Goal: Ask a question

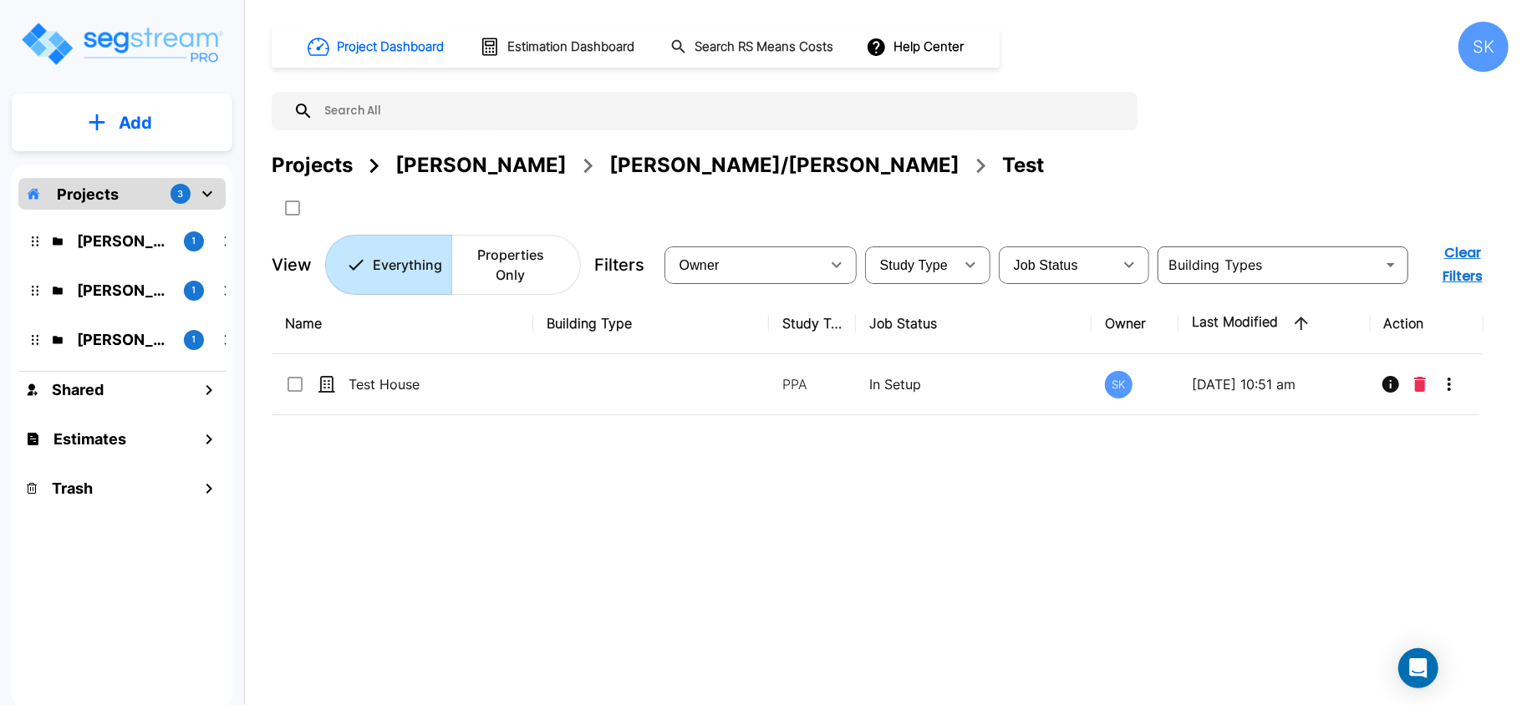
click at [439, 158] on div "Mendy" at bounding box center [480, 165] width 171 height 30
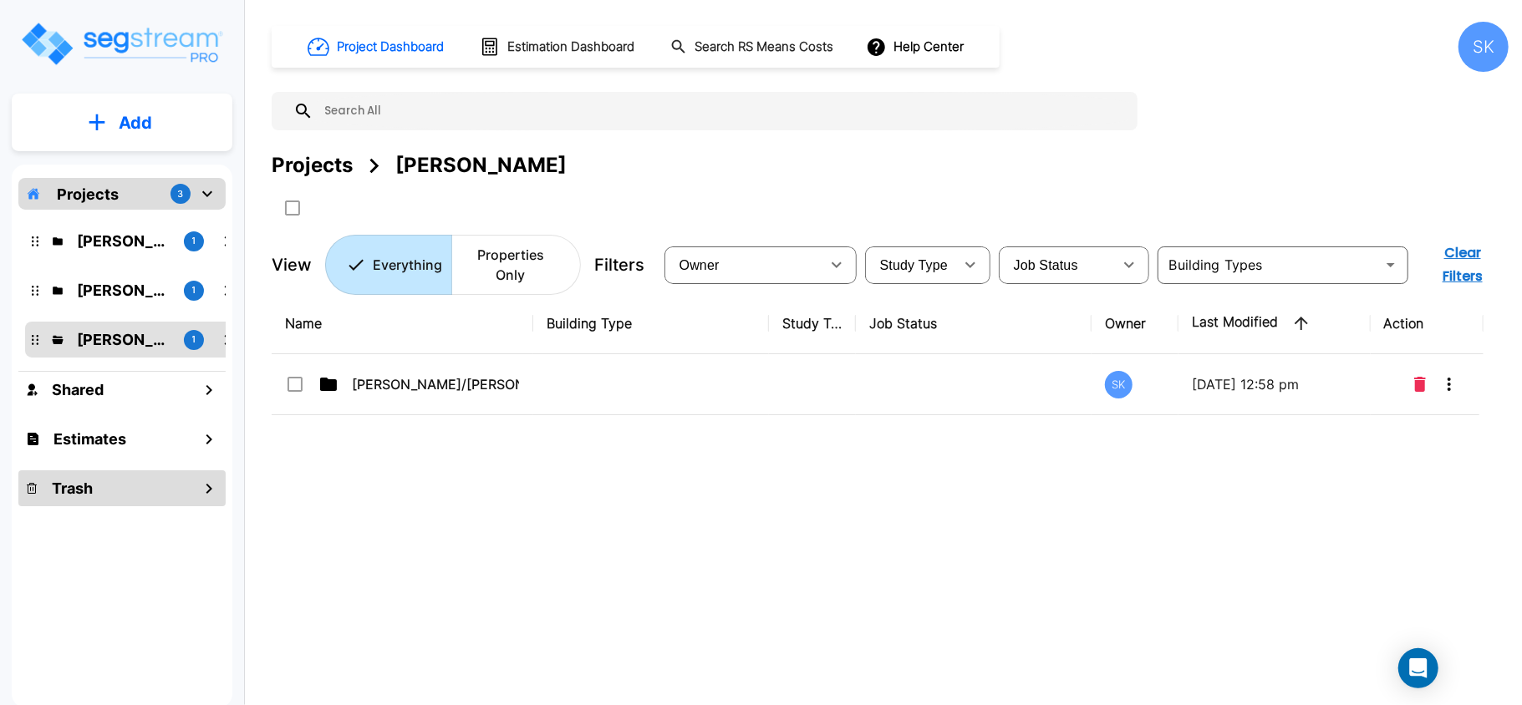
click at [155, 493] on div "Trash" at bounding box center [121, 488] width 207 height 36
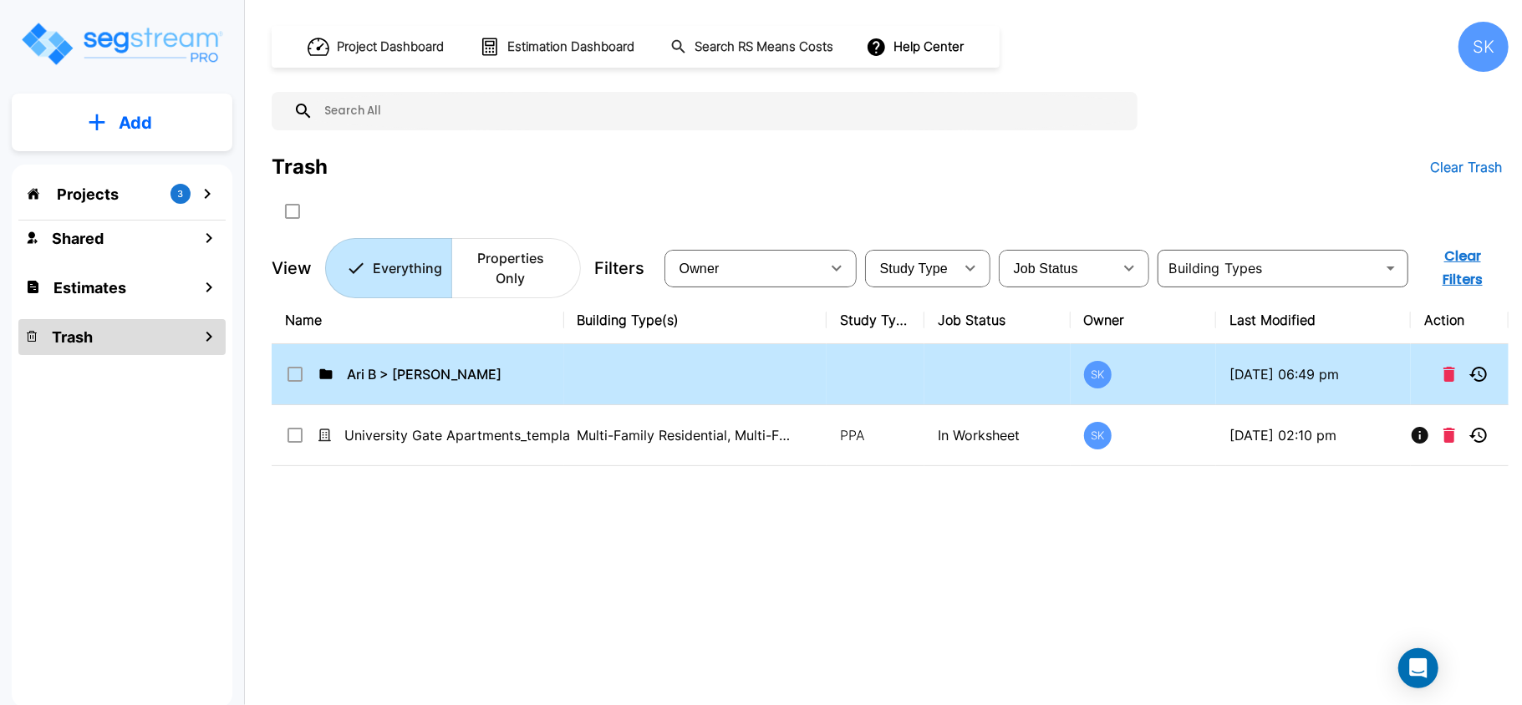
click at [453, 389] on td "Ari B > Wasserman" at bounding box center [418, 374] width 292 height 61
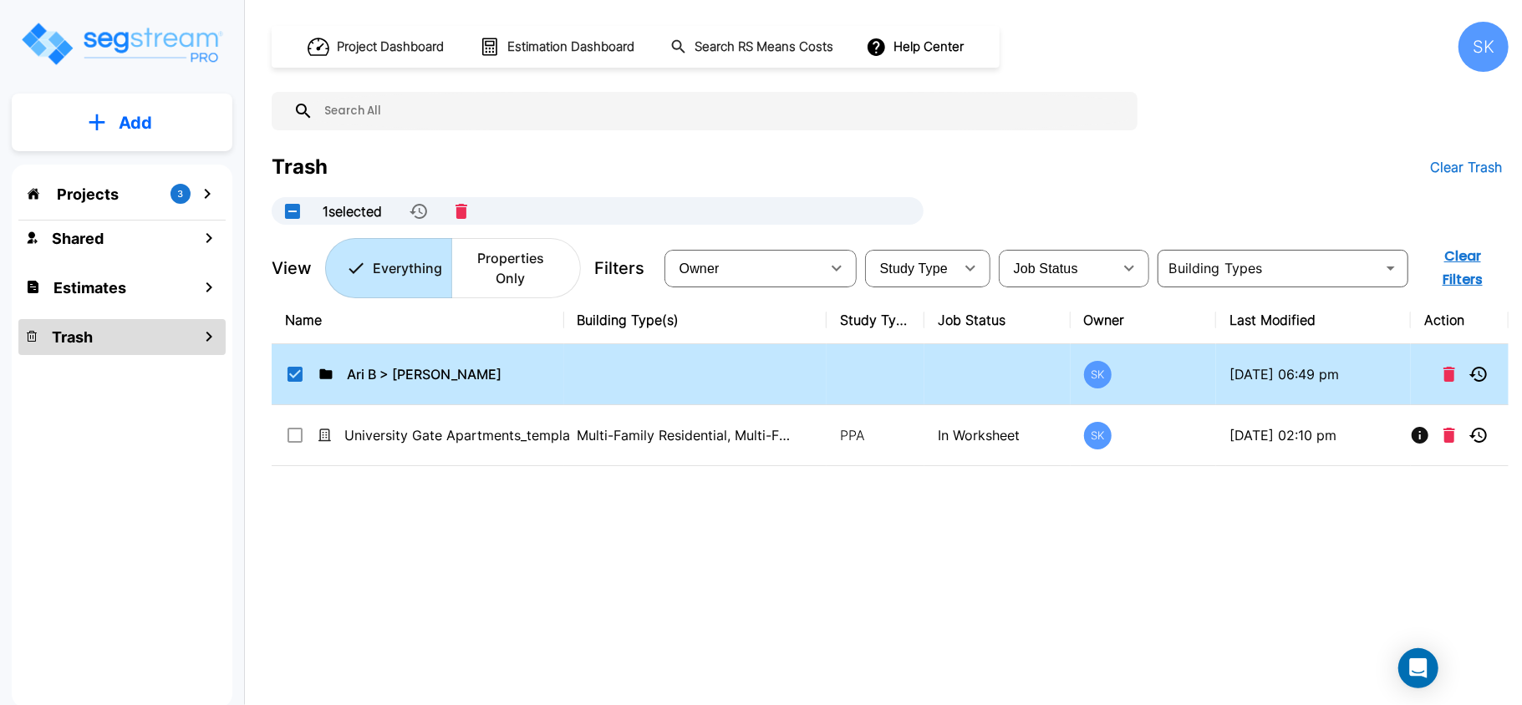
click at [453, 389] on td "Ari B > Wasserman" at bounding box center [418, 374] width 292 height 61
checkbox input "false"
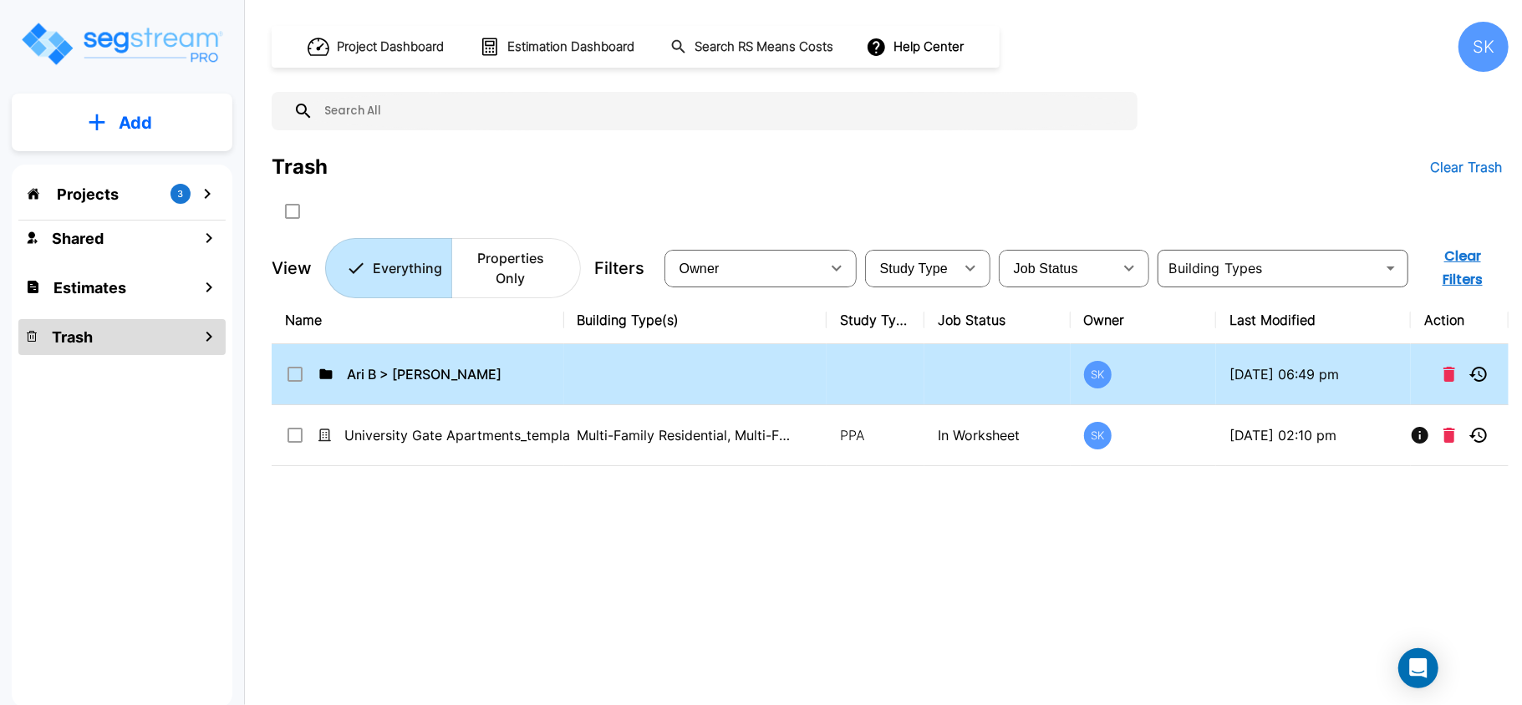
click at [453, 389] on td "Ari B > Wasserman" at bounding box center [418, 374] width 292 height 61
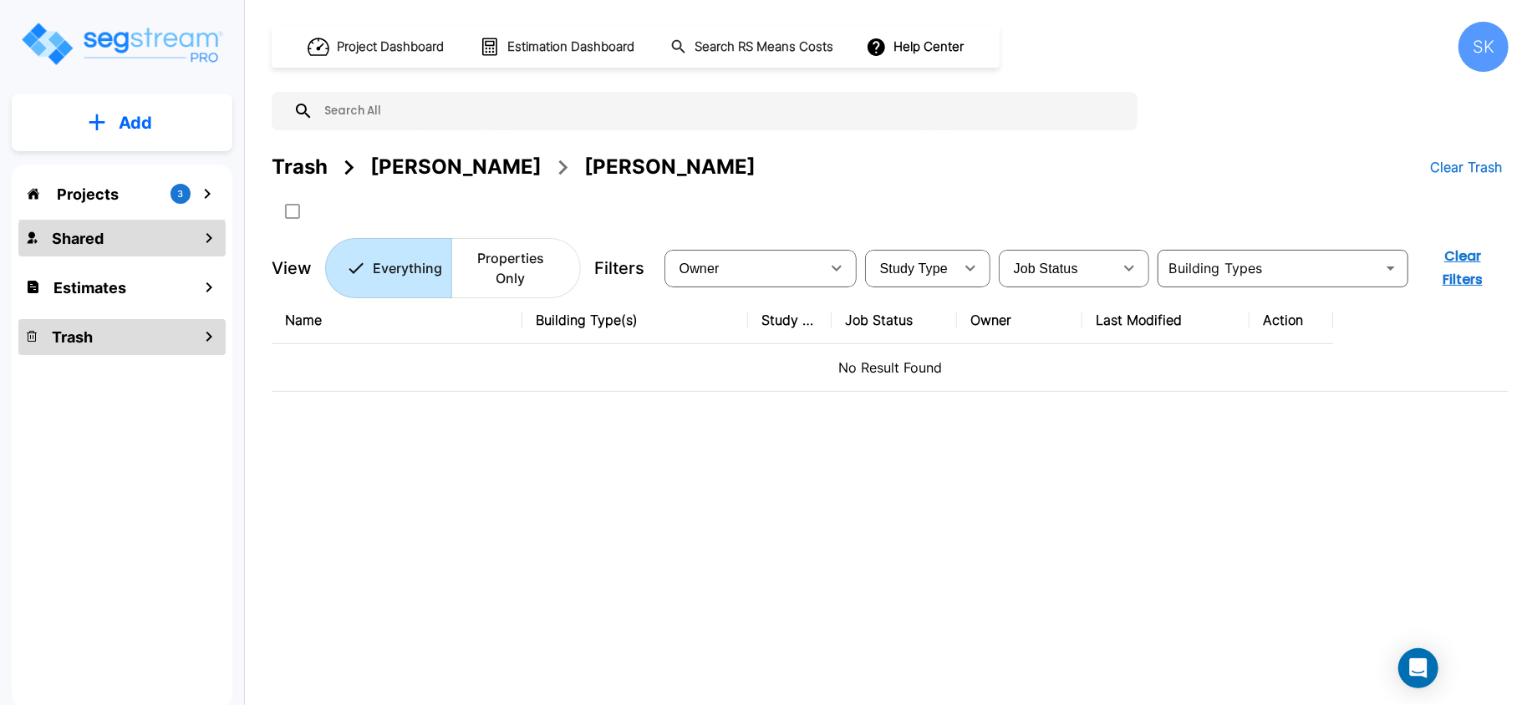
click at [142, 231] on div "Shared" at bounding box center [121, 239] width 207 height 36
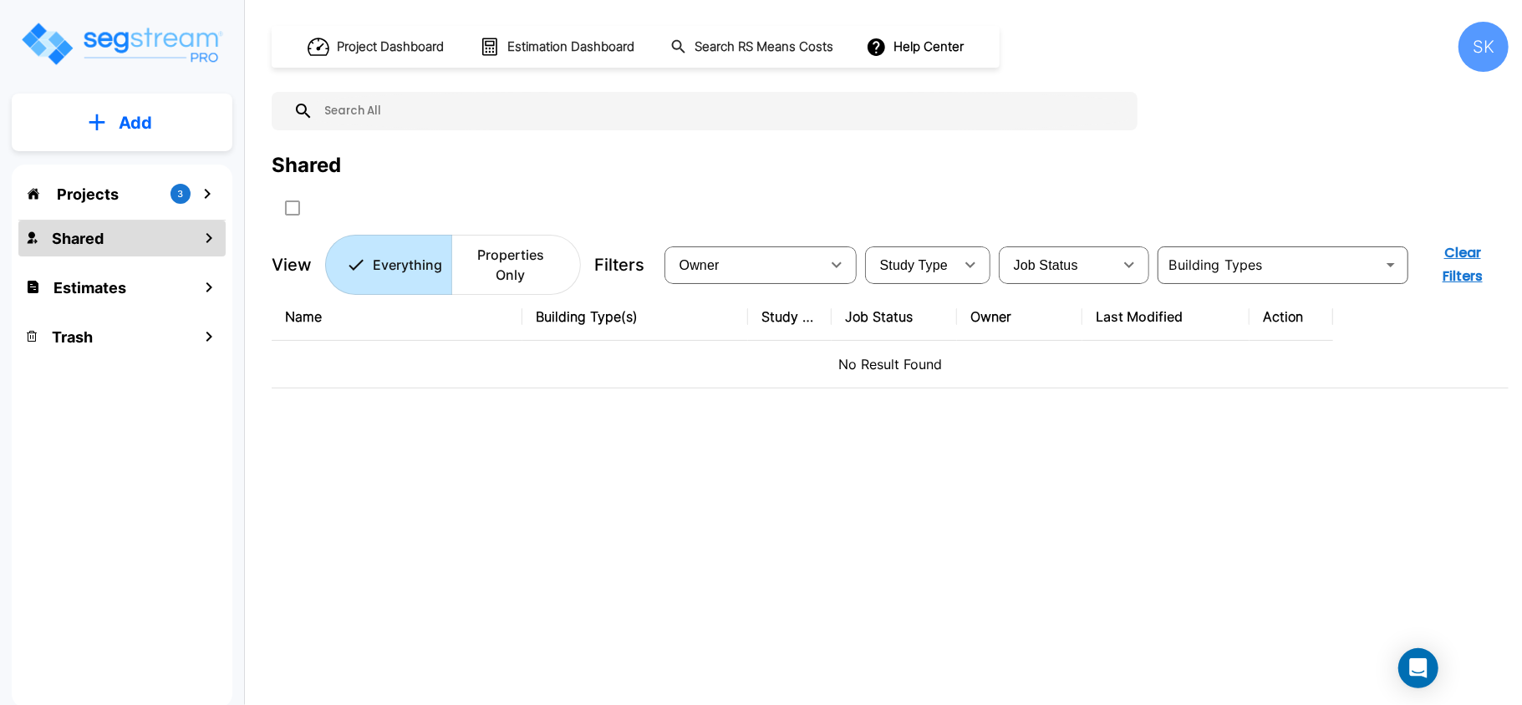
click at [134, 191] on div "Projects 3" at bounding box center [121, 194] width 207 height 32
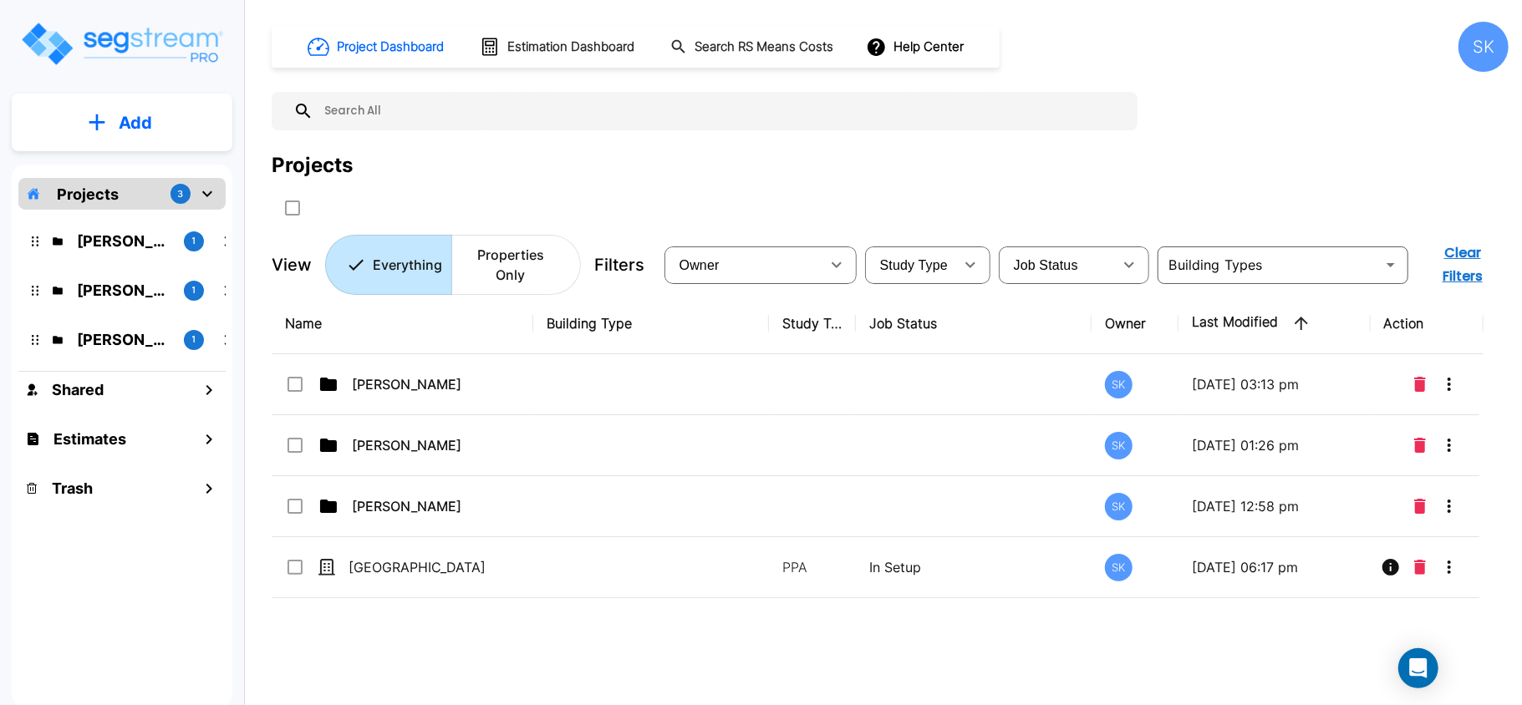
click at [481, 125] on input "text" at bounding box center [721, 111] width 816 height 38
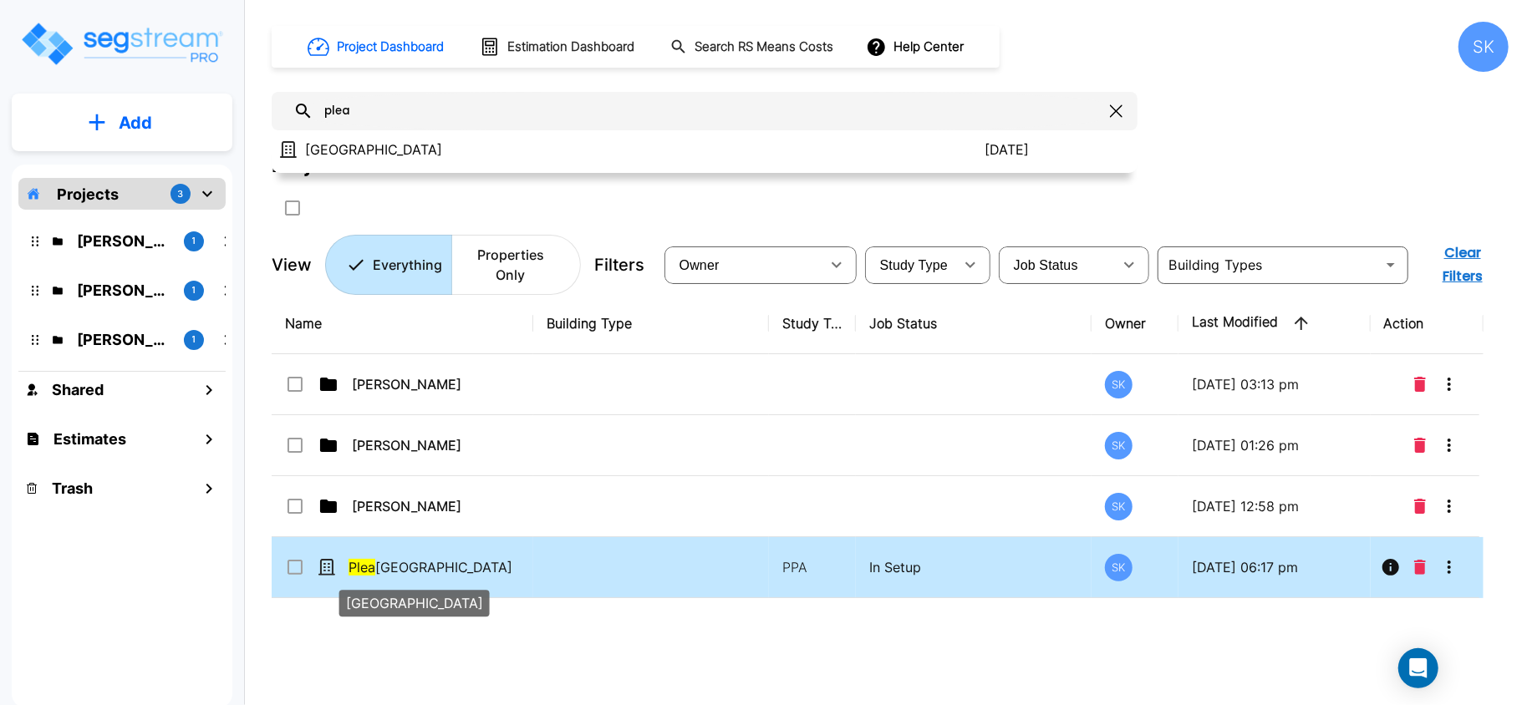
type input "plea"
click at [462, 573] on span "Plea sant Ridge Apartments" at bounding box center [430, 567] width 164 height 20
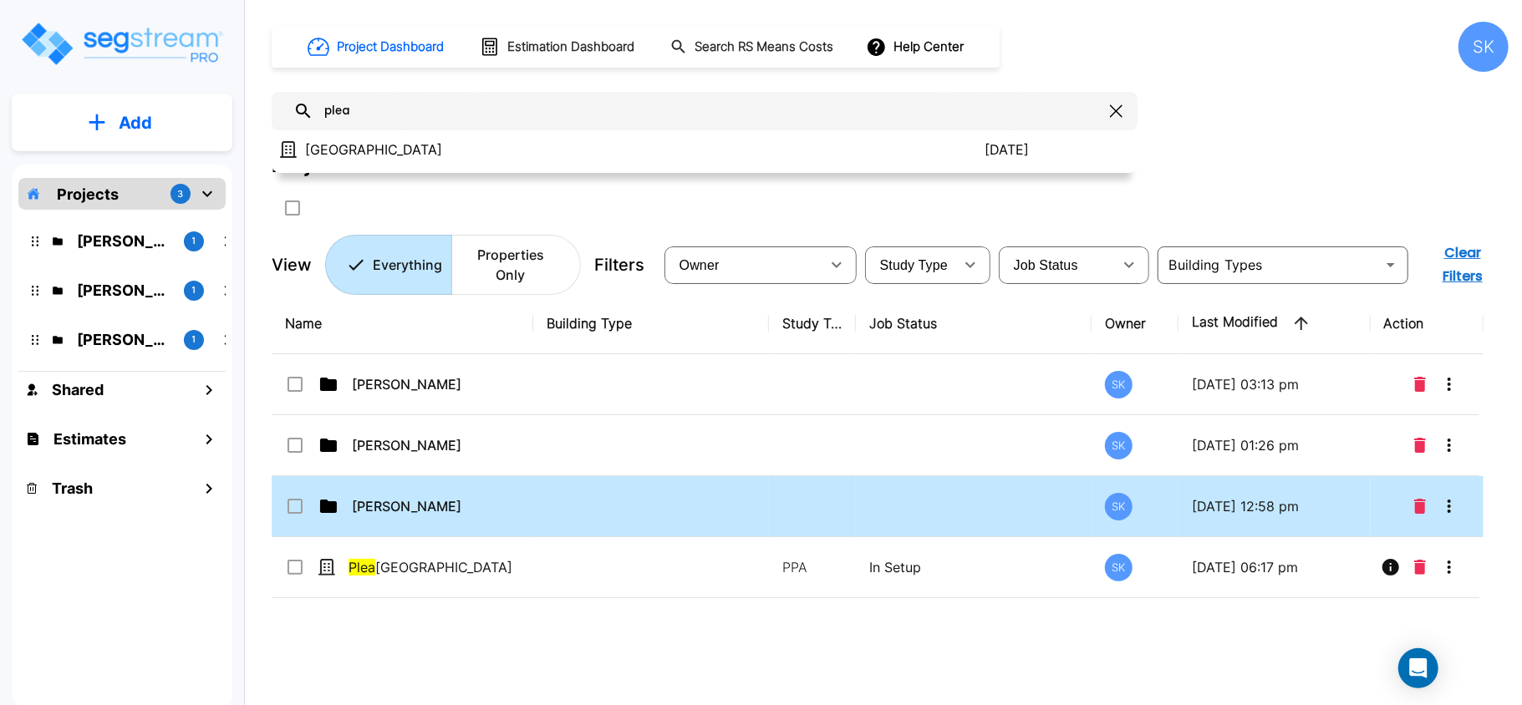
drag, startPoint x: 456, startPoint y: 580, endPoint x: 379, endPoint y: 481, distance: 125.0
click at [379, 481] on tbody "Wasserman SK 08/05/2025 - 03:13 pm Ari B SK 08/01/2025 - 01:26 pm Mendy SK 07/3…" at bounding box center [878, 476] width 1212 height 244
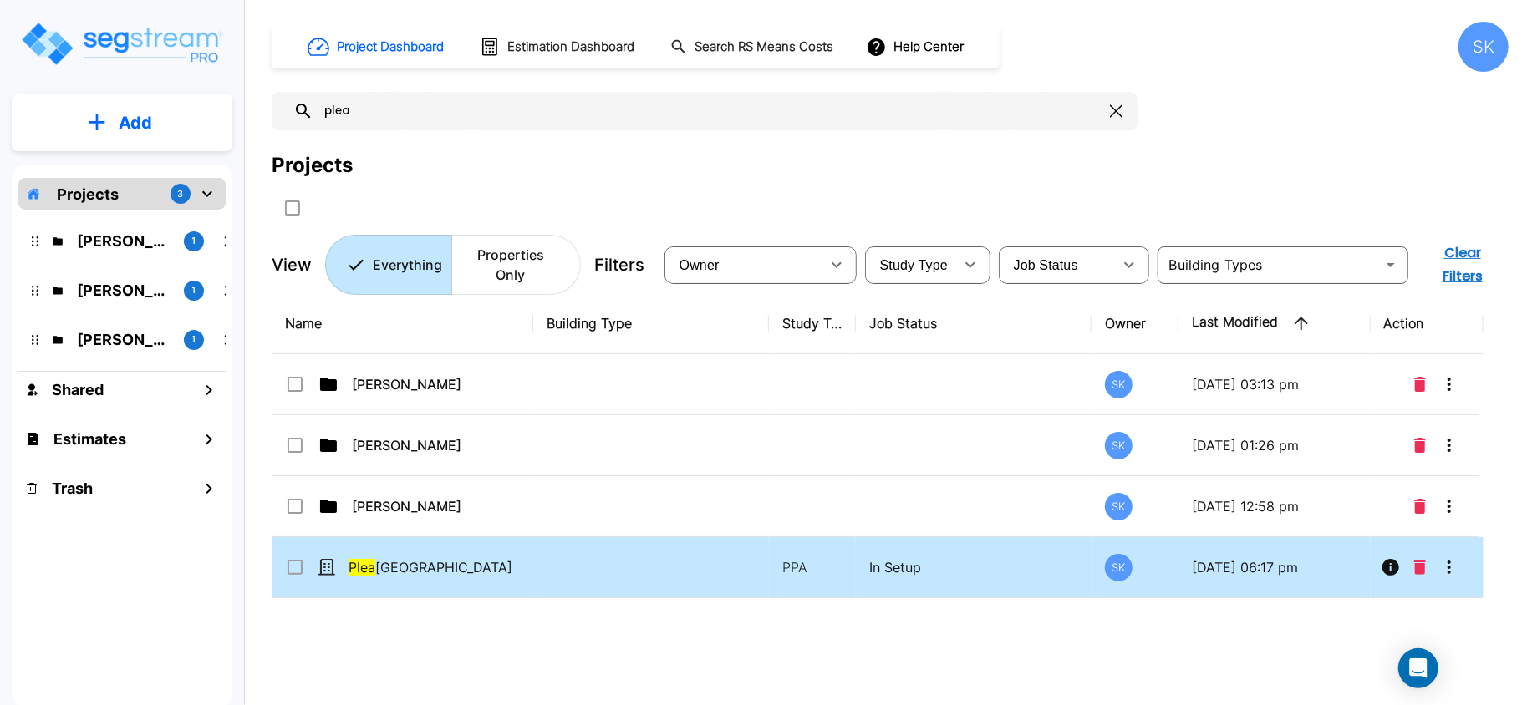
click at [292, 567] on input "select row Pleasant Ridge Apartments" at bounding box center [293, 564] width 17 height 14
checkbox input "true"
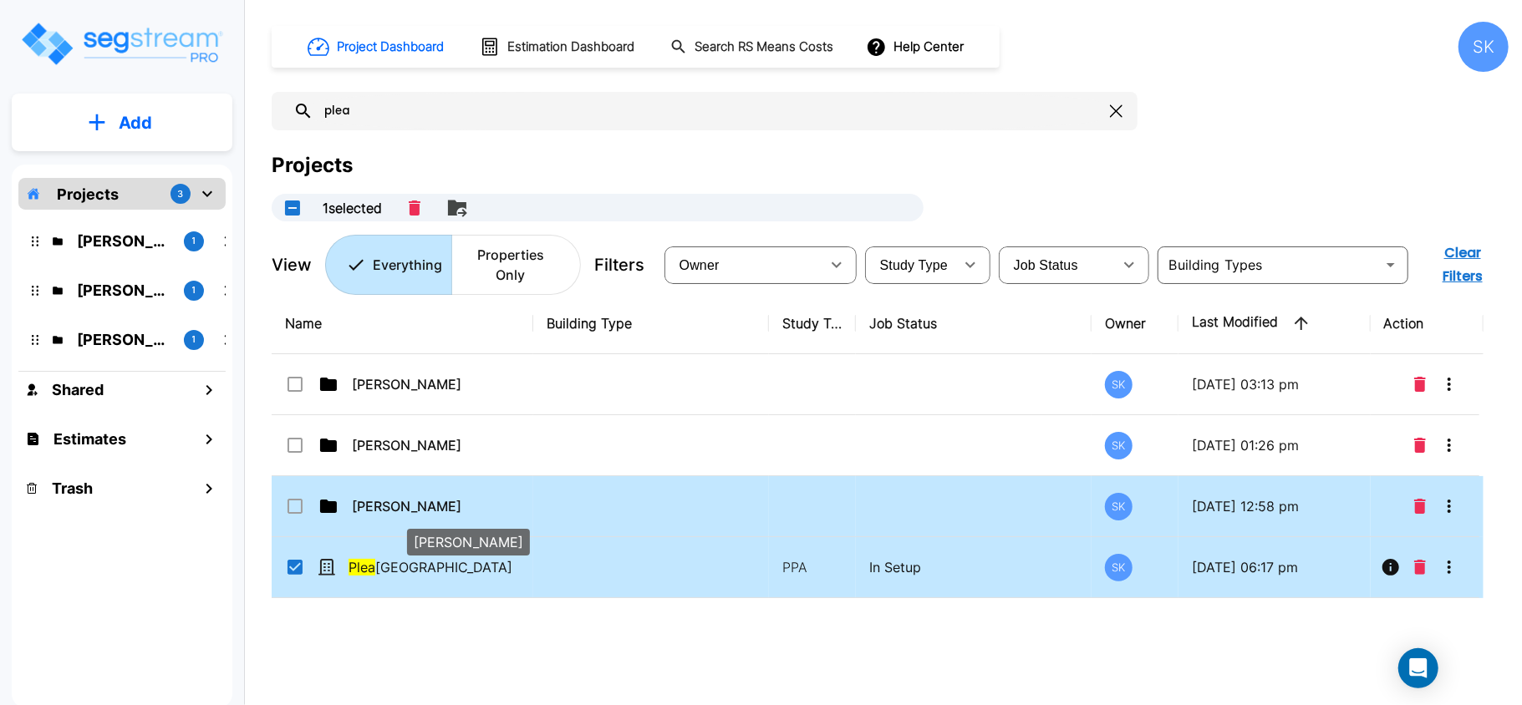
drag, startPoint x: 376, startPoint y: 572, endPoint x: 379, endPoint y: 501, distance: 70.3
click at [379, 501] on tbody "Wasserman SK 08/05/2025 - 03:13 pm Ari B SK 08/01/2025 - 01:26 pm Mendy SK 07/3…" at bounding box center [878, 476] width 1212 height 244
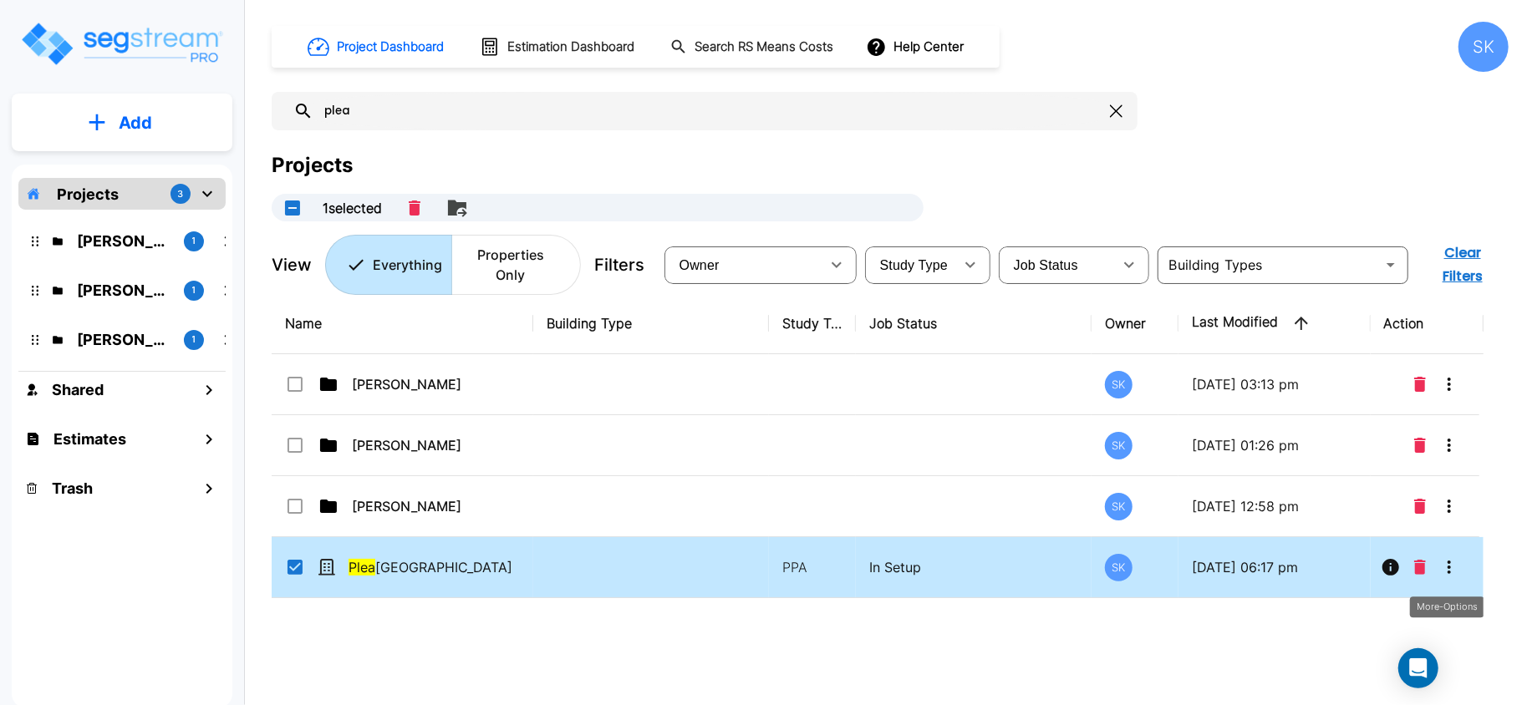
click at [1456, 570] on icon "More-Options" at bounding box center [1449, 567] width 20 height 20
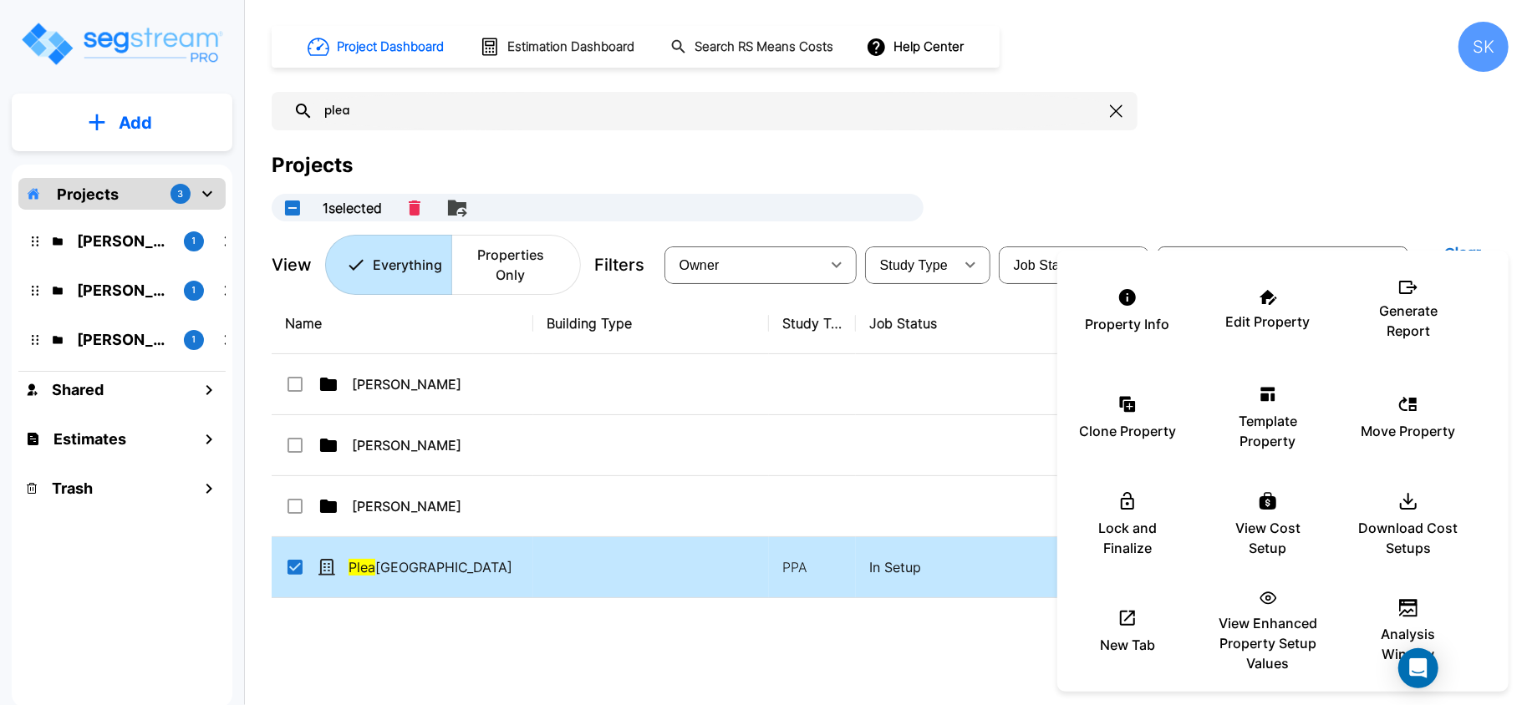
click at [690, 596] on div at bounding box center [761, 352] width 1522 height 705
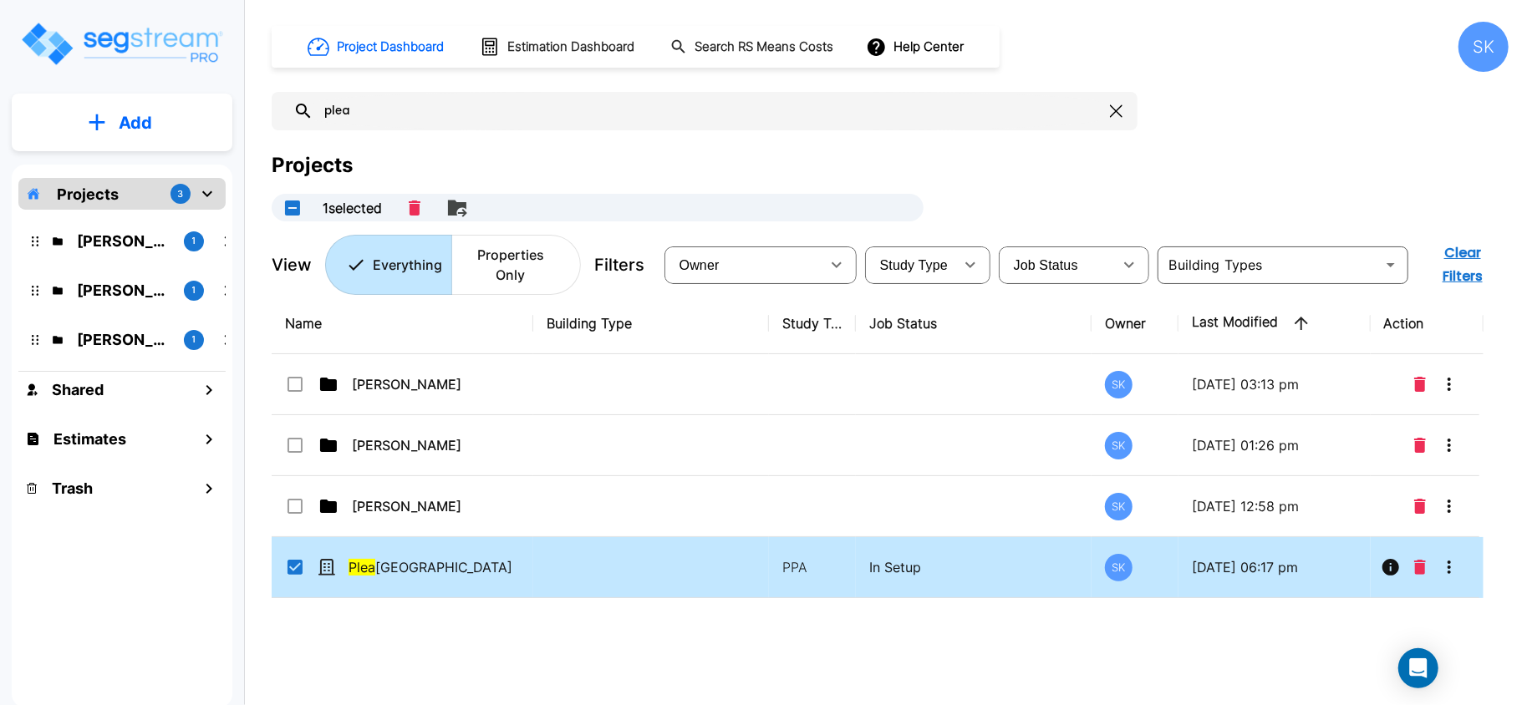
click at [690, 596] on div at bounding box center [761, 352] width 1522 height 705
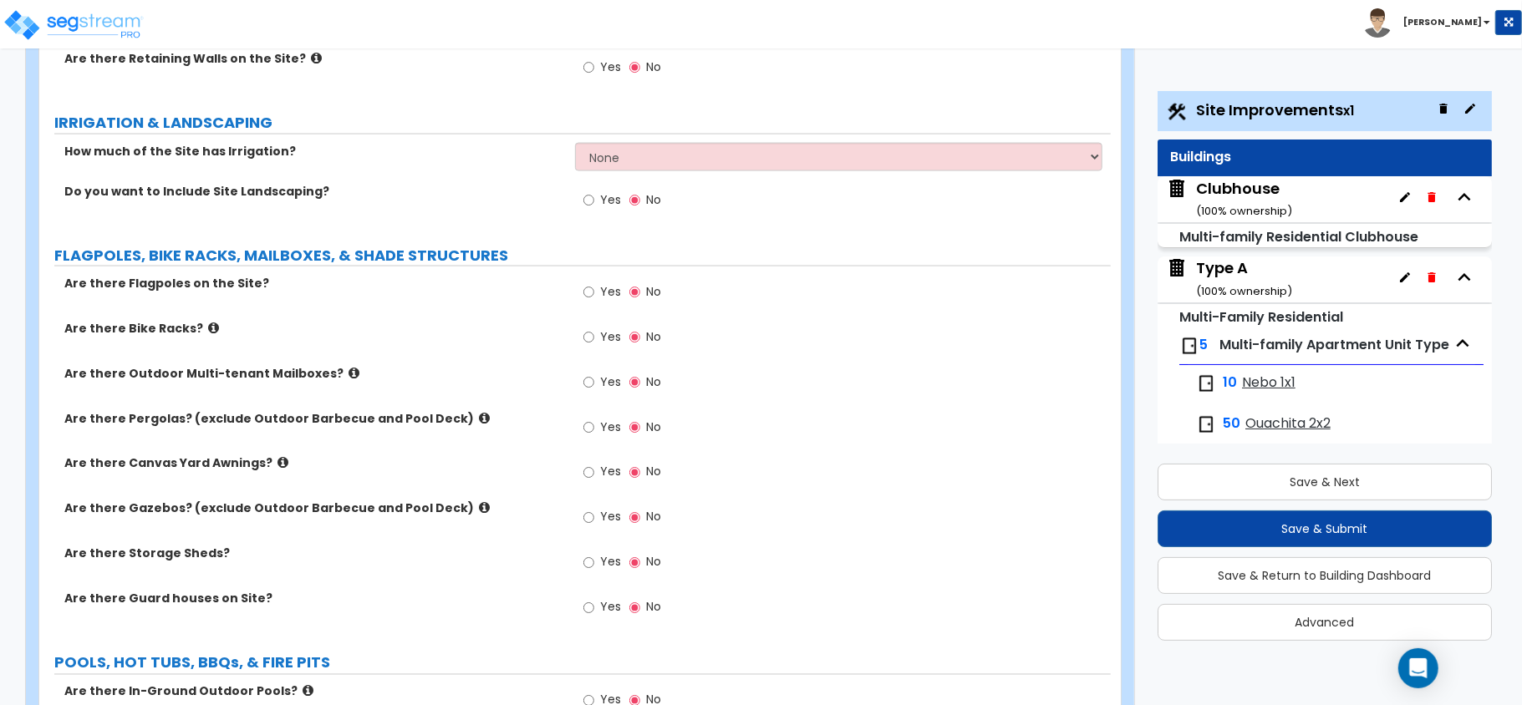
scroll to position [1782, 0]
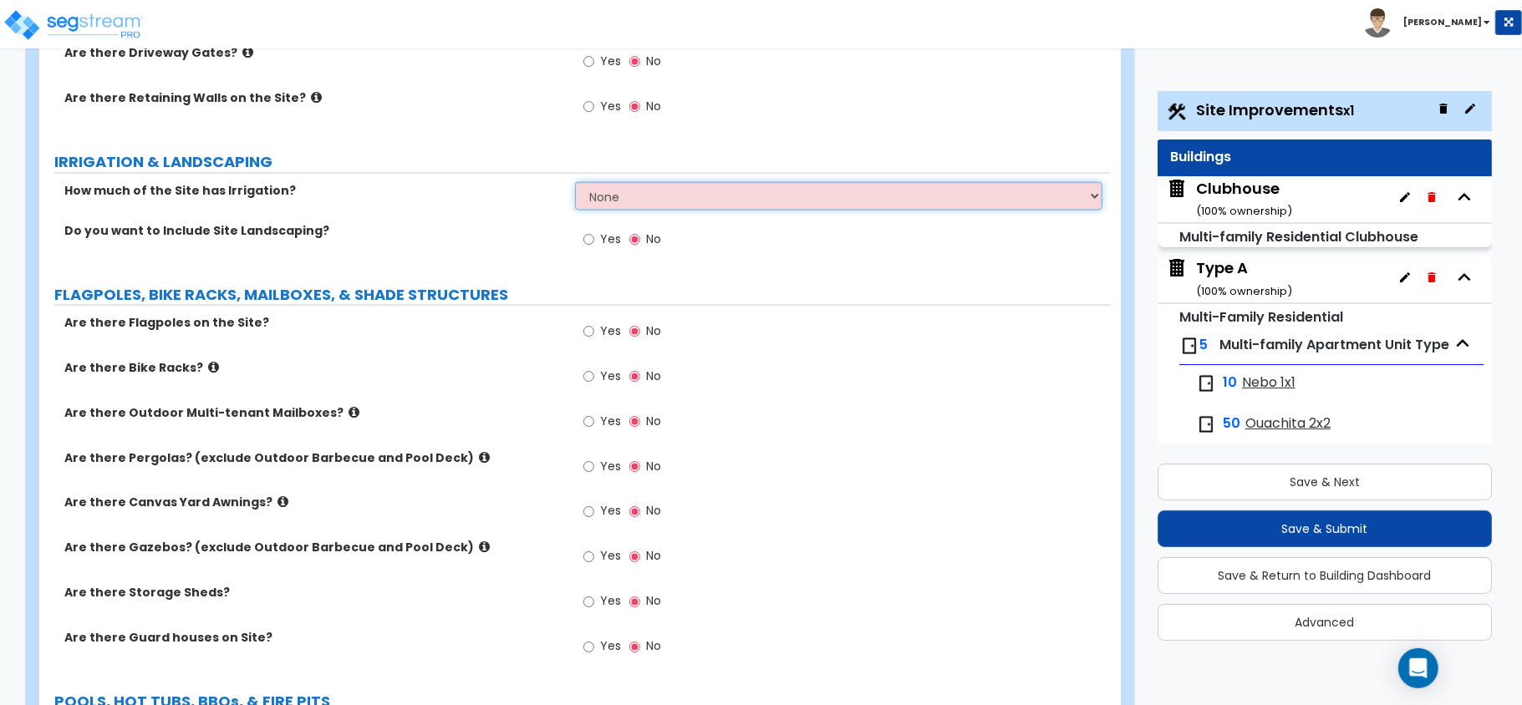
click at [897, 202] on select "None I want to Enter an Approximate Percentage I want to Enter the Square Foota…" at bounding box center [838, 196] width 527 height 28
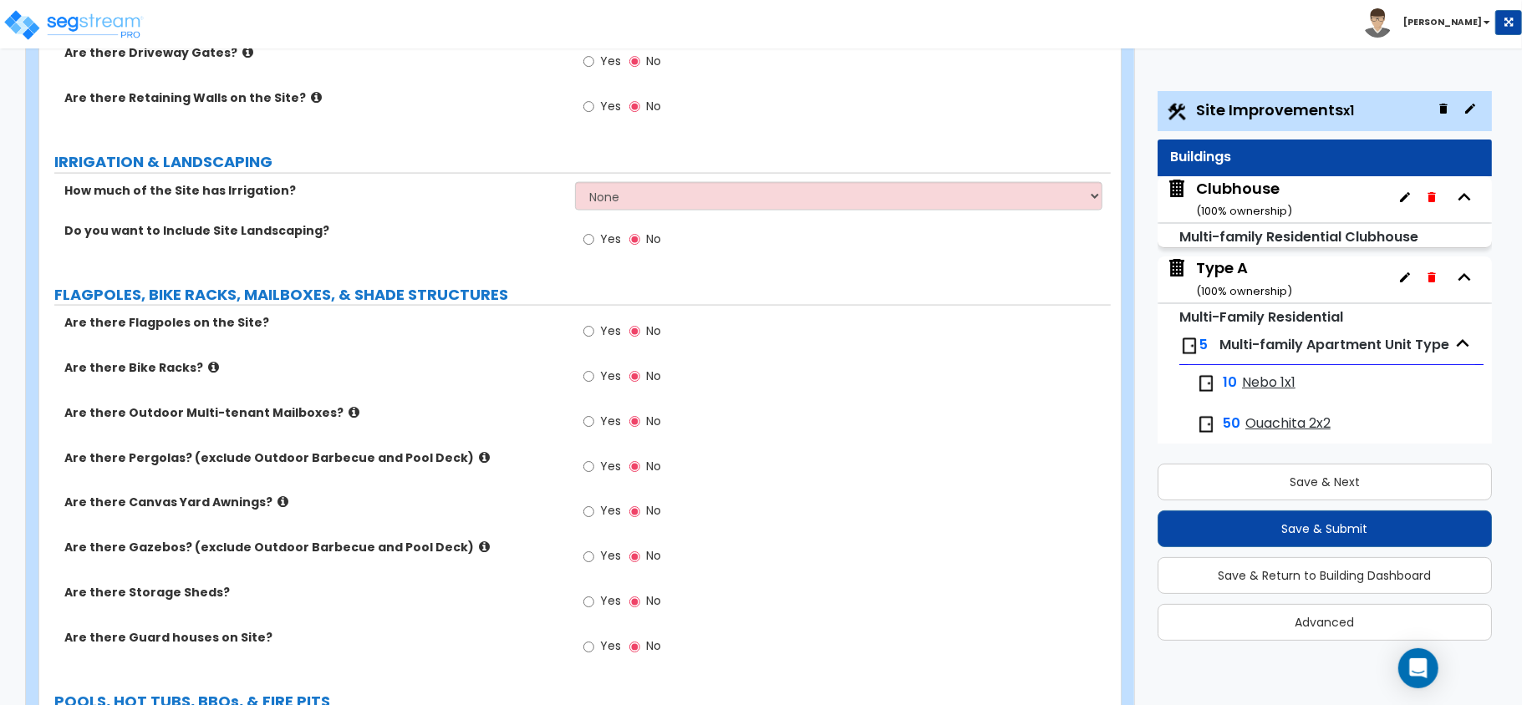
click at [418, 219] on div "How much of the Site has Irrigation? None I want to Enter an Approximate Percen…" at bounding box center [574, 202] width 1071 height 40
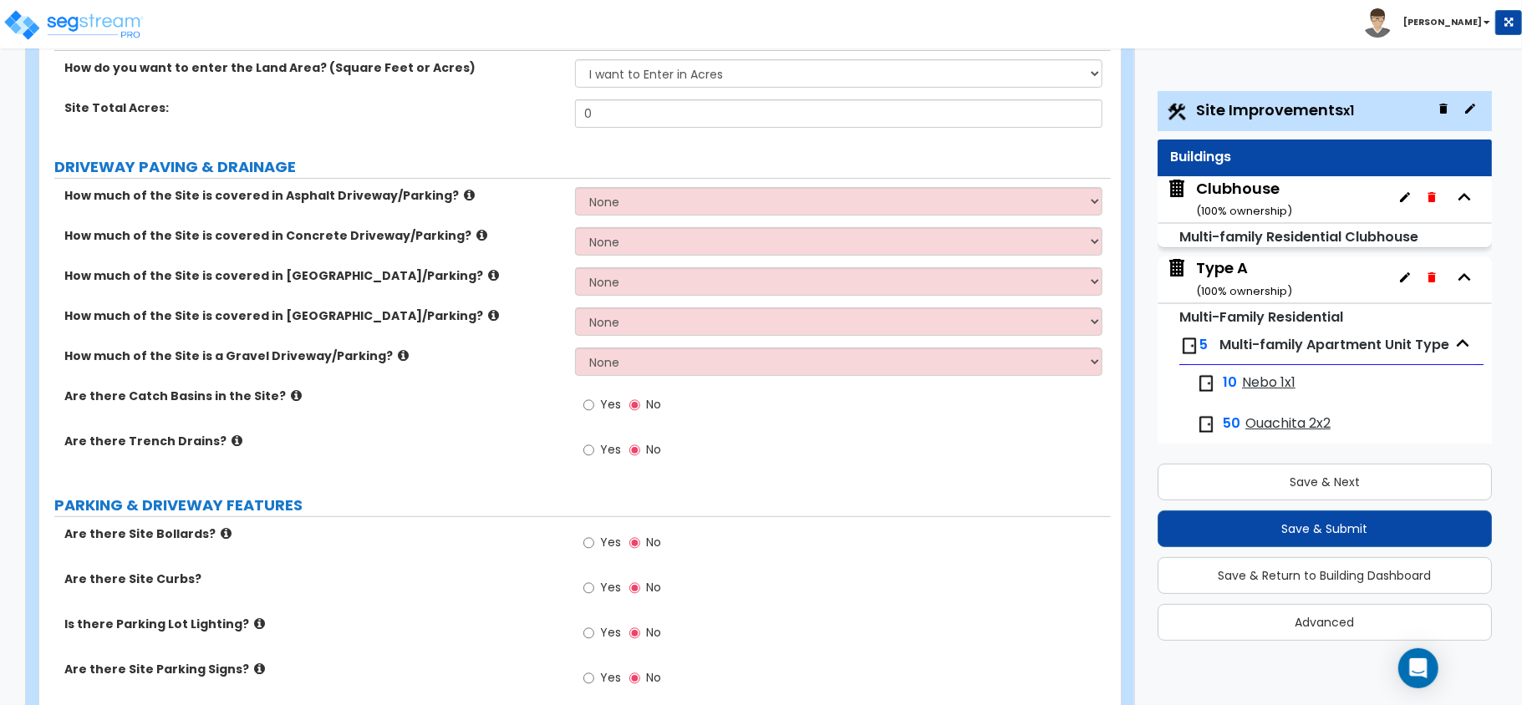
scroll to position [0, 0]
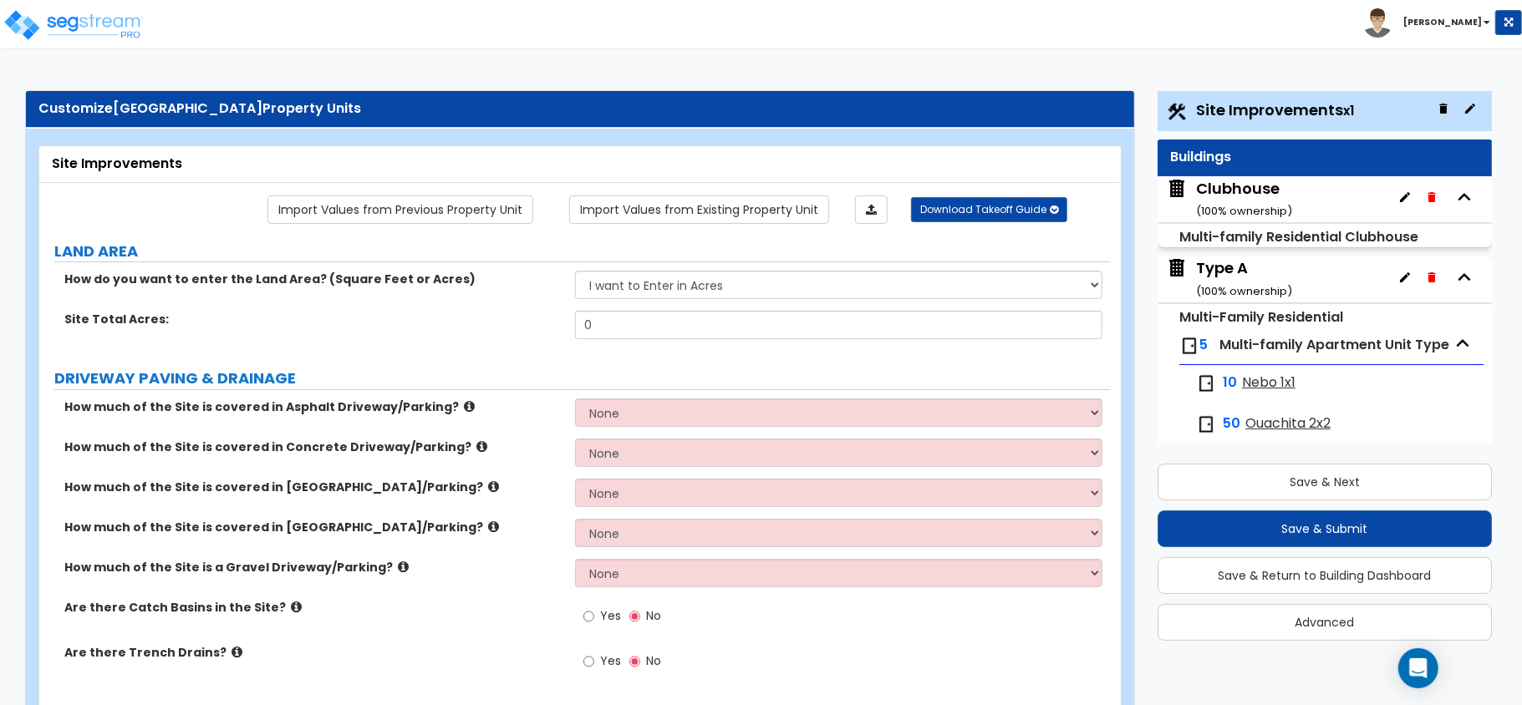
click at [1238, 265] on div "Type A ( 100 % ownership)" at bounding box center [1244, 278] width 96 height 43
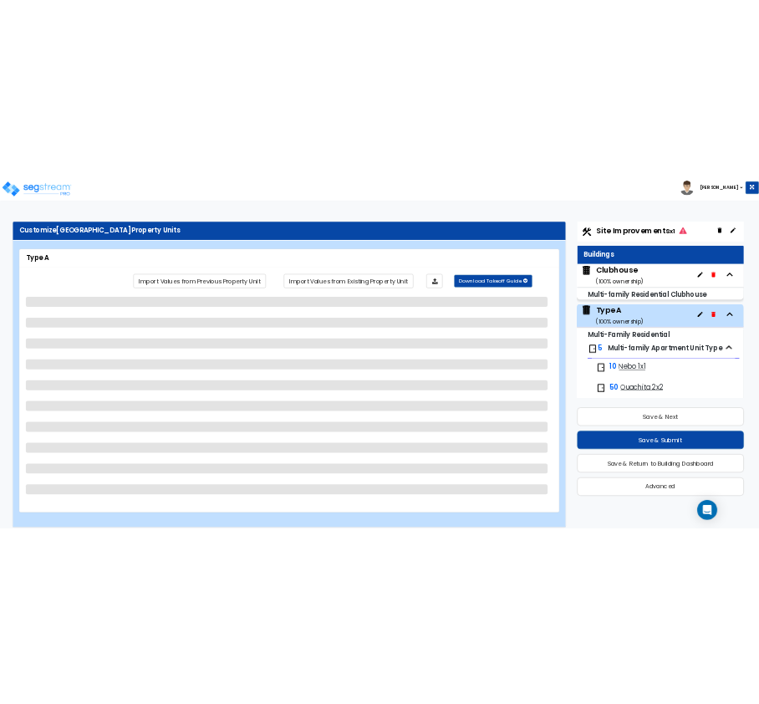
scroll to position [165, 0]
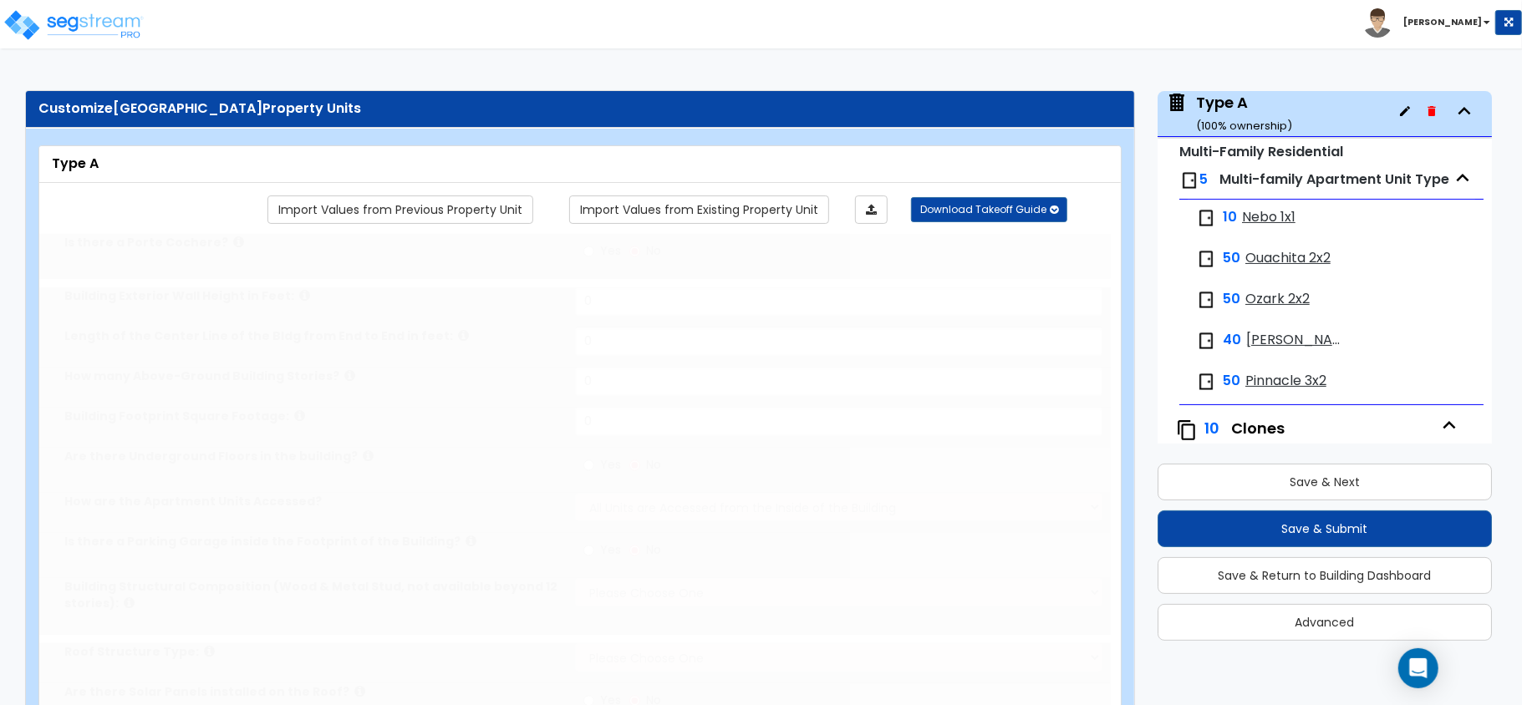
type input "1"
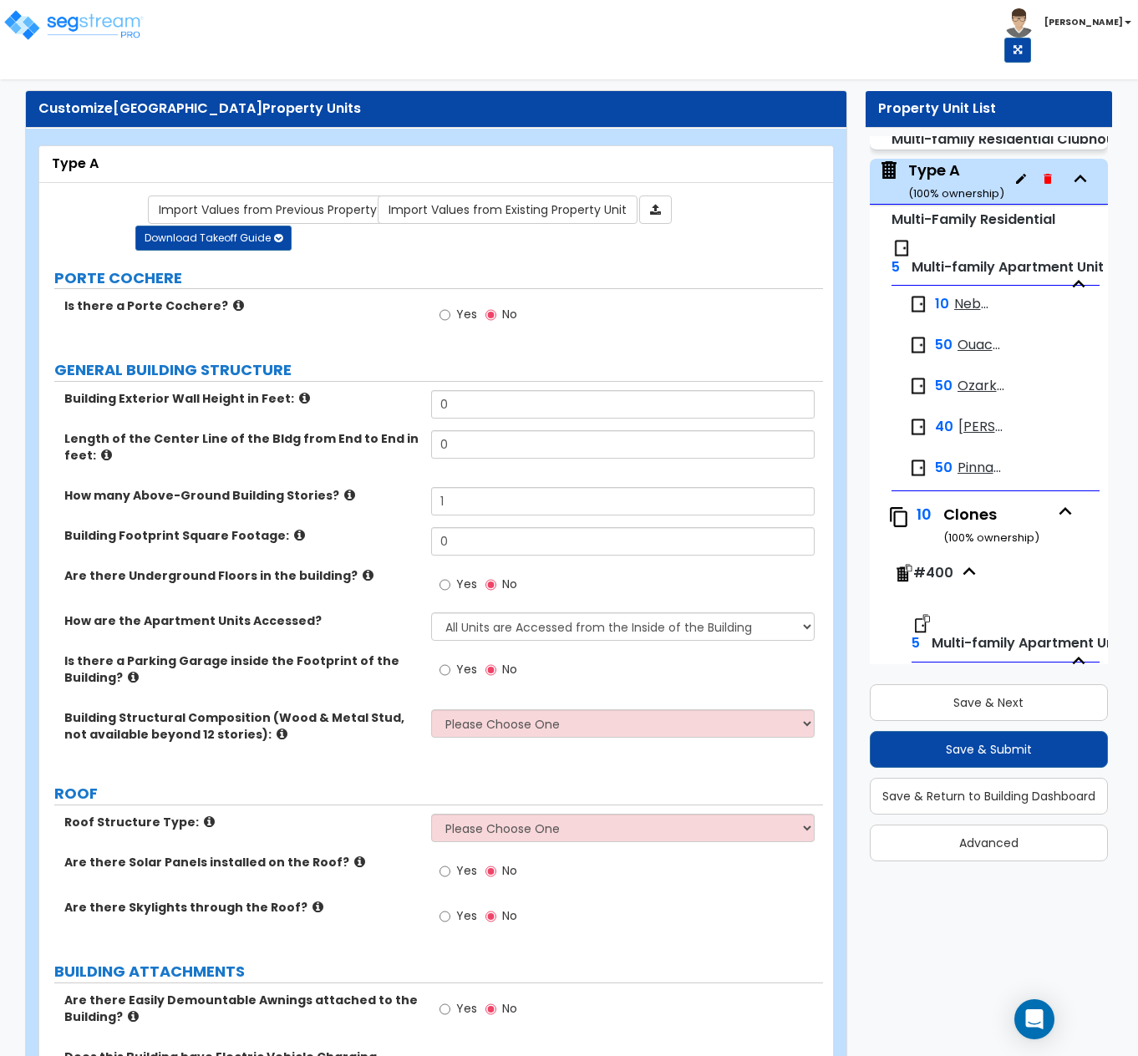
click at [1053, 515] on icon "button" at bounding box center [1065, 511] width 25 height 25
click at [948, 172] on div "Type A ( 100 % ownership)" at bounding box center [956, 181] width 96 height 43
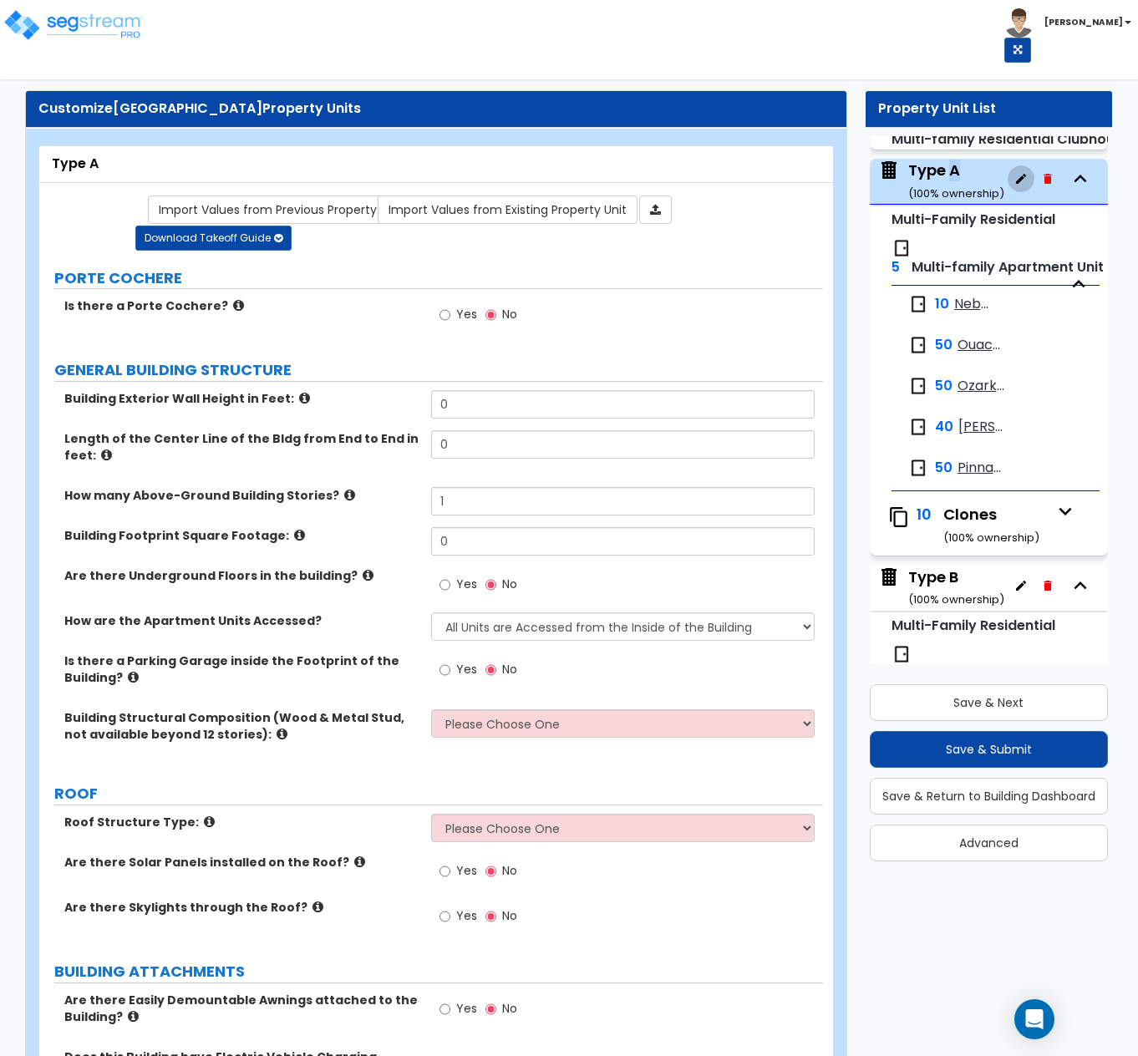
click at [1008, 180] on button "button" at bounding box center [1021, 178] width 27 height 27
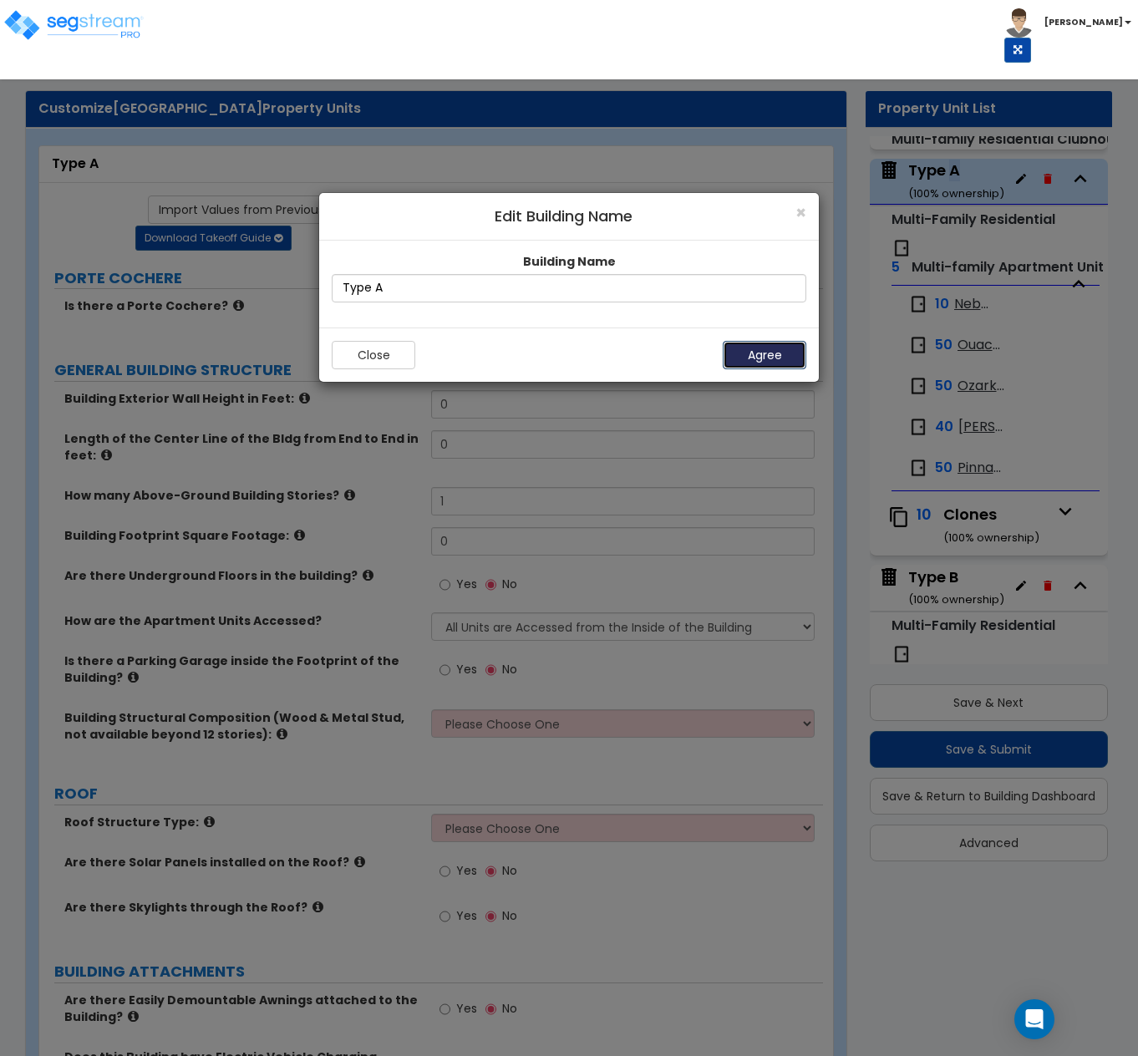
click at [759, 359] on button "Agree" at bounding box center [765, 355] width 84 height 28
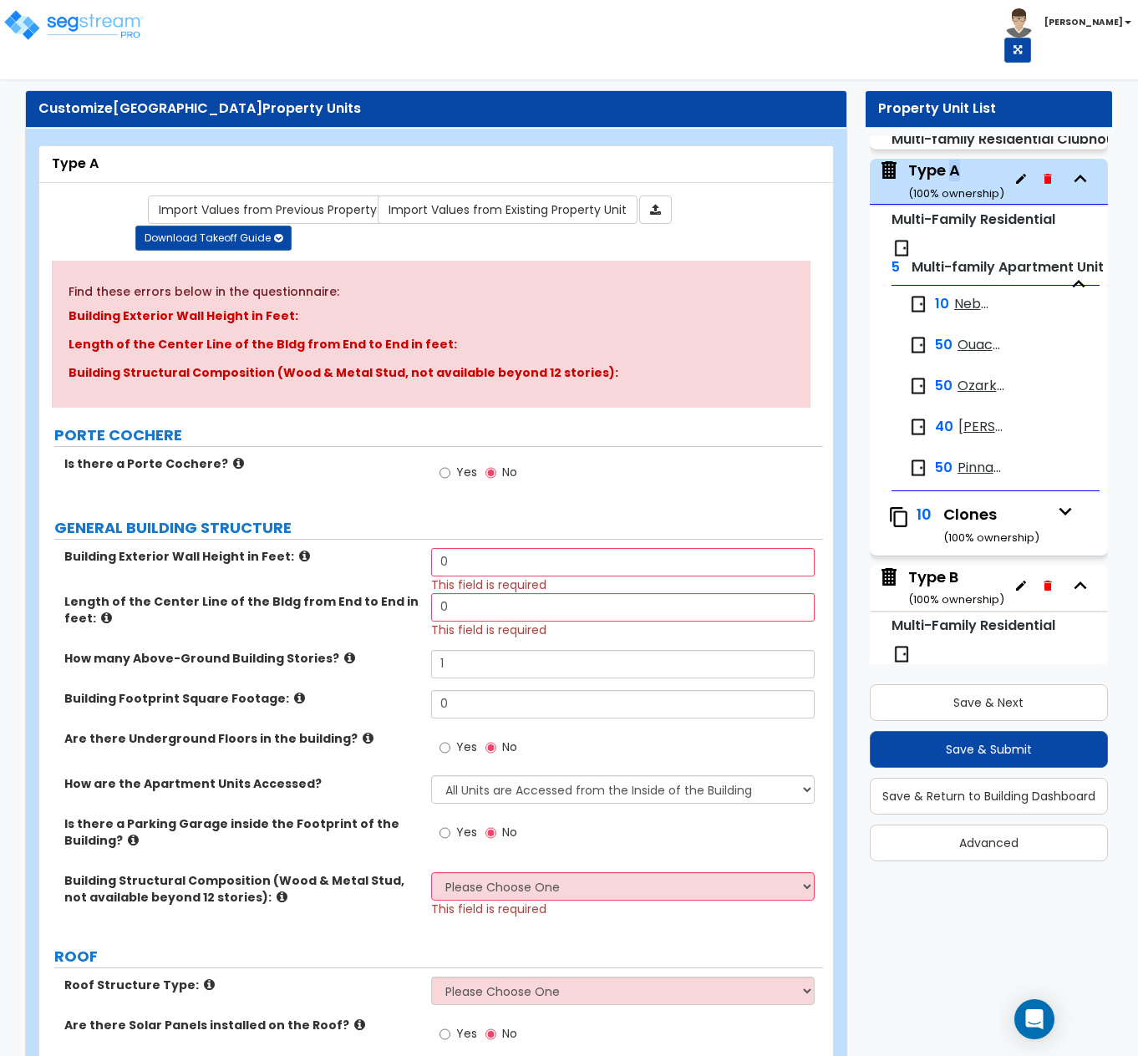
scroll to position [189, 0]
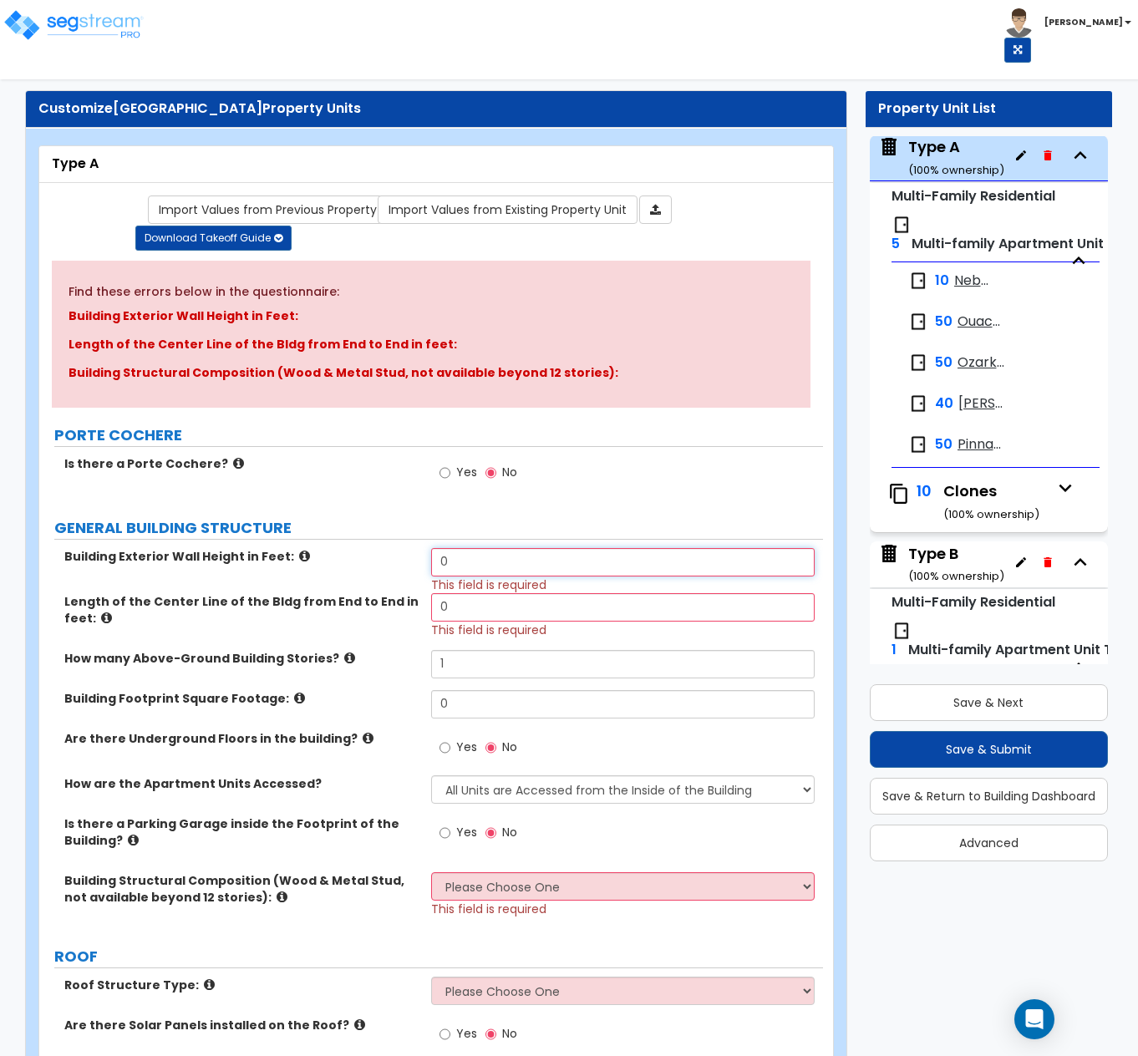
click at [498, 577] on input "0" at bounding box center [623, 562] width 384 height 28
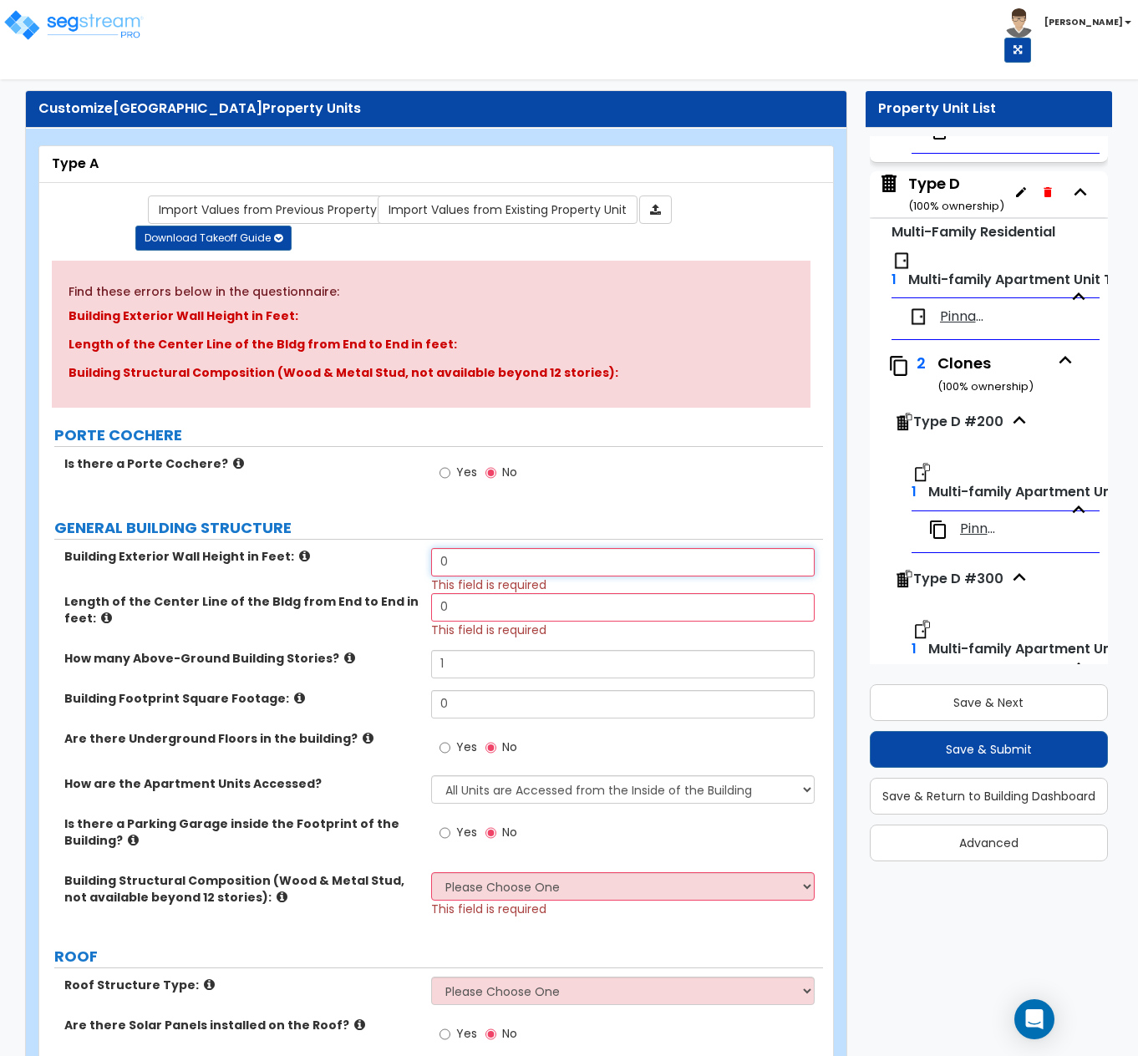
scroll to position [2310, 0]
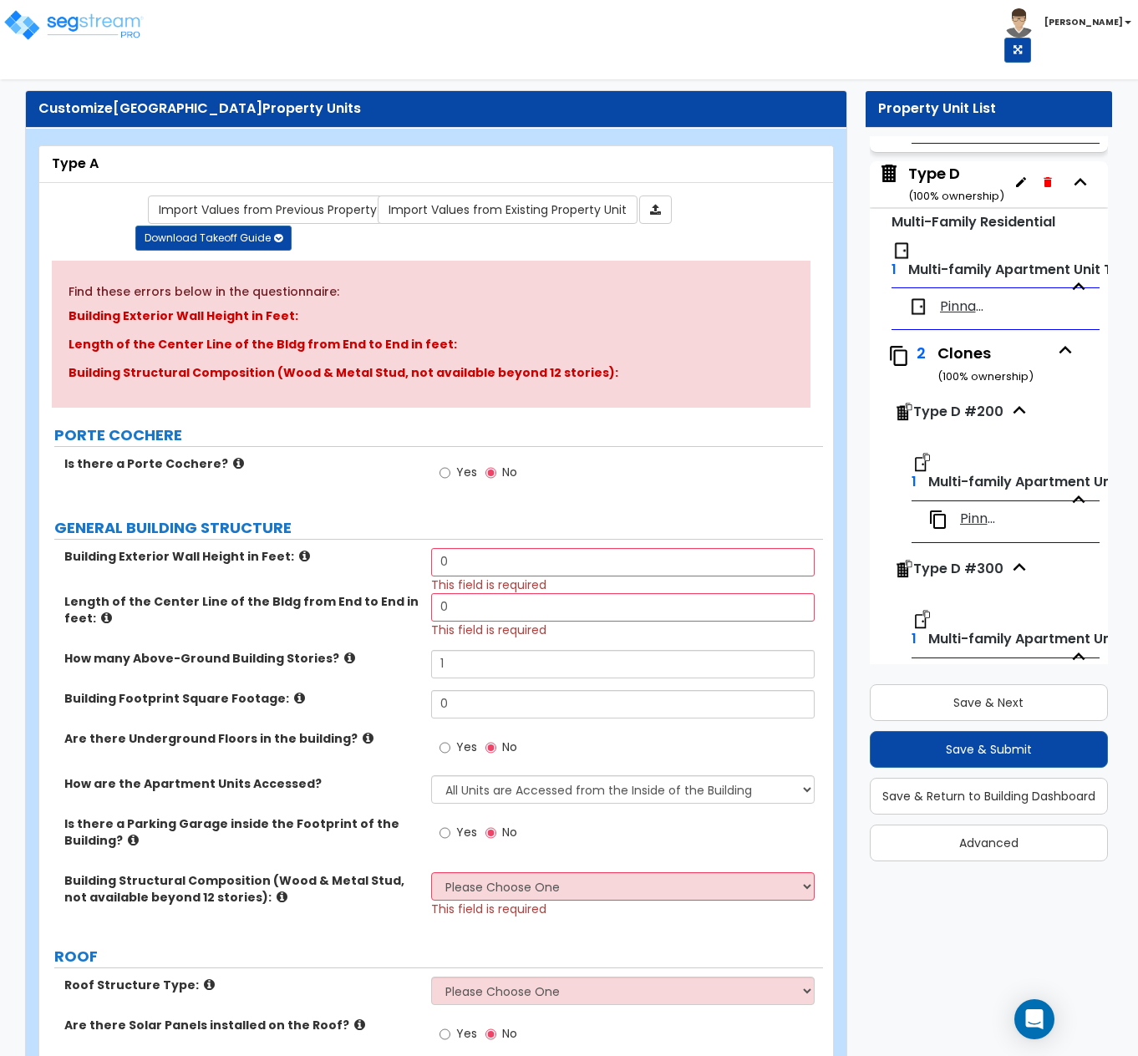
click at [1019, 277] on div "1 Multi-family Apartment Unit Type" at bounding box center [996, 260] width 209 height 56
click at [1011, 279] on span "Multi-family Apartment Unit Type" at bounding box center [1023, 269] width 230 height 19
click at [964, 317] on span "Pinnacle" at bounding box center [965, 306] width 51 height 19
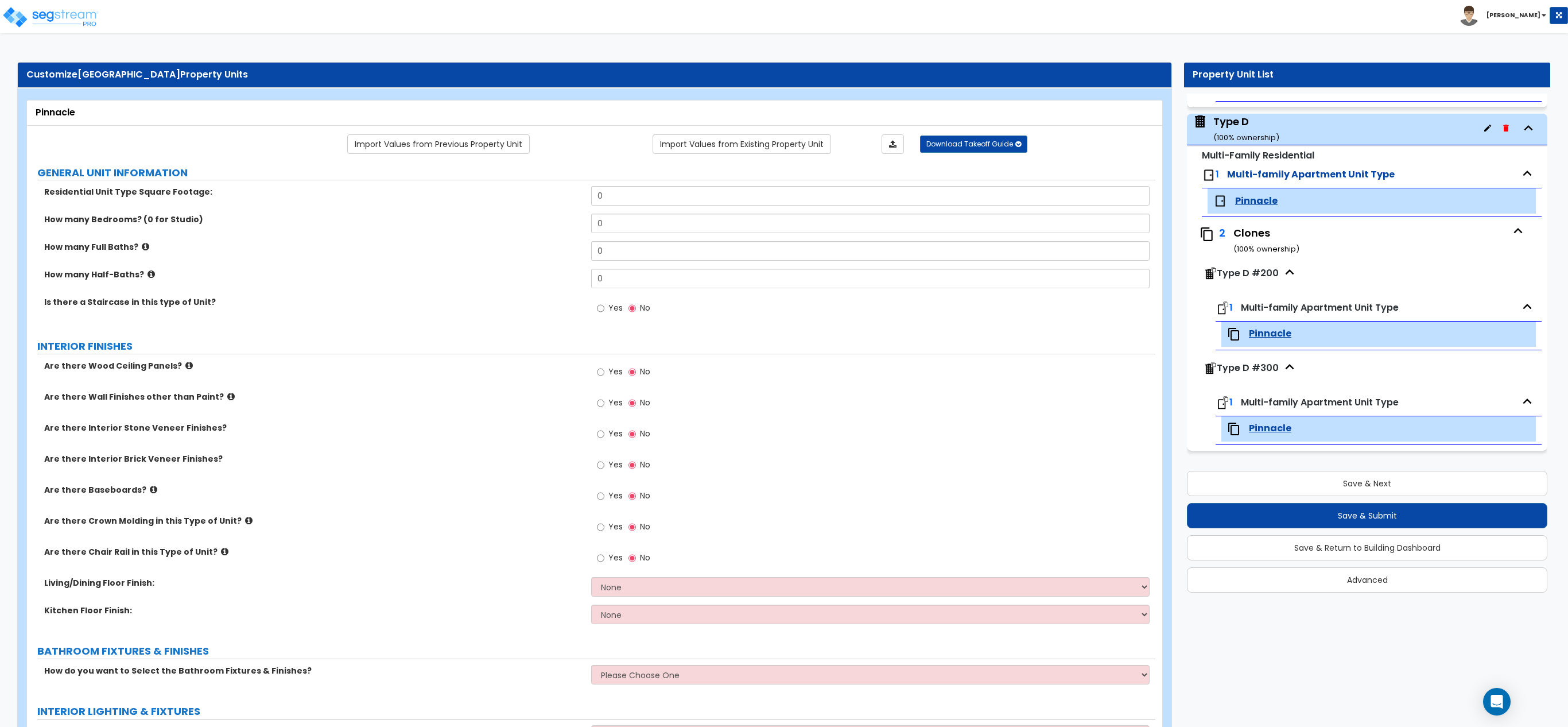
scroll to position [1444, 0]
click at [1045, 484] on div "Open Intercom Messenger" at bounding box center [1497, 702] width 30 height 30
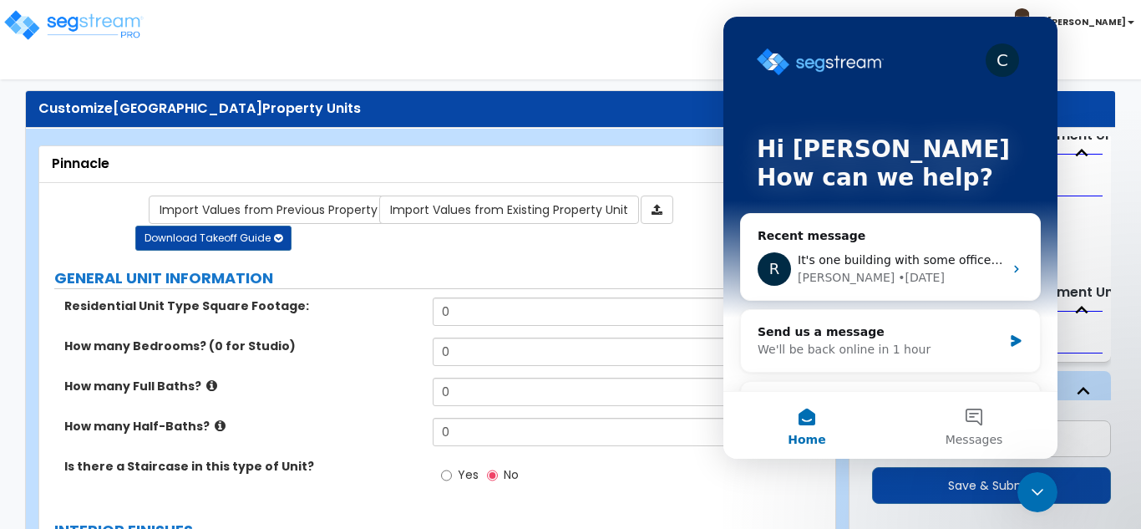
scroll to position [2100, 0]
click at [973, 412] on button "Messages" at bounding box center [974, 425] width 167 height 67
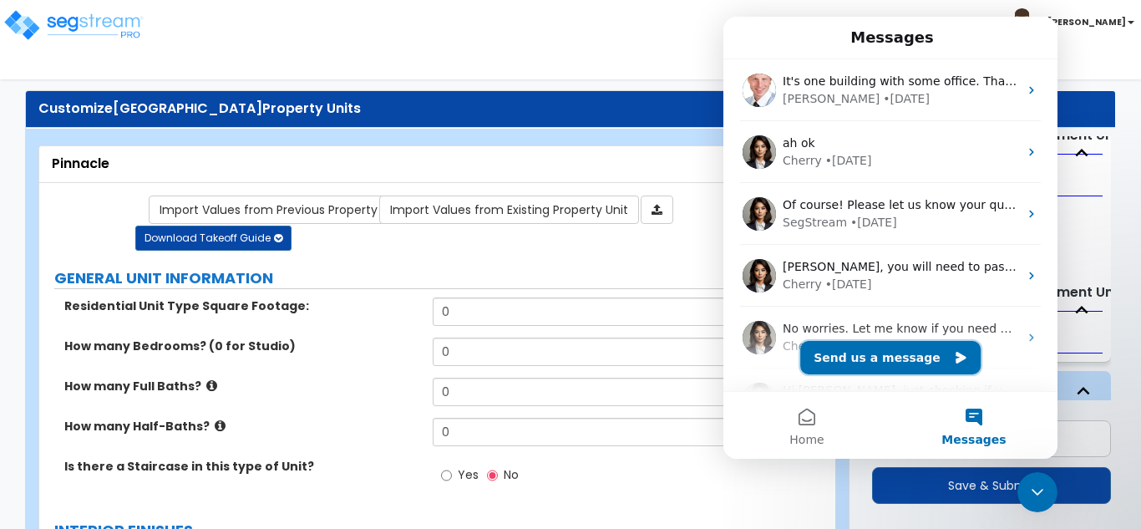
click at [913, 356] on button "Send us a message" at bounding box center [890, 357] width 180 height 33
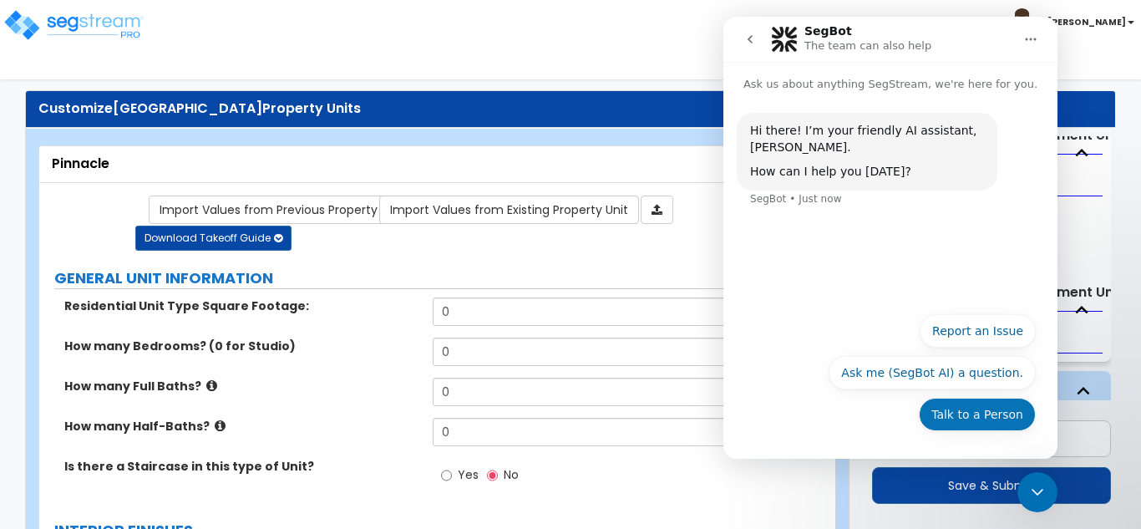
click at [960, 417] on button "Talk to a Person" at bounding box center [977, 414] width 117 height 33
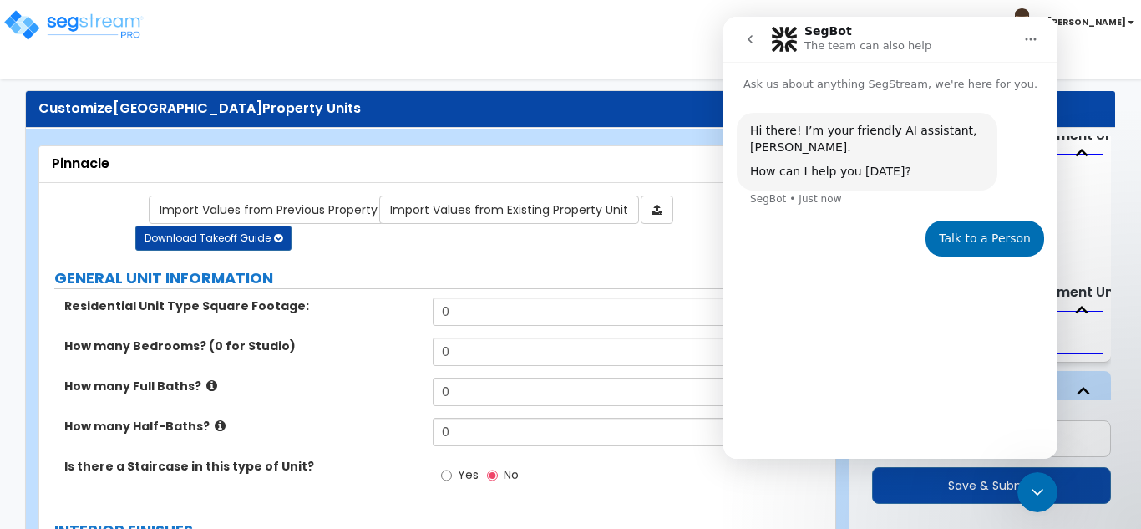
click at [912, 419] on main "SegBot The team can also help Ask us about anything SegStream, we're here for y…" at bounding box center [891, 238] width 334 height 442
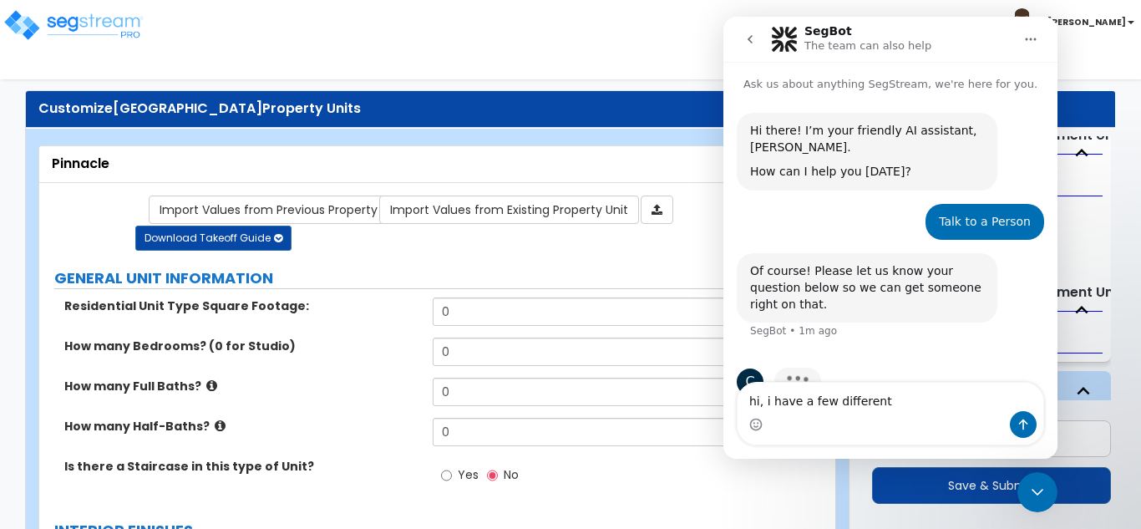
scroll to position [23, 0]
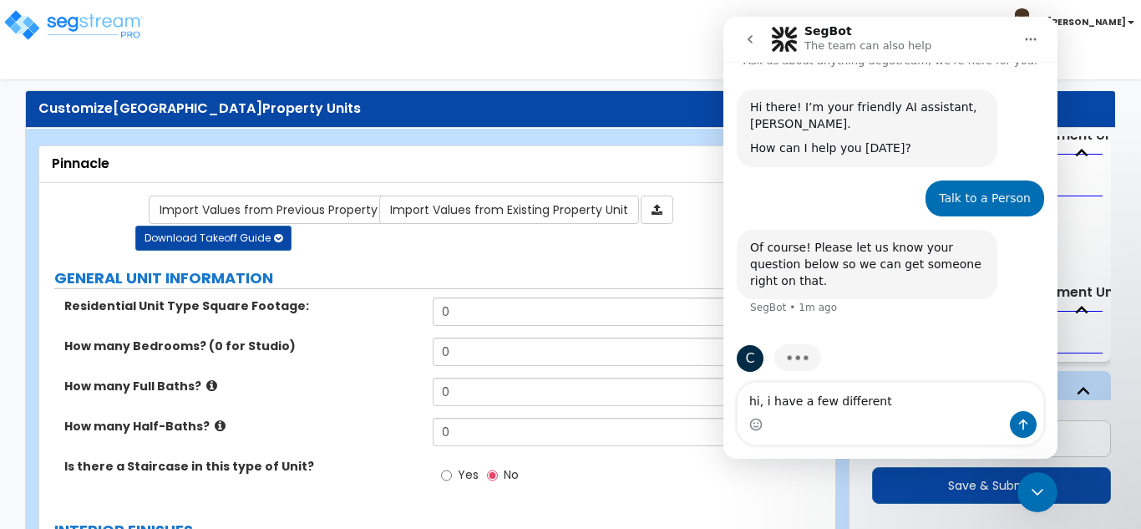
click at [762, 401] on textarea "hi, i have a few different" at bounding box center [891, 397] width 306 height 28
click at [952, 400] on textarea "good morning. i have a few different" at bounding box center [891, 397] width 306 height 28
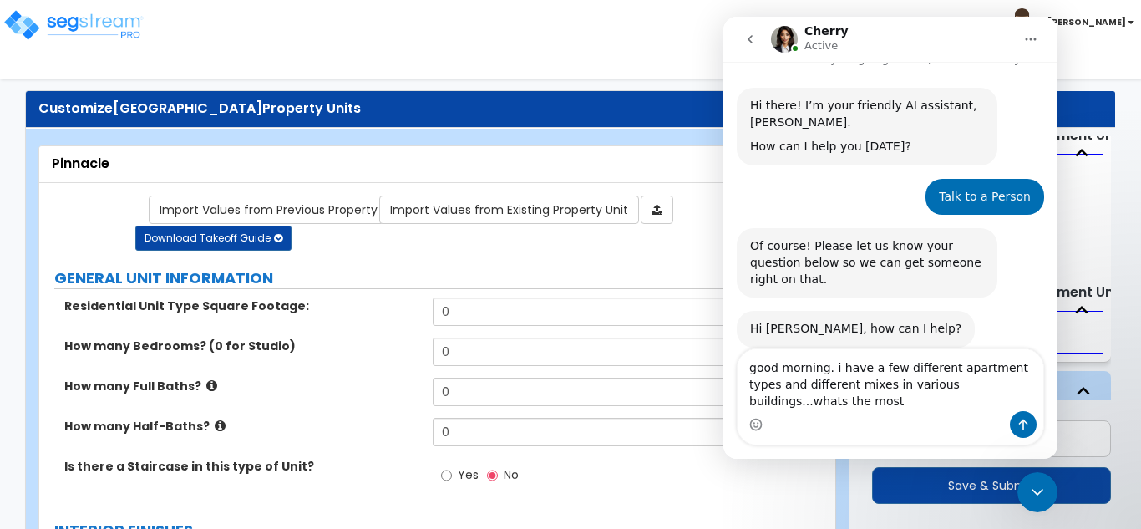
scroll to position [42, 0]
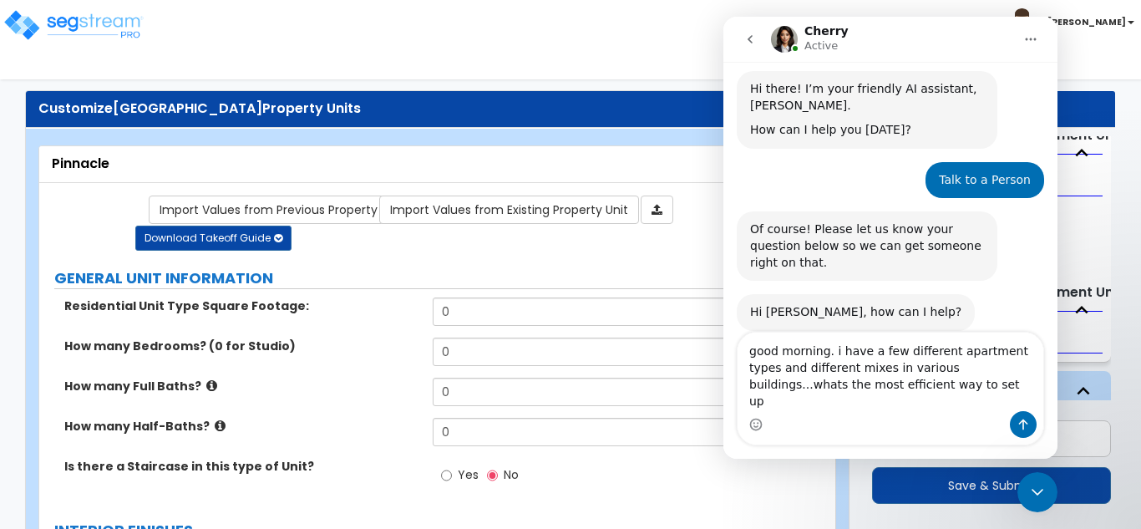
type textarea "good morning. i have a few different apartment types and different mixes in var…"
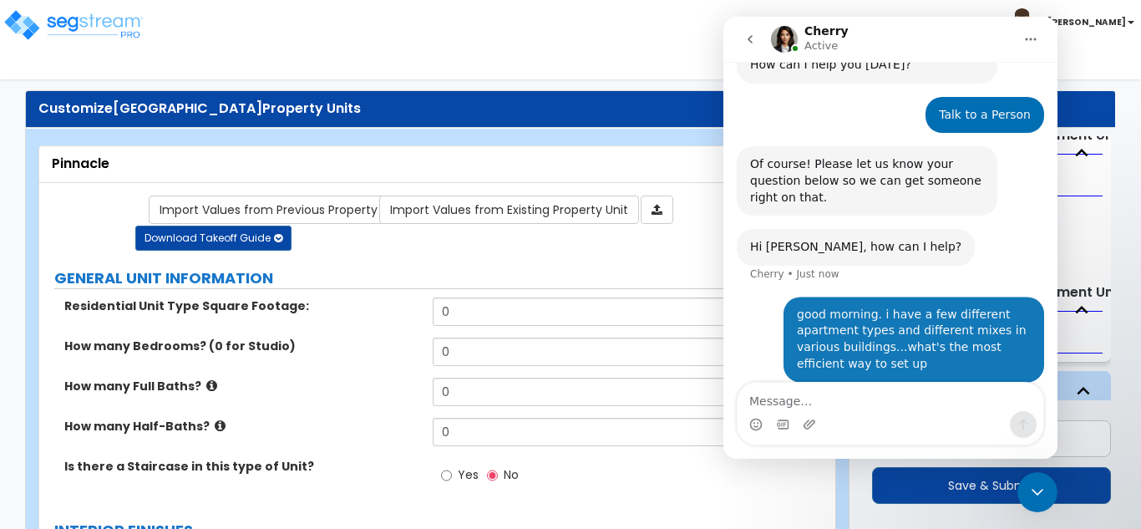
scroll to position [108, 0]
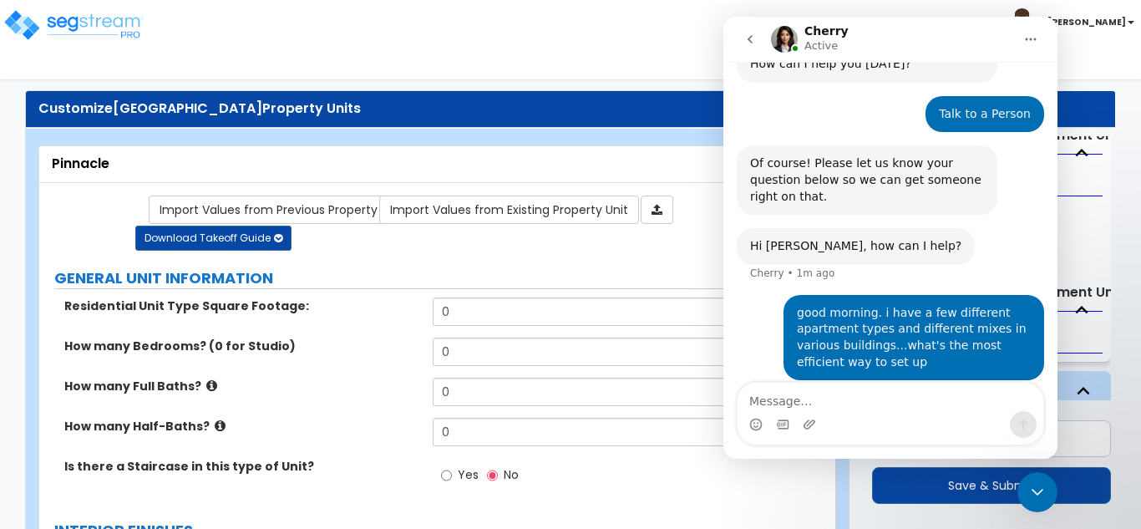
click at [372, 272] on label "GENERAL UNIT INFORMATION" at bounding box center [439, 278] width 771 height 22
click at [1044, 497] on icon "Close Intercom Messenger" at bounding box center [1038, 492] width 20 height 20
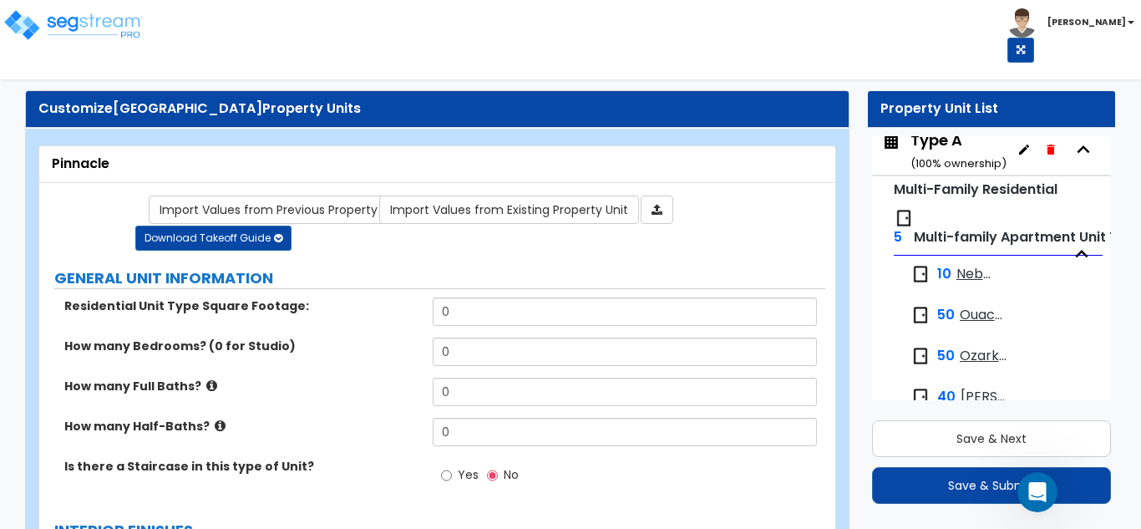
scroll to position [94, 0]
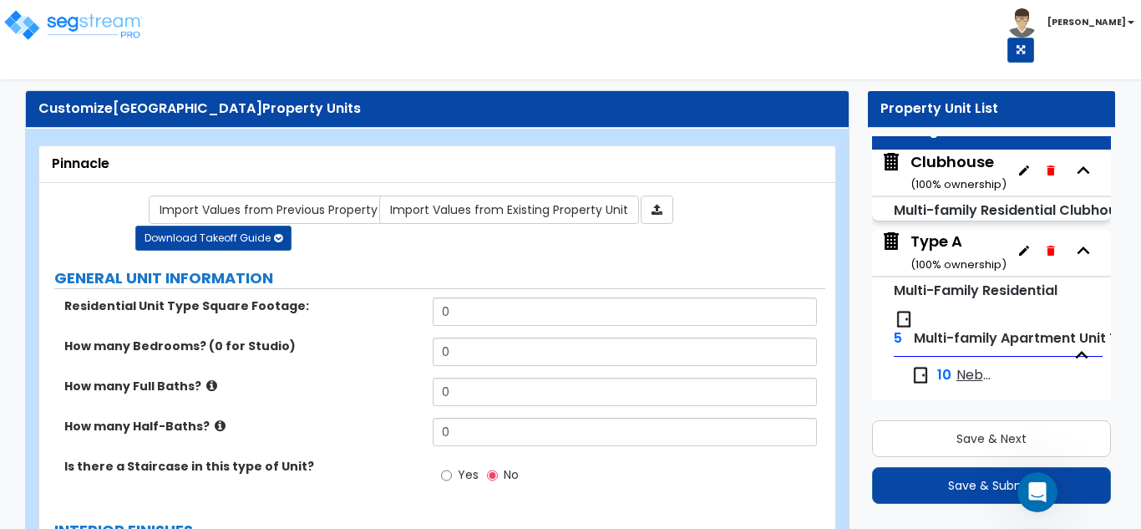
click at [948, 239] on div "Type A ( 100 % ownership)" at bounding box center [959, 252] width 96 height 43
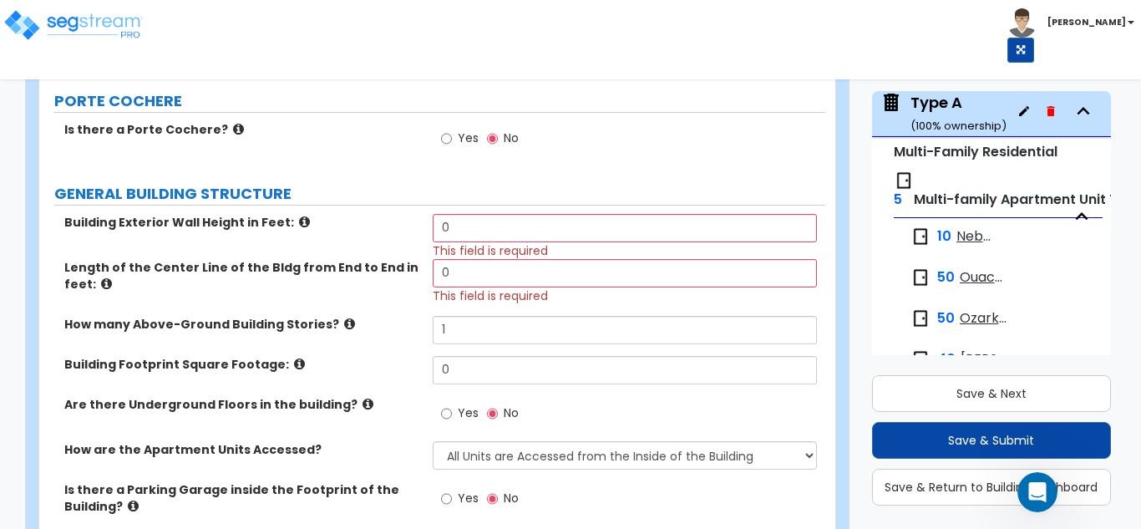
scroll to position [172, 0]
click at [1029, 500] on div "Open Intercom Messenger" at bounding box center [1037, 492] width 55 height 55
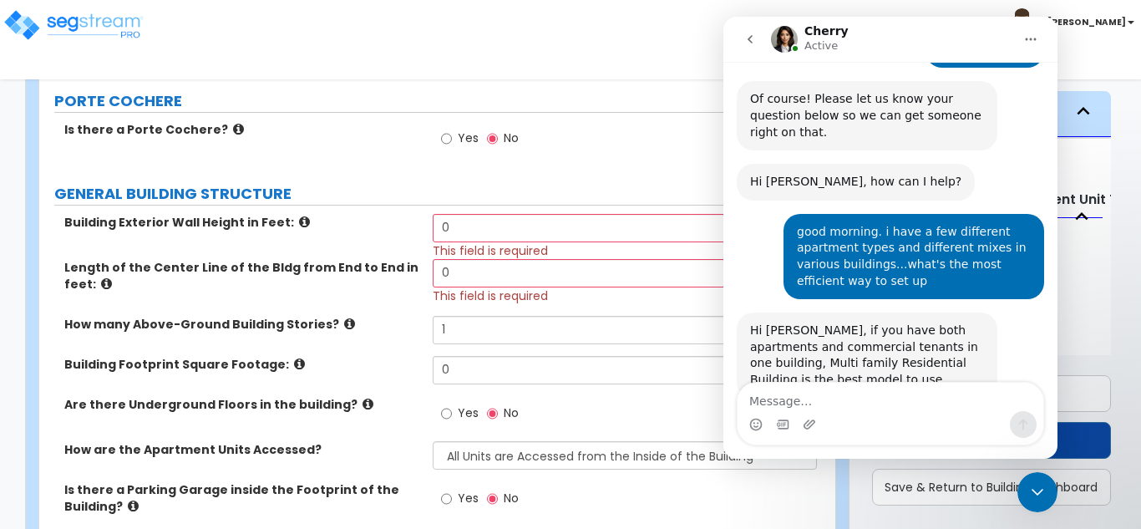
scroll to position [206, 0]
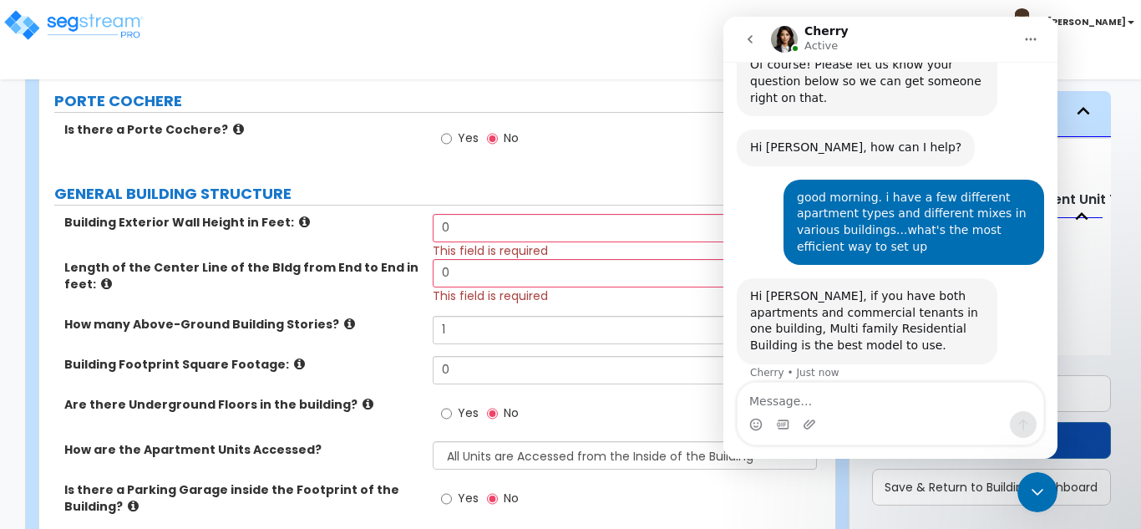
click at [829, 411] on div "Intercom messenger" at bounding box center [891, 424] width 306 height 27
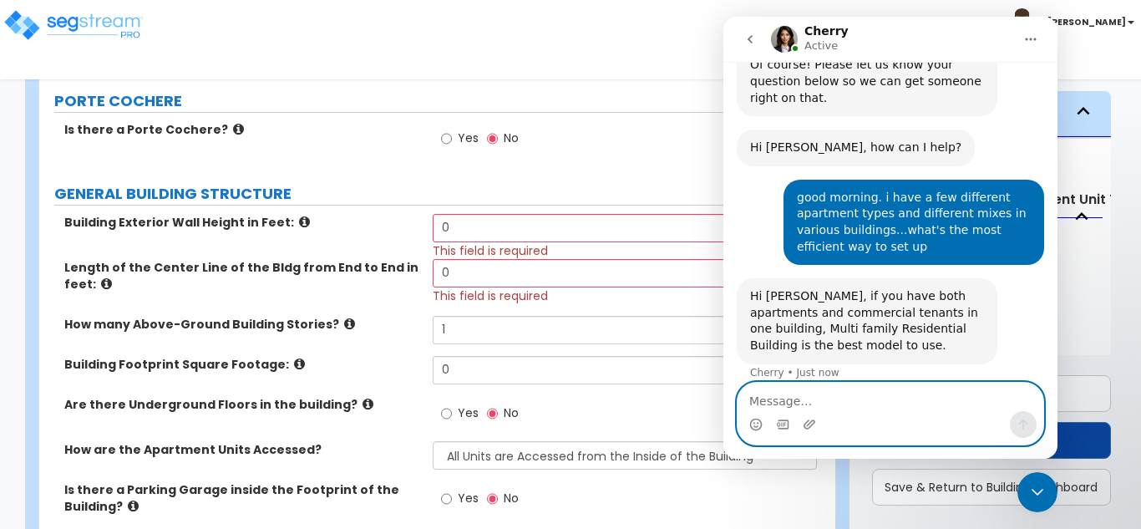
click at [836, 399] on textarea "Message…" at bounding box center [891, 397] width 306 height 28
type textarea "i already set up multi fam"
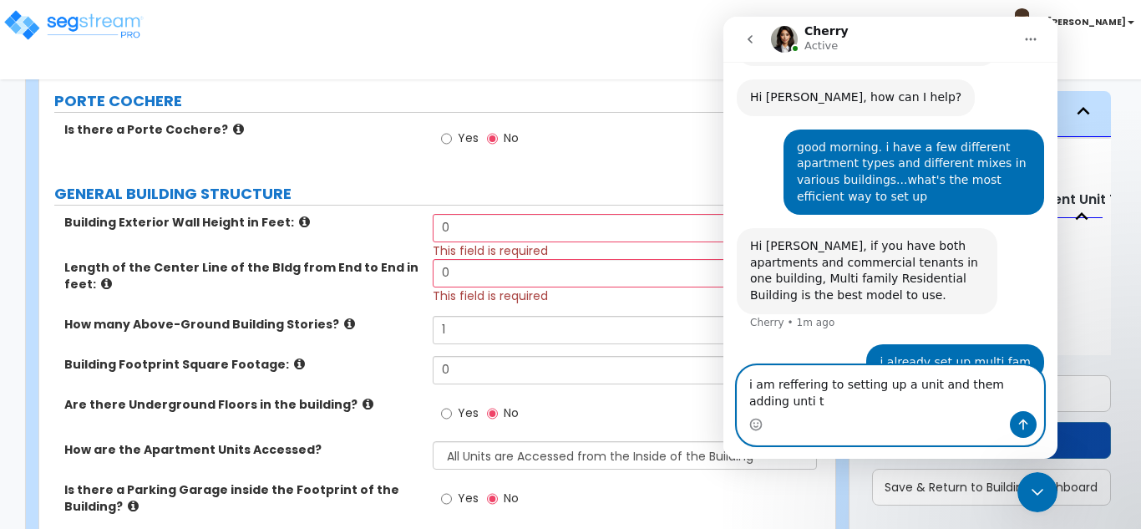
scroll to position [273, 0]
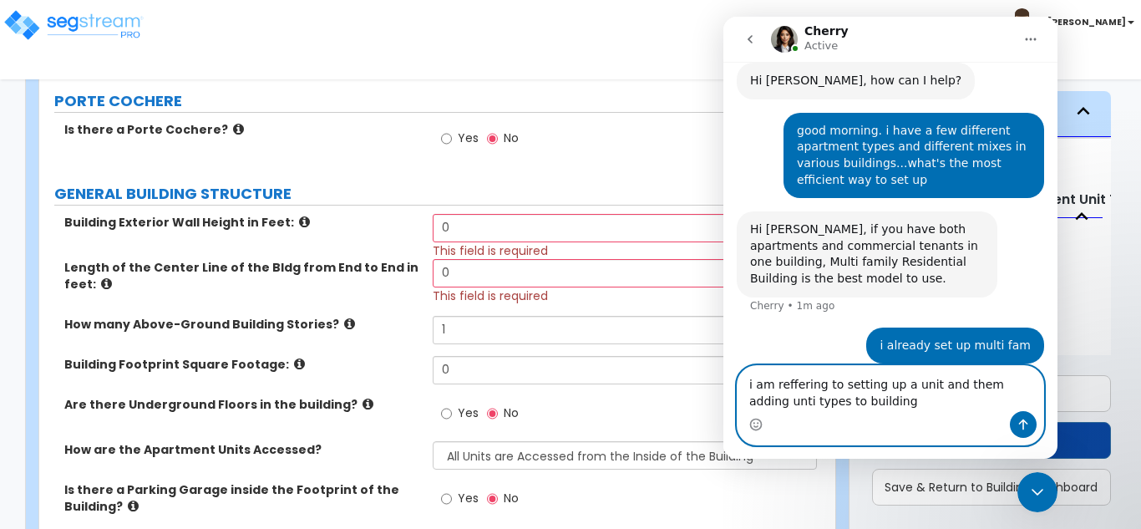
type textarea "i am reffering to setting up a unit and them adding unti types to buildings"
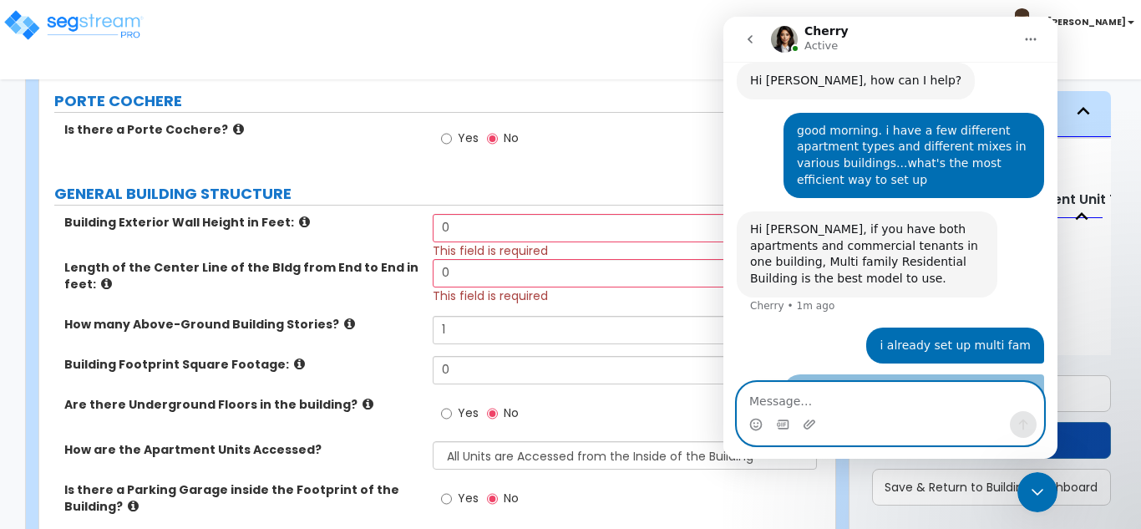
scroll to position [311, 0]
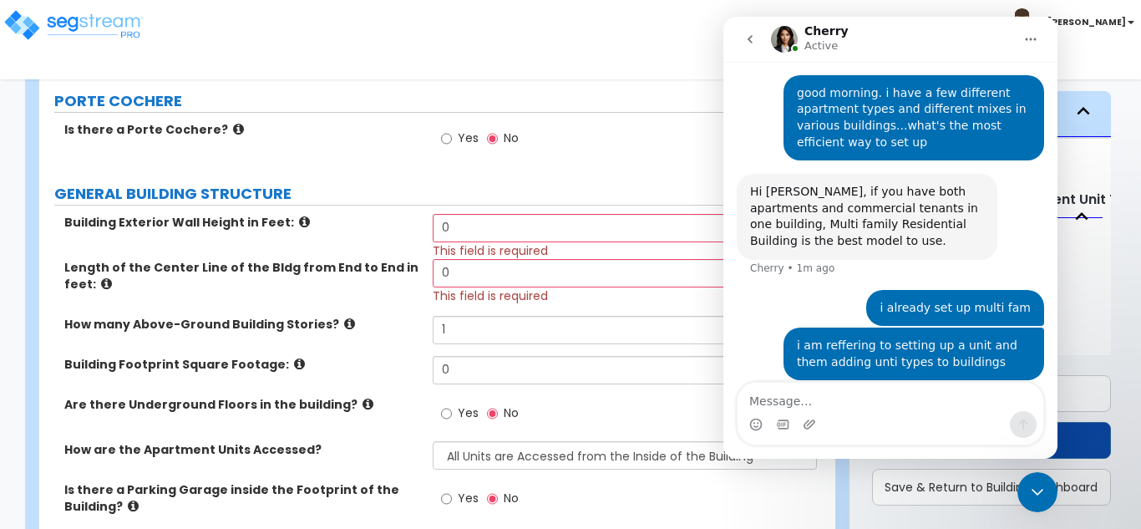
click at [332, 242] on div "Building Exterior Wall Height in Feet: 0 This field is required" at bounding box center [432, 236] width 786 height 45
click at [579, 228] on input "0" at bounding box center [625, 228] width 385 height 28
click at [455, 335] on input "1" at bounding box center [625, 330] width 385 height 28
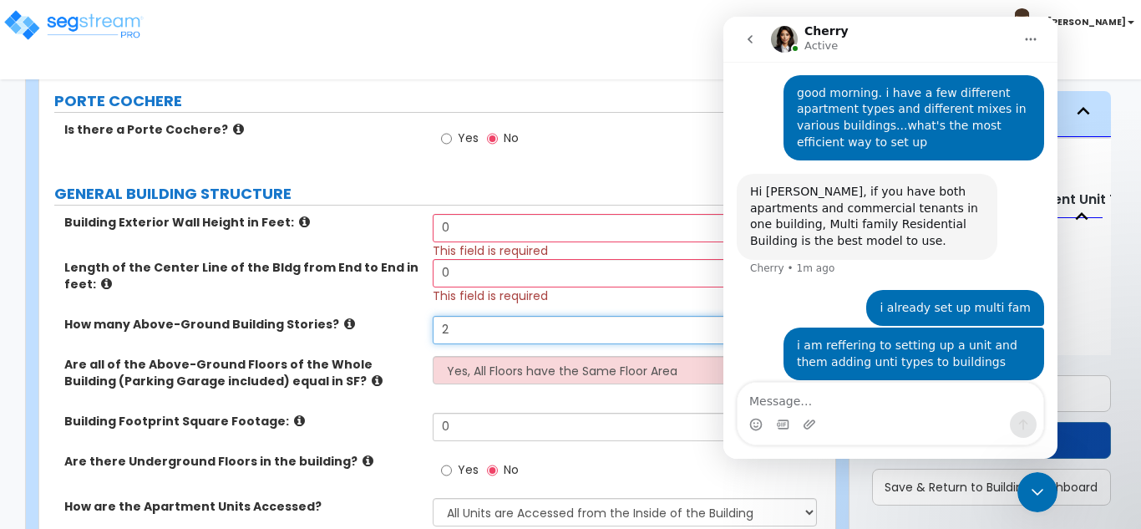
type input "2"
click at [457, 267] on input "0" at bounding box center [625, 273] width 385 height 28
type input "112.5"
click at [299, 221] on icon at bounding box center [304, 222] width 11 height 13
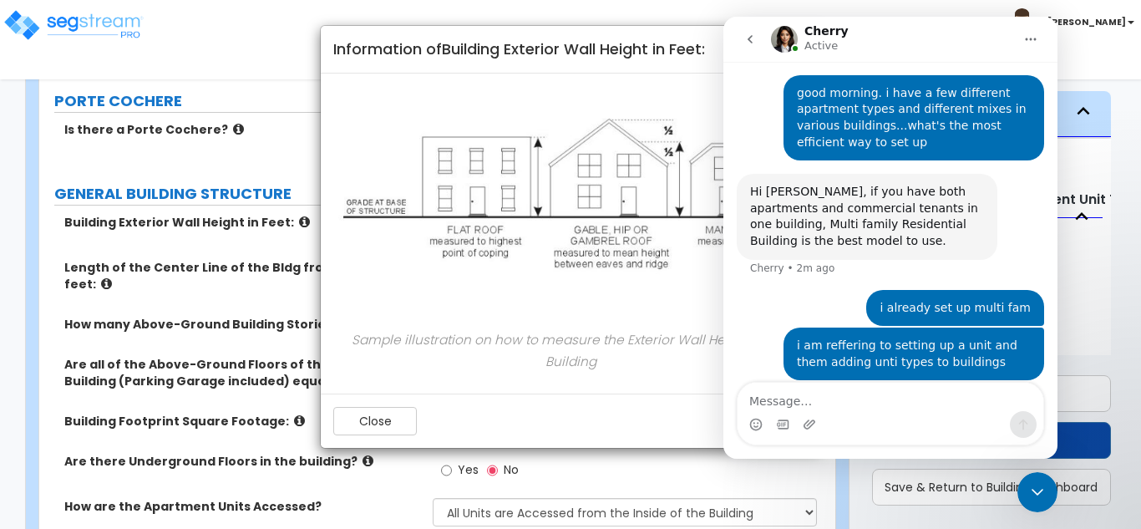
click at [294, 221] on div "× Information of Building Exterior Wall Height in Feet: Sample illustration on …" at bounding box center [570, 264] width 1141 height 529
click at [389, 417] on button "Close" at bounding box center [375, 421] width 84 height 28
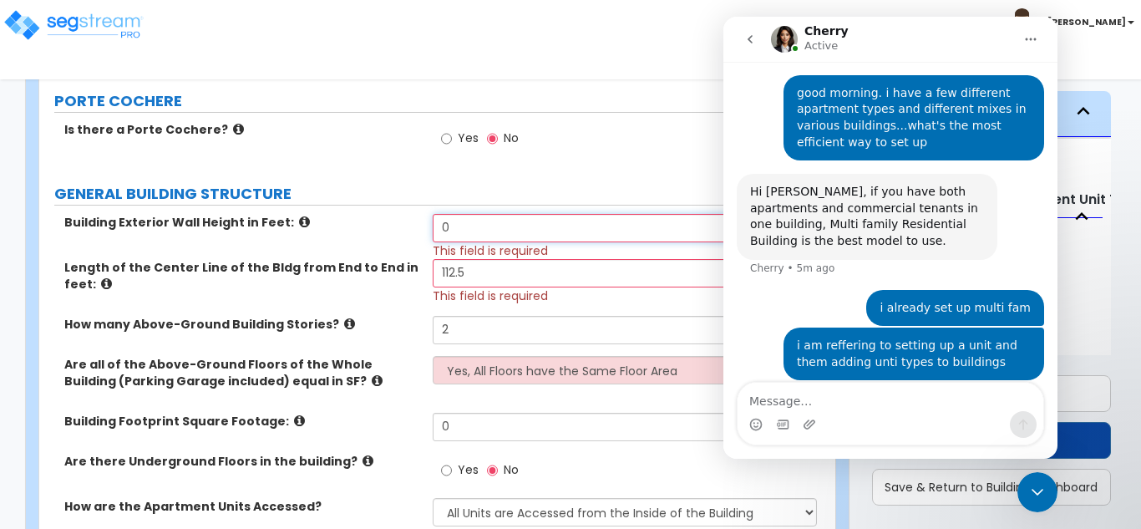
click at [504, 222] on input "0" at bounding box center [625, 228] width 385 height 28
type input "24"
click at [468, 423] on input "0" at bounding box center [625, 427] width 385 height 28
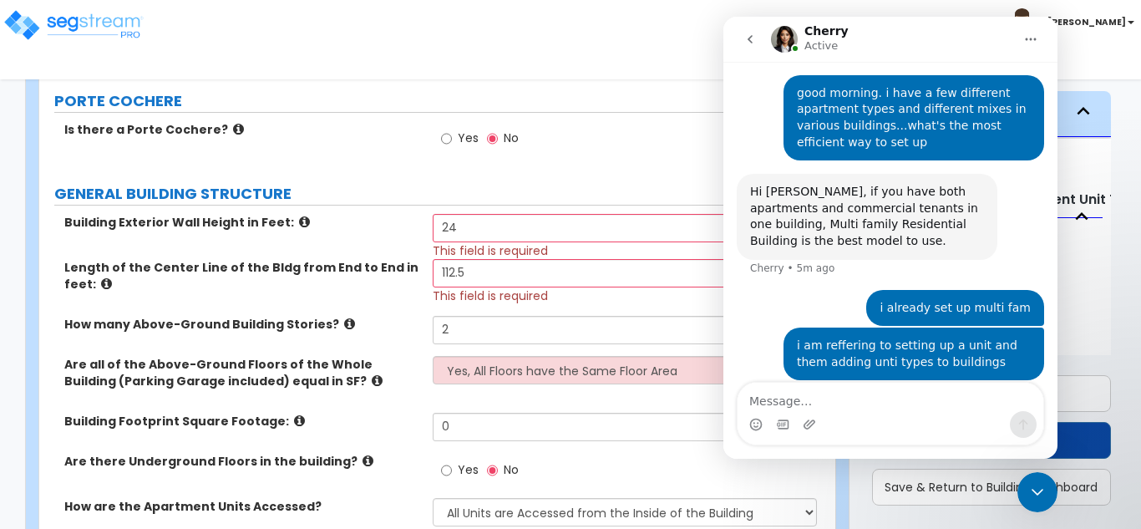
click at [294, 419] on icon at bounding box center [299, 420] width 11 height 13
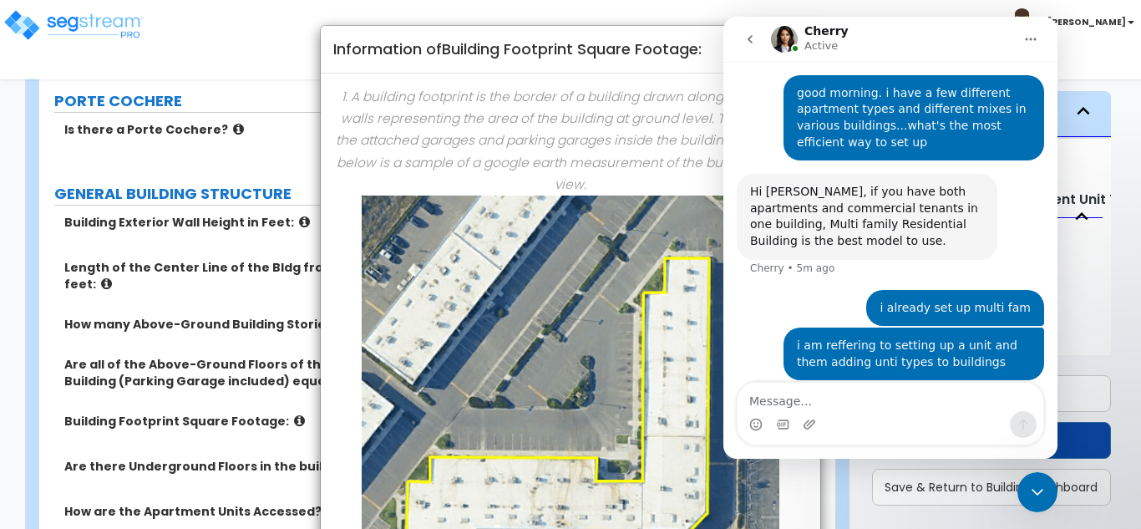
click at [925, 328] on div "i am reffering to setting up a unit and them adding unti types to buildings [PE…" at bounding box center [914, 354] width 261 height 53
click at [1047, 495] on icon "Close Intercom Messenger" at bounding box center [1038, 492] width 20 height 20
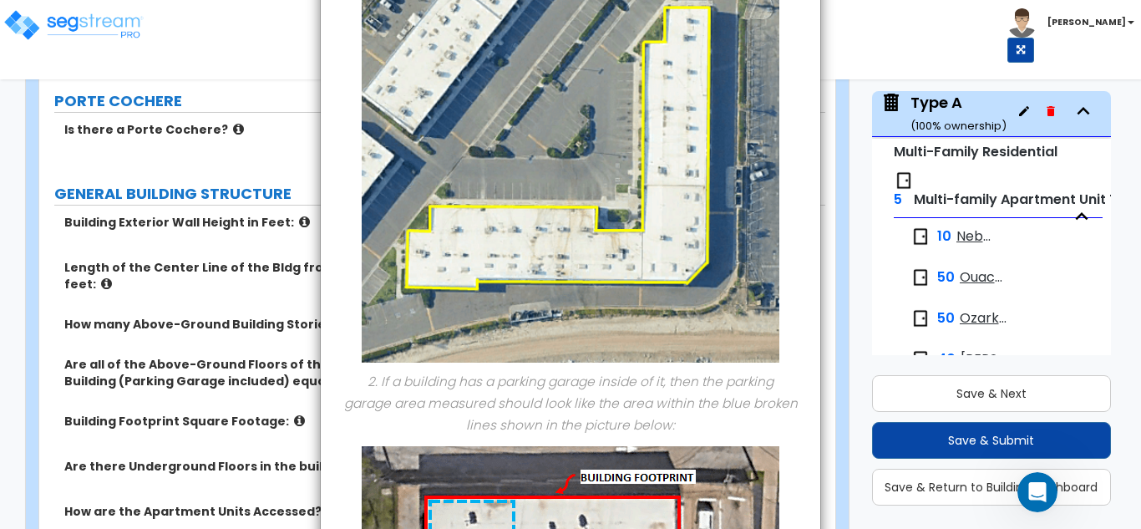
scroll to position [0, 0]
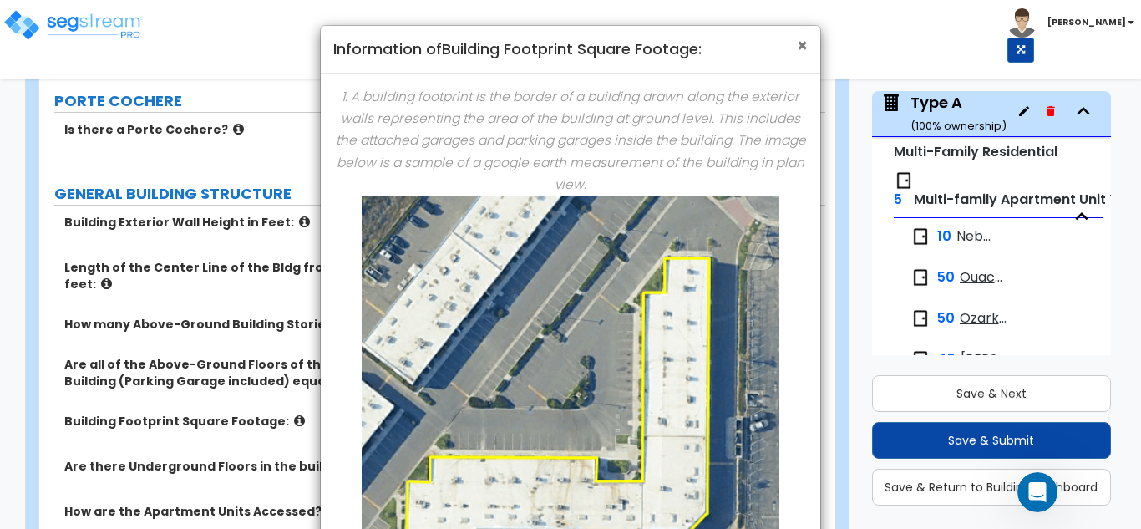
click at [797, 48] on span "×" at bounding box center [802, 45] width 11 height 24
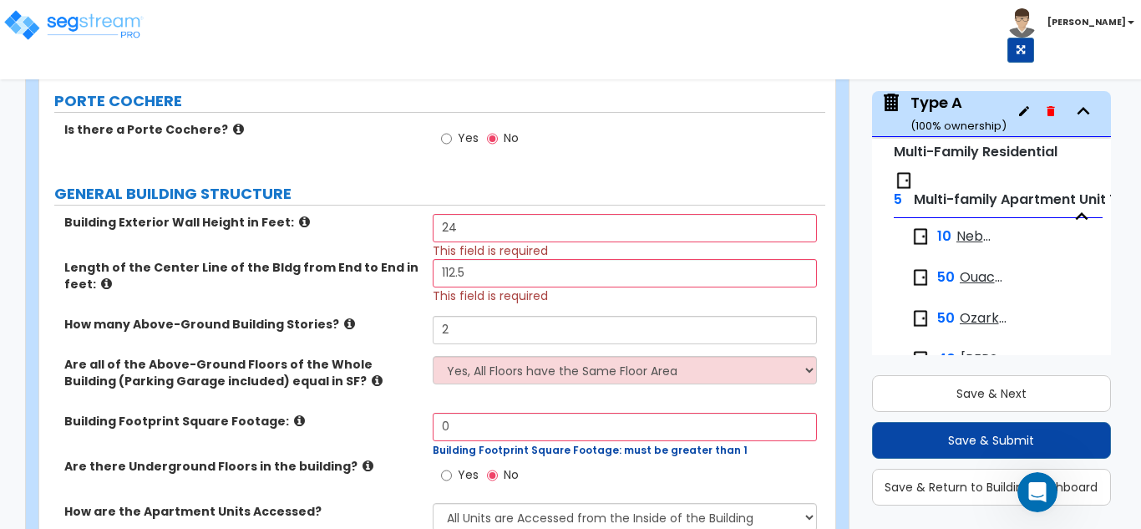
scroll to position [585, 0]
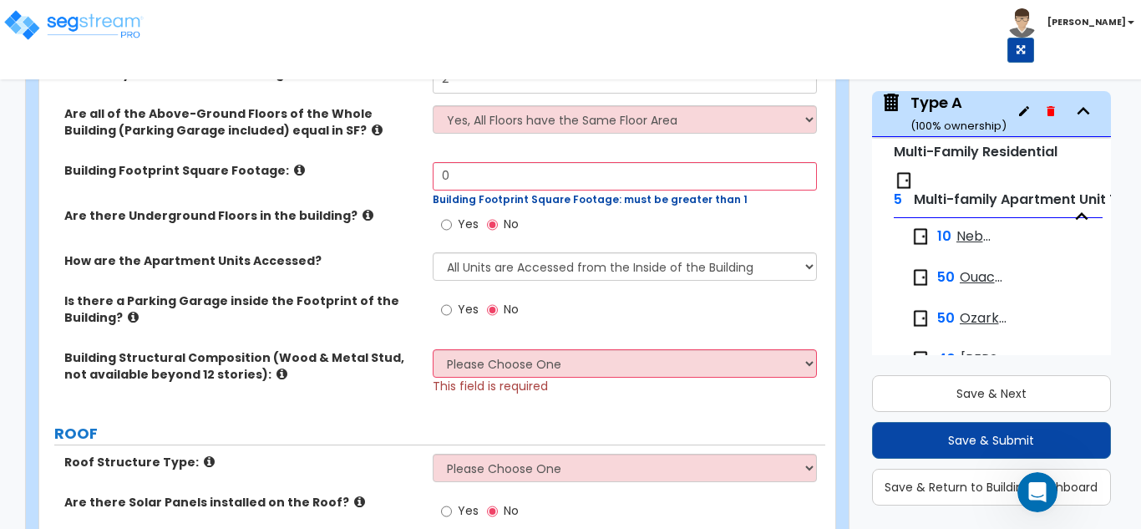
click at [294, 172] on icon at bounding box center [299, 170] width 11 height 13
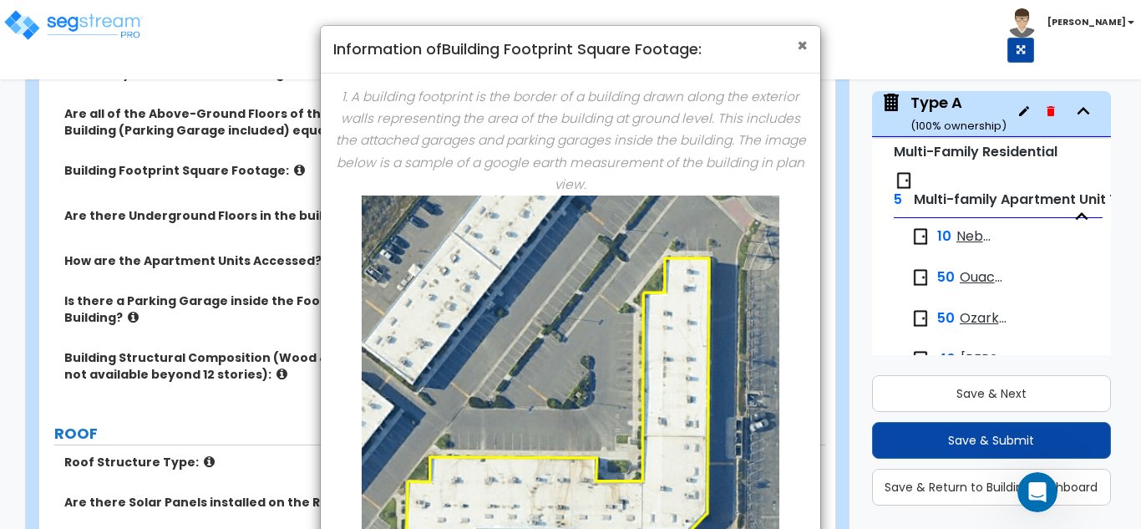
click at [802, 43] on span "×" at bounding box center [802, 45] width 11 height 24
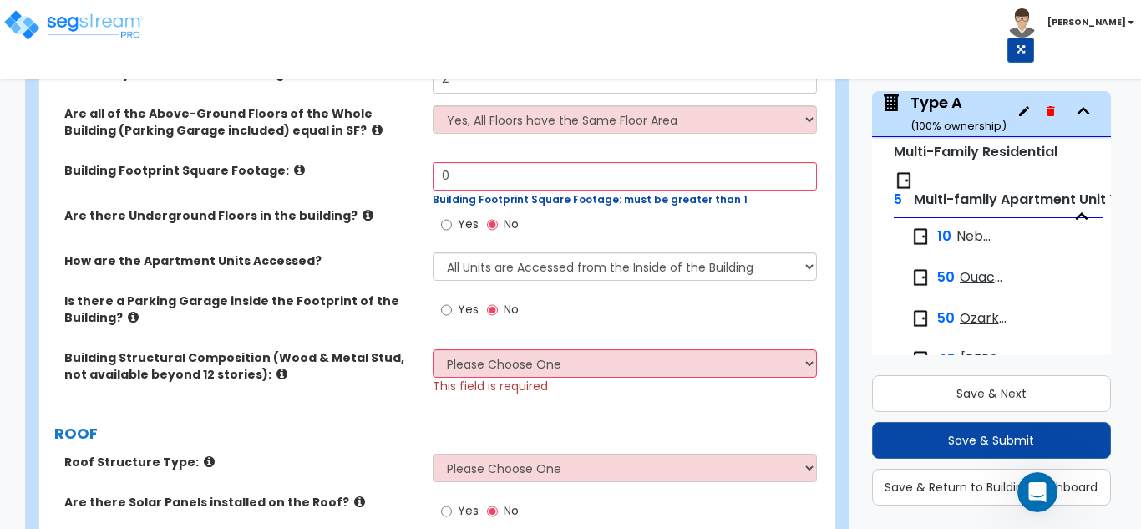
drag, startPoint x: 377, startPoint y: 19, endPoint x: 220, endPoint y: 275, distance: 300.1
click at [220, 275] on div "How are the Apartment Units Accessed? All Units are Accessed from the Inside of…" at bounding box center [432, 272] width 786 height 40
click at [294, 171] on icon at bounding box center [299, 170] width 11 height 13
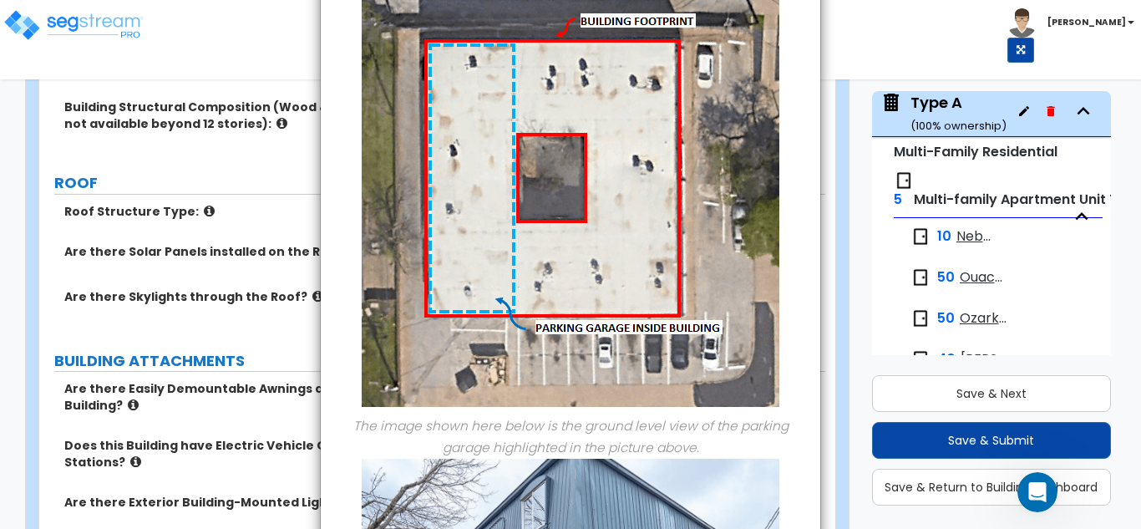
scroll to position [534, 0]
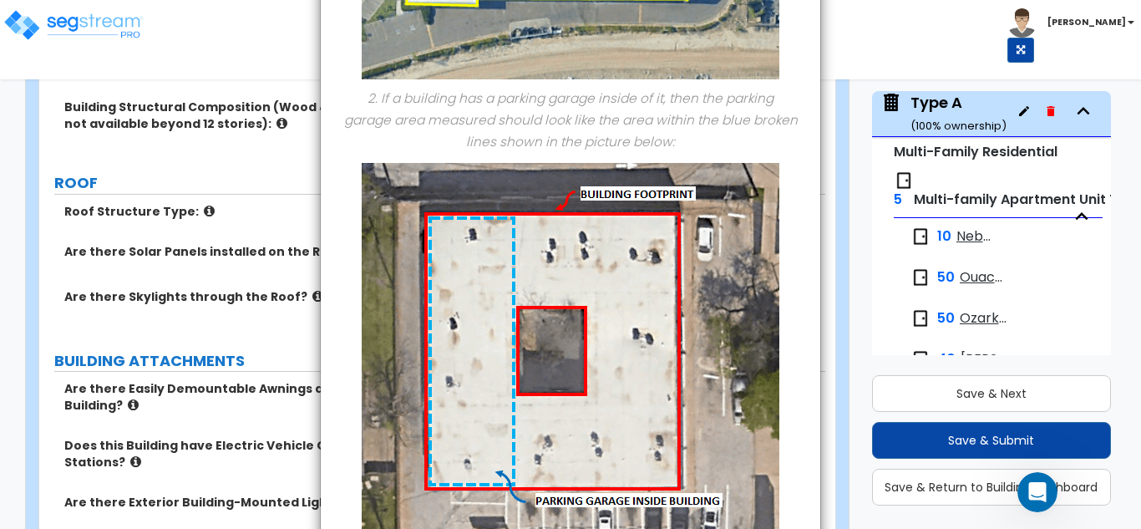
click at [1042, 493] on icon "Open Intercom Messenger" at bounding box center [1038, 493] width 28 height 28
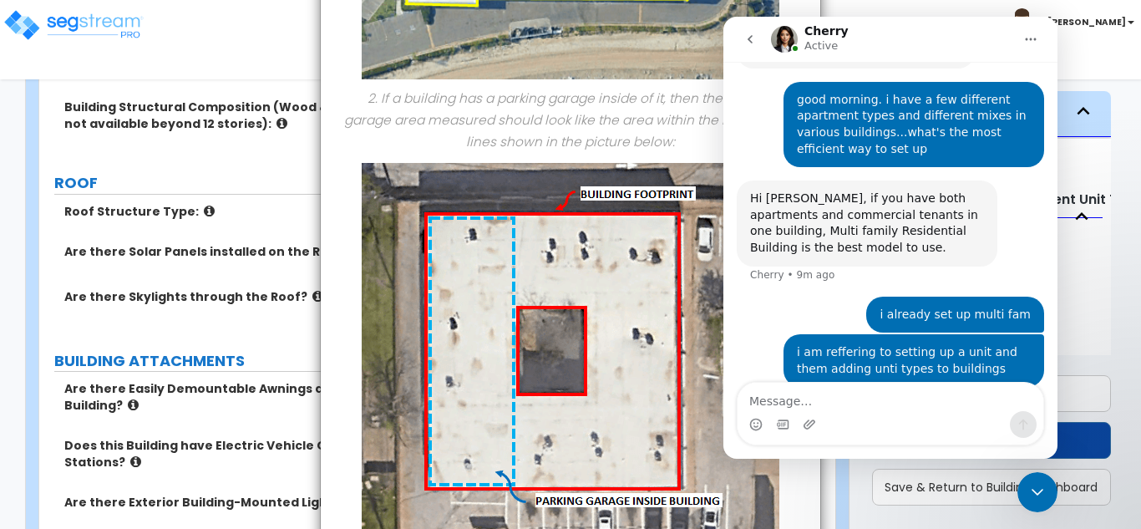
scroll to position [311, 0]
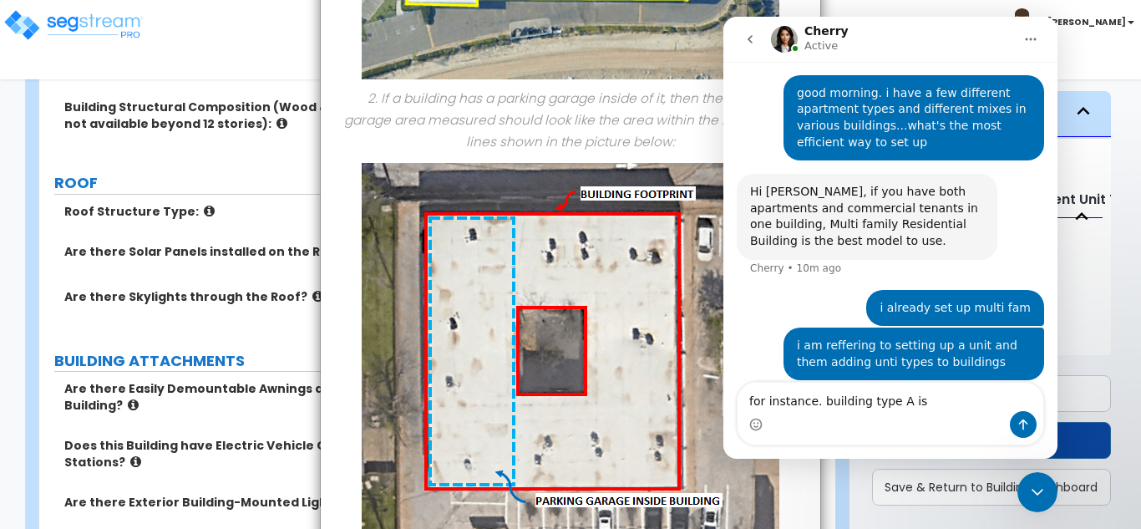
click at [291, 194] on div "× Information of Building Footprint Square Footage: 1. A building footprint is …" at bounding box center [570, 264] width 1141 height 529
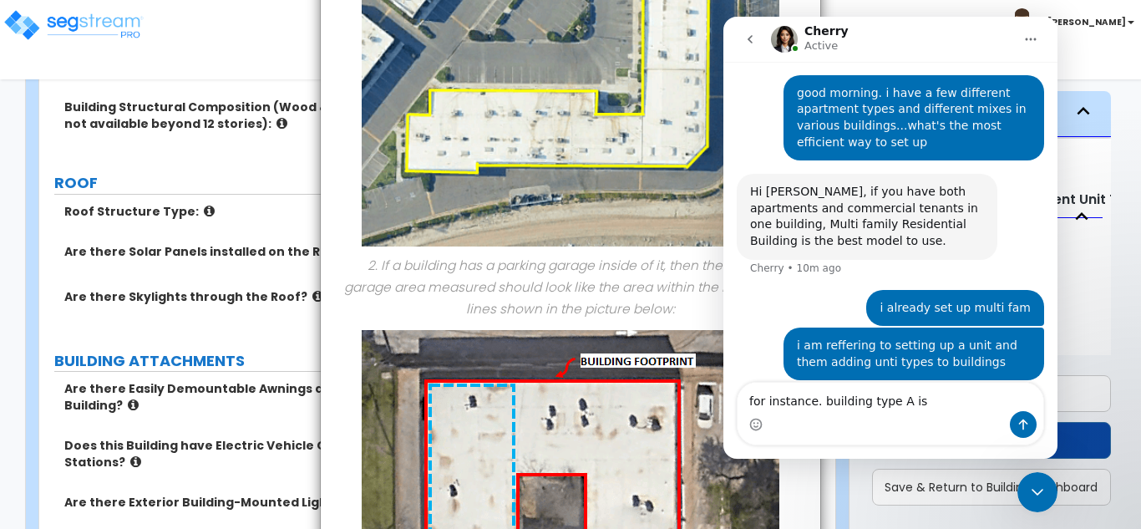
scroll to position [0, 0]
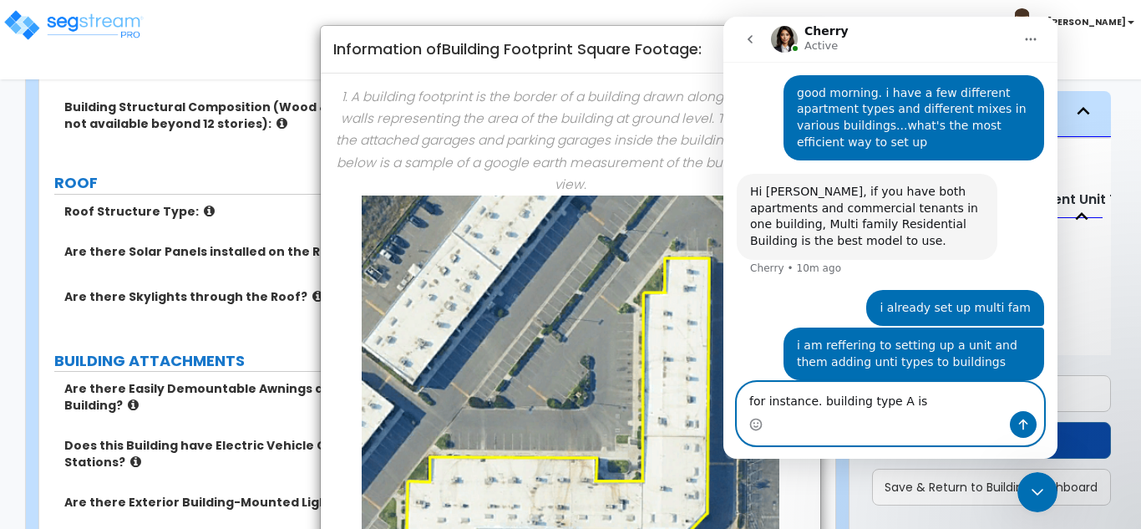
click at [931, 404] on textarea "for instance. building type A is" at bounding box center [891, 397] width 306 height 28
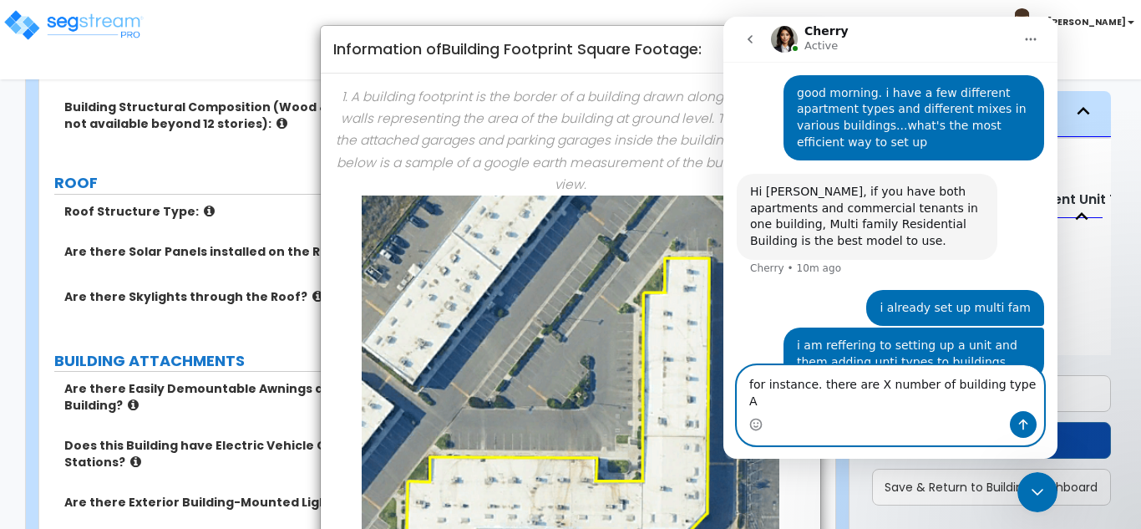
click at [1017, 400] on textarea "for instance. there are X number of building type A" at bounding box center [891, 388] width 306 height 45
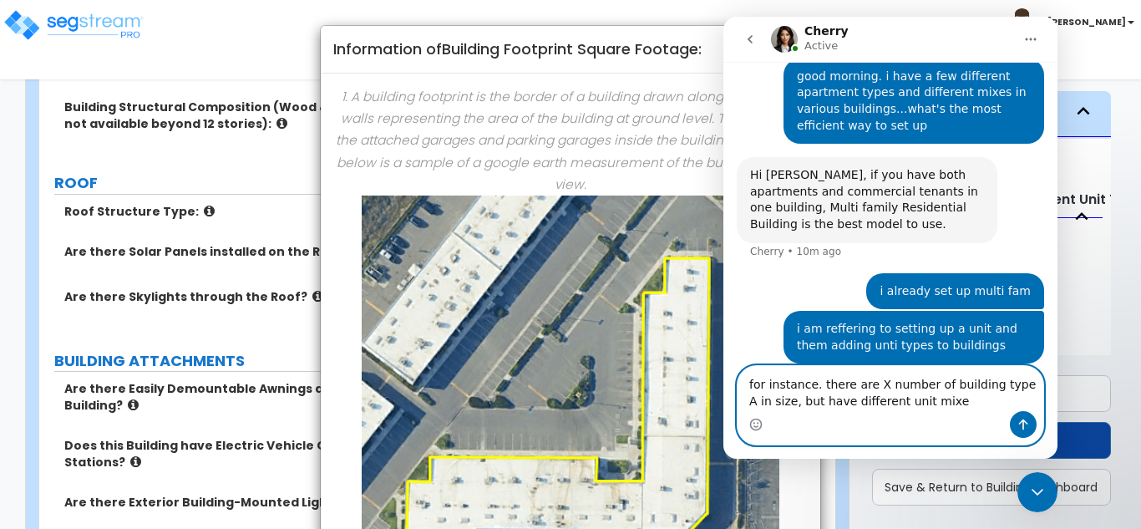
type textarea "for instance. there are X number of building type A in size, but have different…"
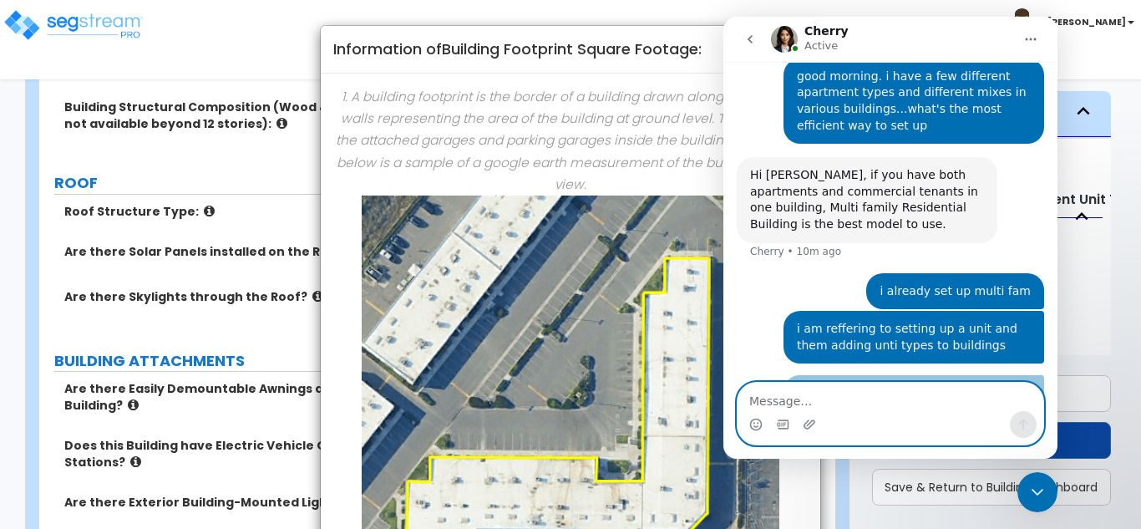
scroll to position [365, 0]
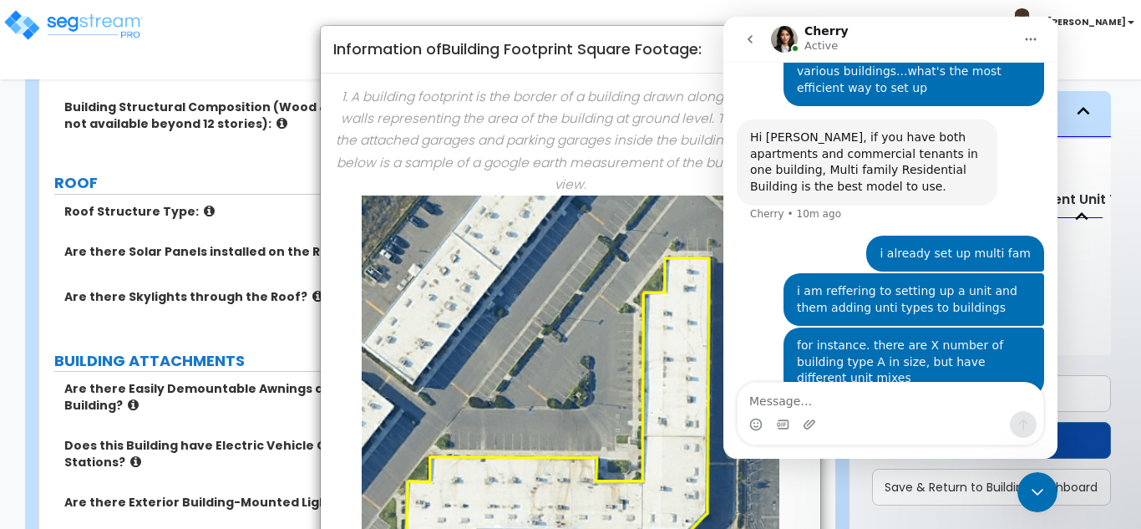
click at [261, 228] on div "× Information of Building Footprint Square Footage: 1. A building footprint is …" at bounding box center [570, 264] width 1141 height 529
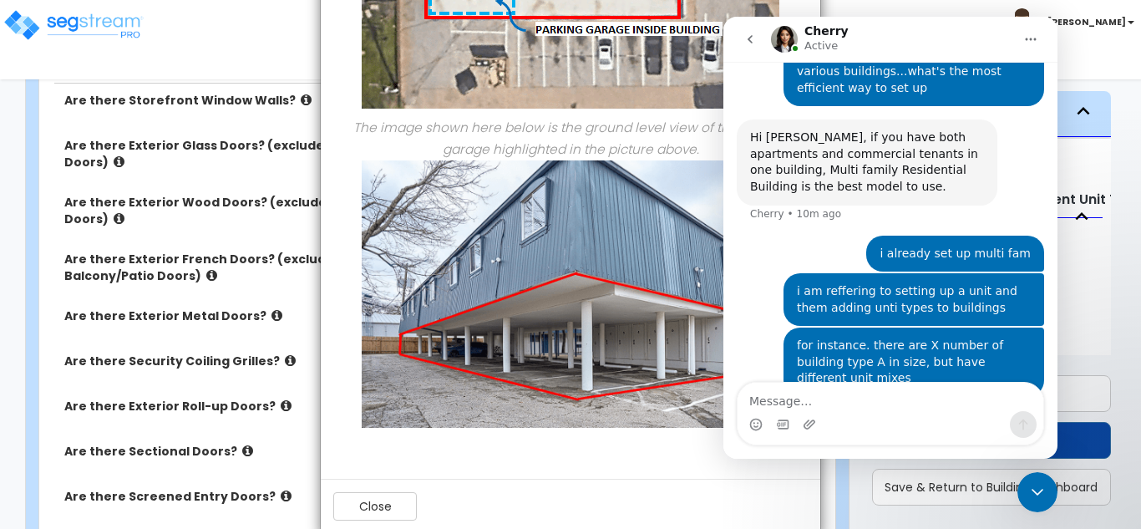
scroll to position [1035, 0]
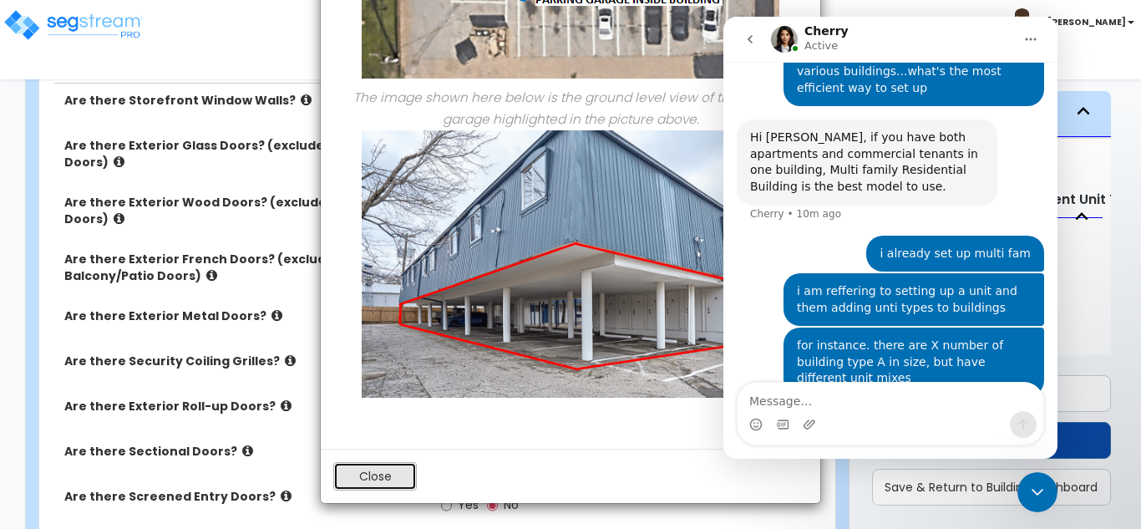
click at [384, 478] on button "Close" at bounding box center [375, 476] width 84 height 28
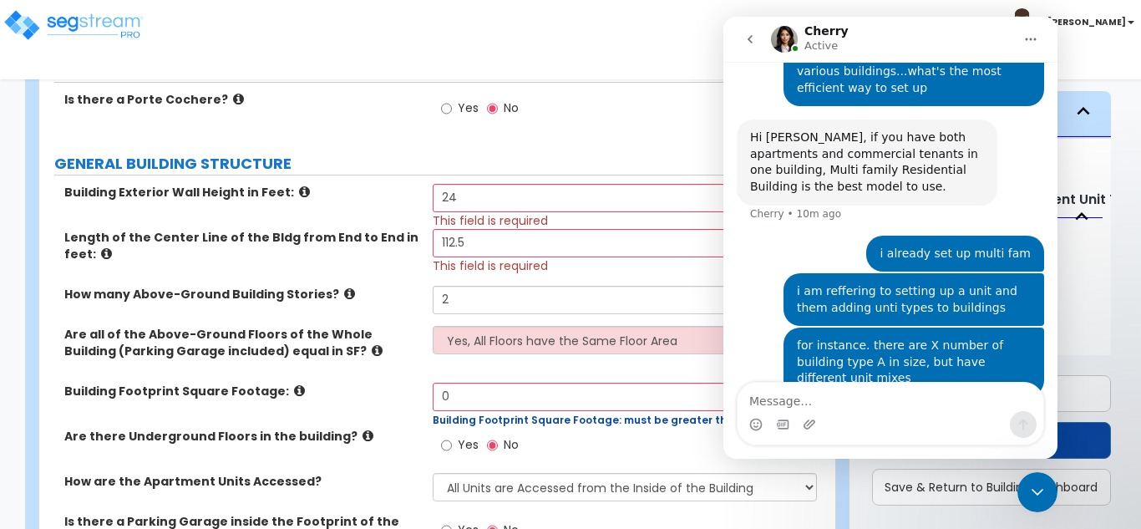
scroll to position [334, 0]
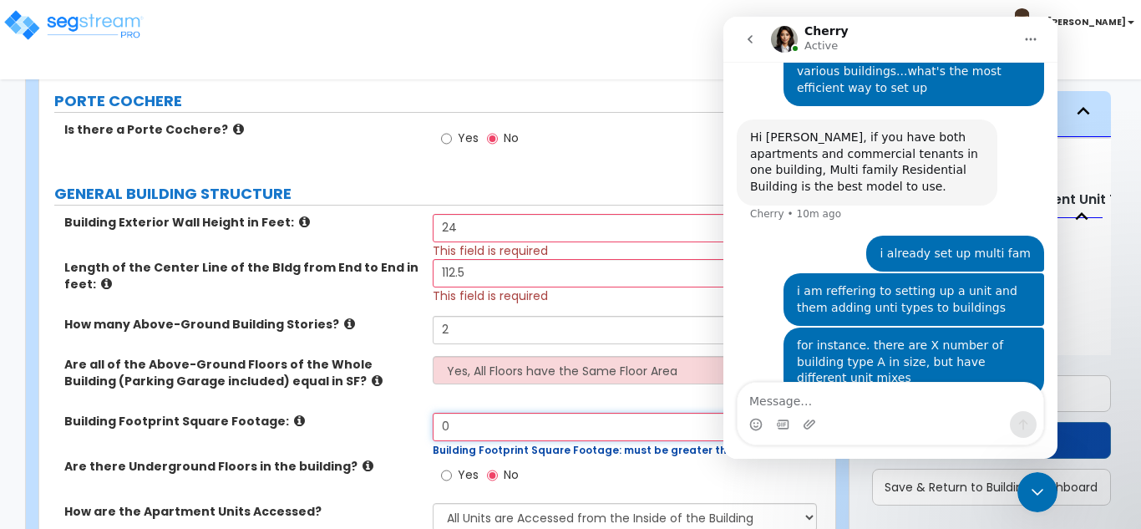
click at [506, 419] on input "0" at bounding box center [625, 427] width 385 height 28
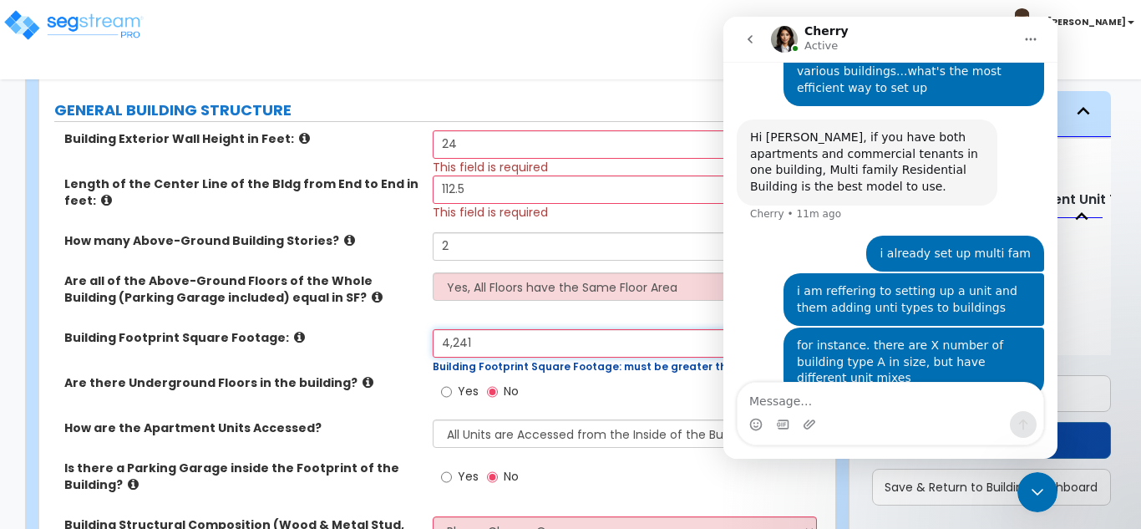
scroll to position [501, 0]
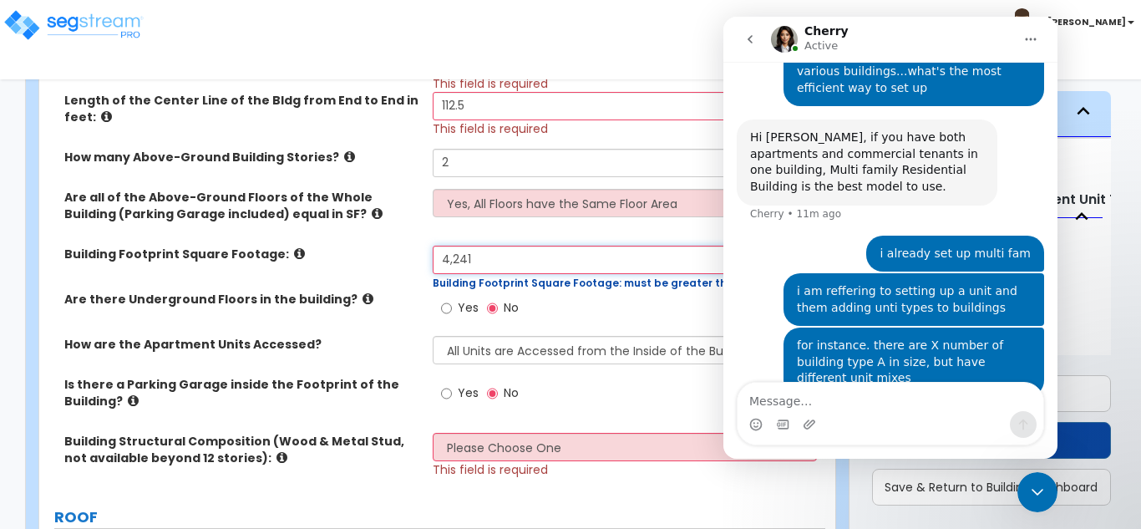
type input "4,241"
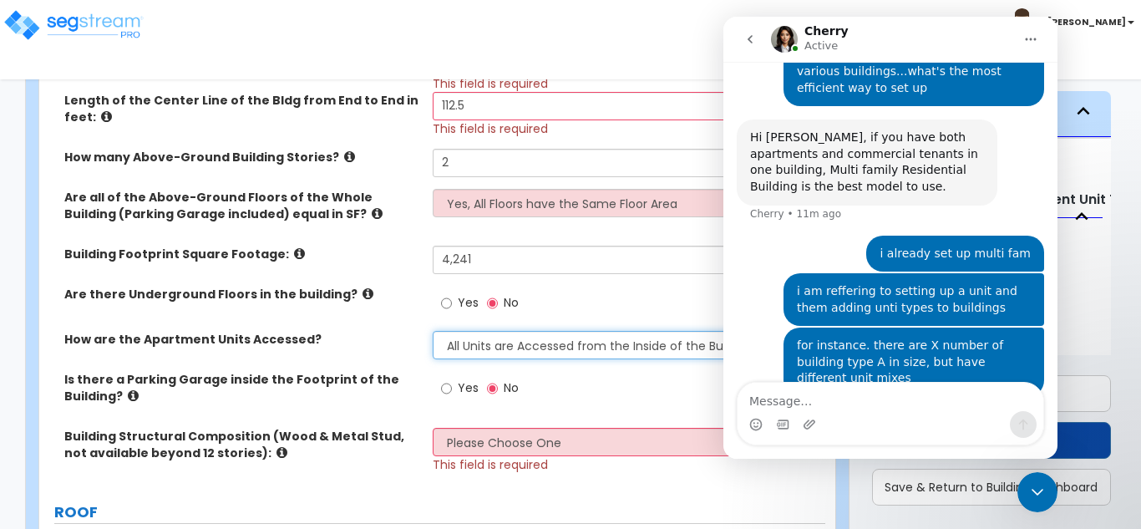
click at [524, 354] on select "All Units are Accessed from the Inside of the Building All Units are Accessed f…" at bounding box center [625, 345] width 385 height 28
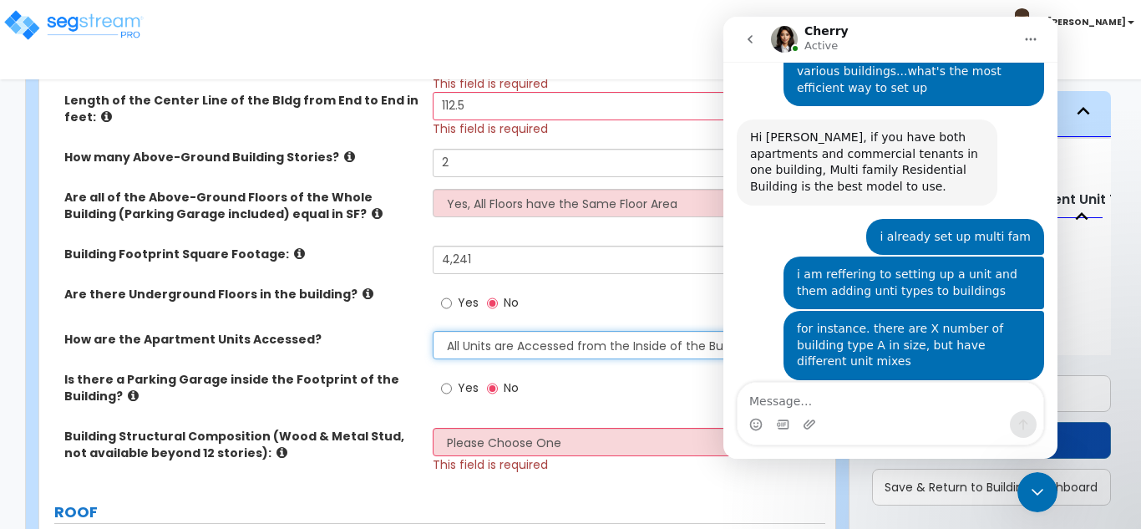
scroll to position [431, 0]
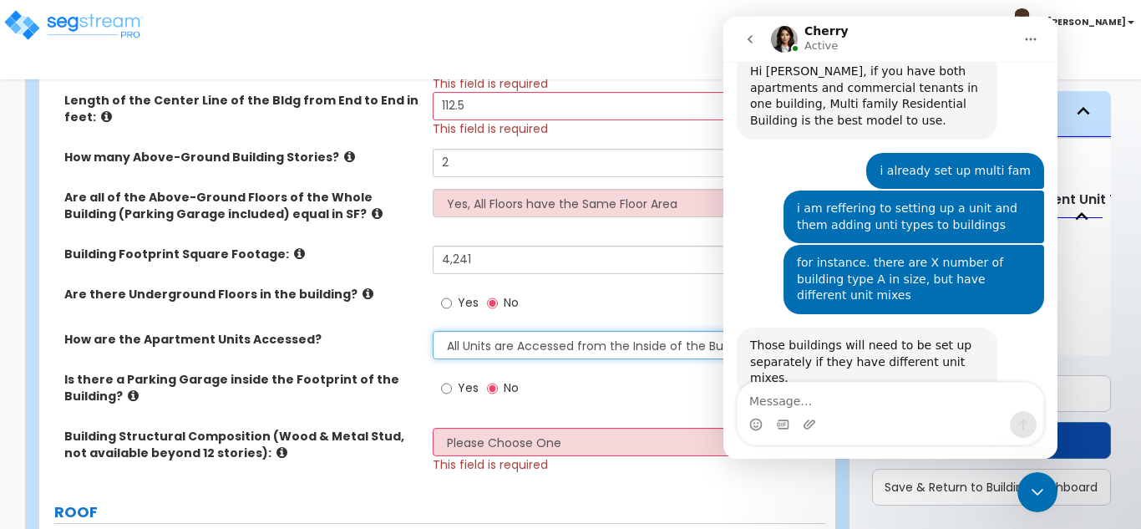
click at [516, 353] on select "All Units are Accessed from the Inside of the Building All Units are Accessed f…" at bounding box center [625, 345] width 385 height 28
select select "2"
click at [433, 331] on select "All Units are Accessed from the Inside of the Building All Units are Accessed f…" at bounding box center [625, 345] width 385 height 28
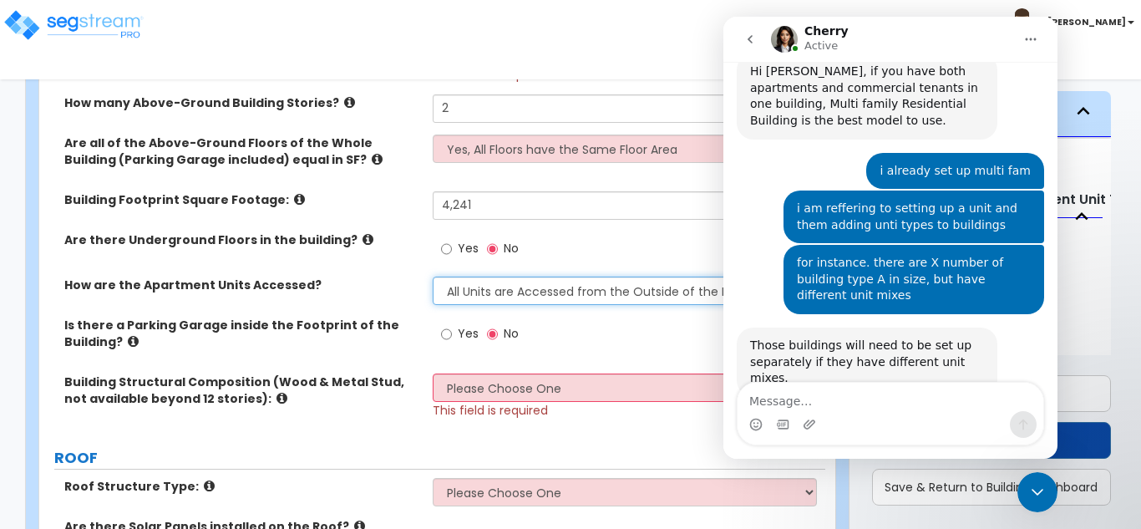
scroll to position [585, 0]
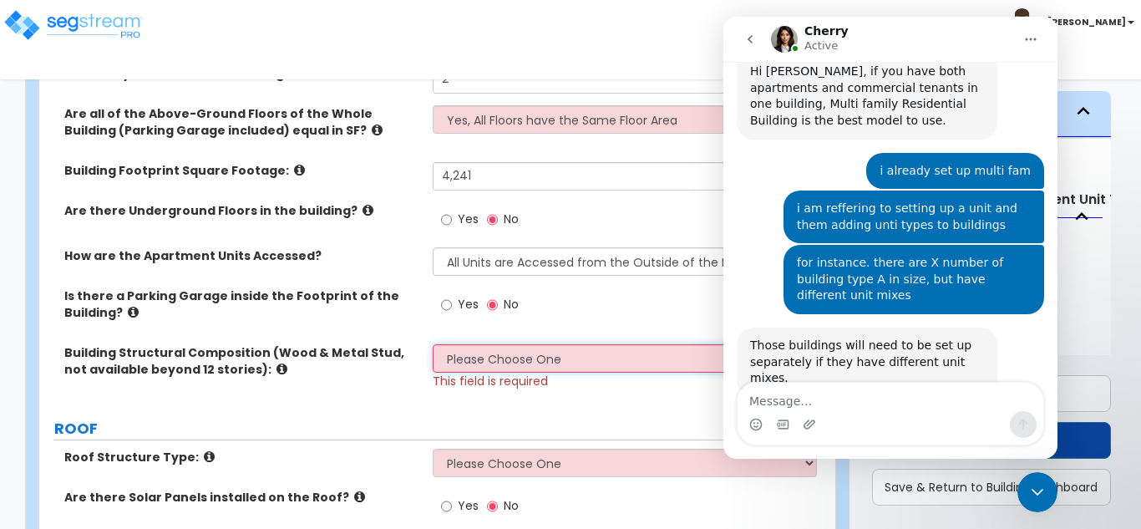
click at [505, 349] on select "Please Choose One Reinforced Concrete Structural Steel Brick Masonry CMU Masonr…" at bounding box center [625, 358] width 385 height 28
select select "7"
click at [433, 344] on select "Please Choose One Reinforced Concrete Structural Steel Brick Masonry CMU Masonr…" at bounding box center [625, 358] width 385 height 28
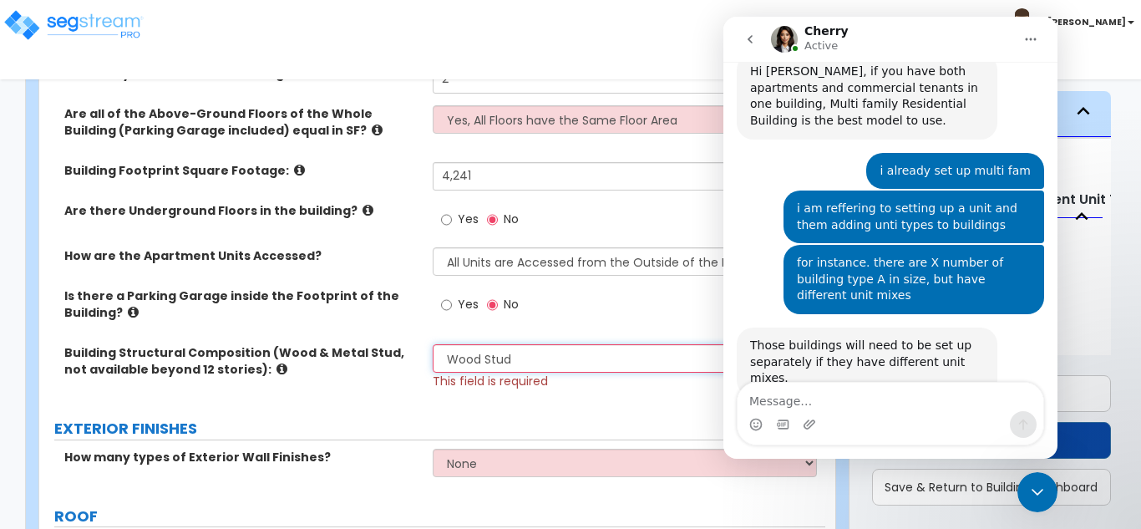
scroll to position [668, 0]
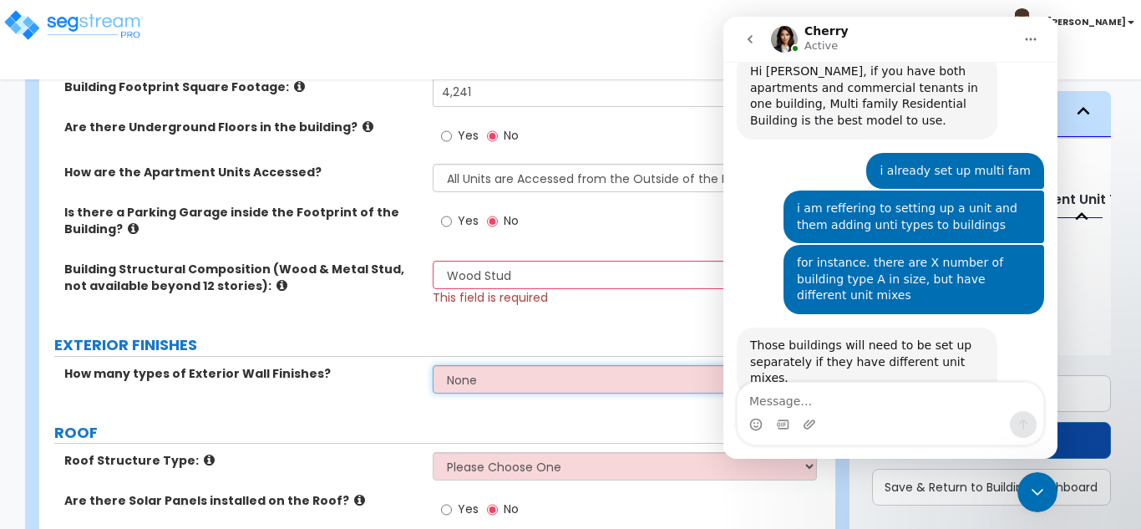
click at [577, 368] on select "None 1 2 3" at bounding box center [625, 379] width 385 height 28
select select "1"
click at [433, 365] on select "None 1 2 3" at bounding box center [625, 379] width 385 height 28
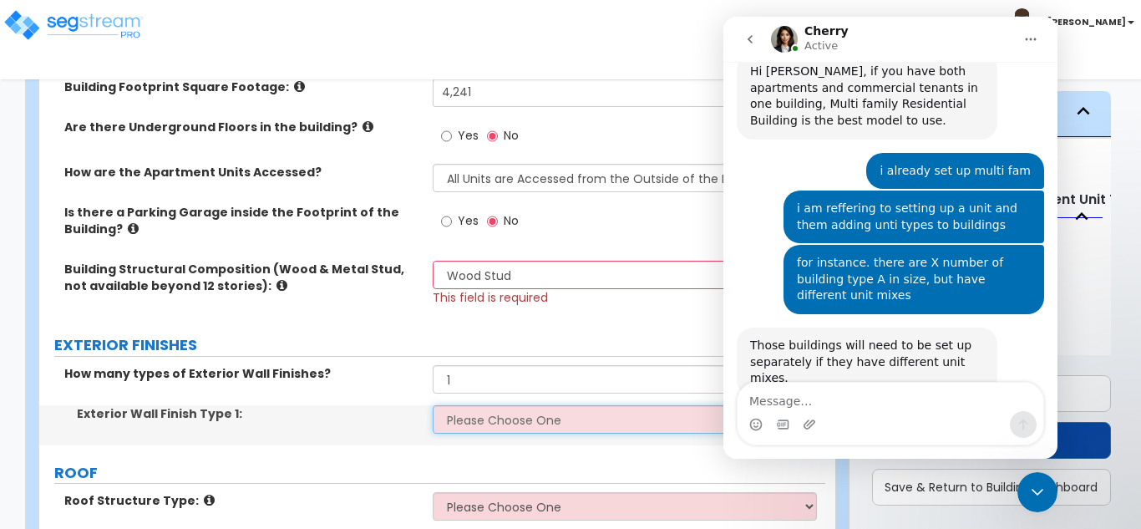
click at [528, 432] on select "Please Choose One No Finish/Shared Wall No Wall Brick Veneer Stone Veneer Wood …" at bounding box center [625, 419] width 385 height 28
select select "7"
click at [433, 405] on select "Please Choose One No Finish/Shared Wall No Wall Brick Veneer Stone Veneer Wood …" at bounding box center [625, 419] width 385 height 28
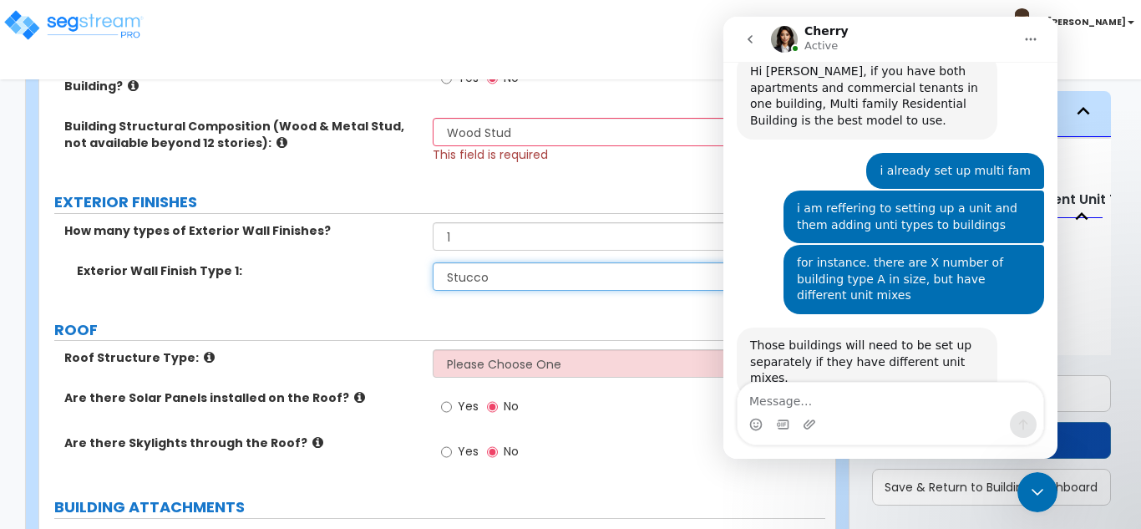
scroll to position [836, 0]
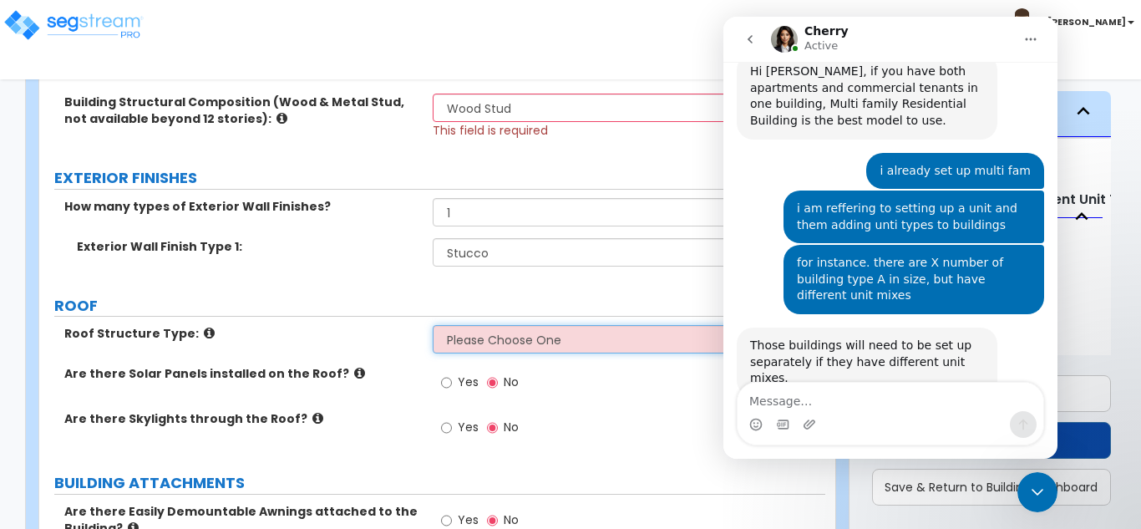
click at [508, 338] on select "Please Choose One [PERSON_NAME] Roof Flat Roof Hybrid [PERSON_NAME] & Flat Roof" at bounding box center [625, 339] width 385 height 28
click at [433, 325] on select "Please Choose One [PERSON_NAME] Roof Flat Roof Hybrid [PERSON_NAME] & Flat Roof" at bounding box center [625, 339] width 385 height 28
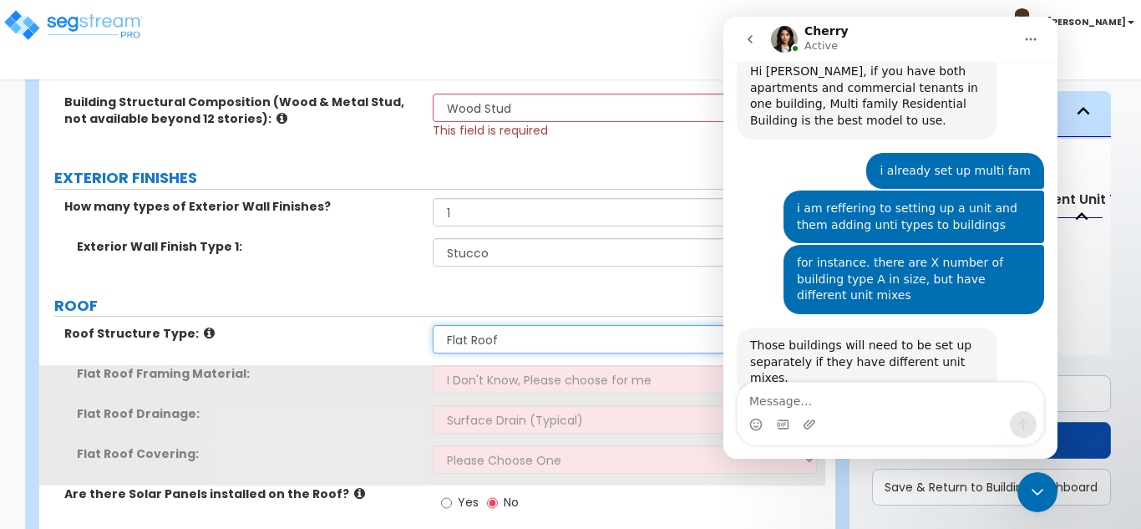
click at [497, 352] on select "Please Choose One [PERSON_NAME] Roof Flat Roof Hybrid [PERSON_NAME] & Flat Roof" at bounding box center [625, 339] width 385 height 28
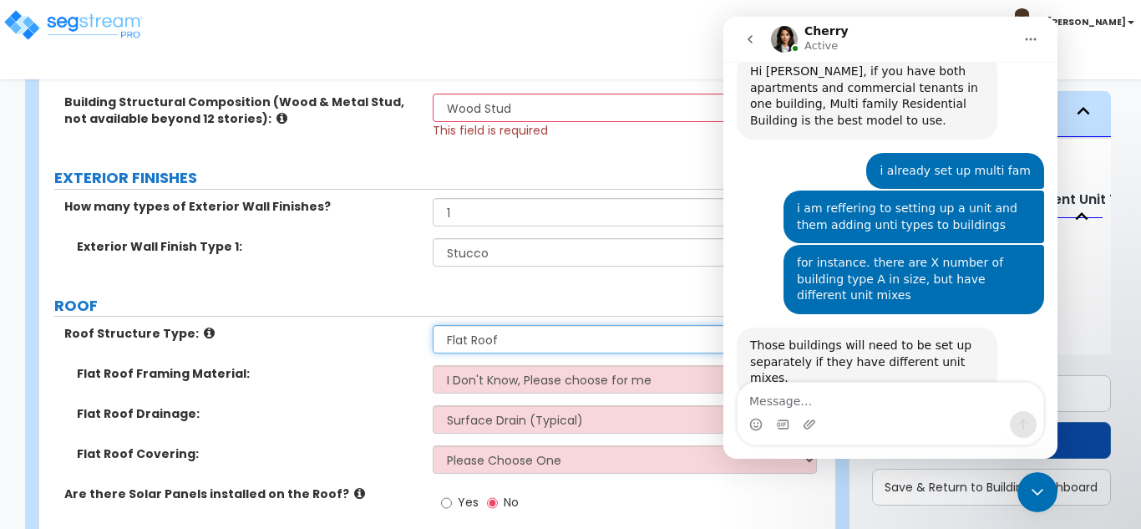
select select "1"
click at [433, 325] on select "Please Choose One [PERSON_NAME] Roof Flat Roof Hybrid [PERSON_NAME] & Flat Roof" at bounding box center [625, 339] width 385 height 28
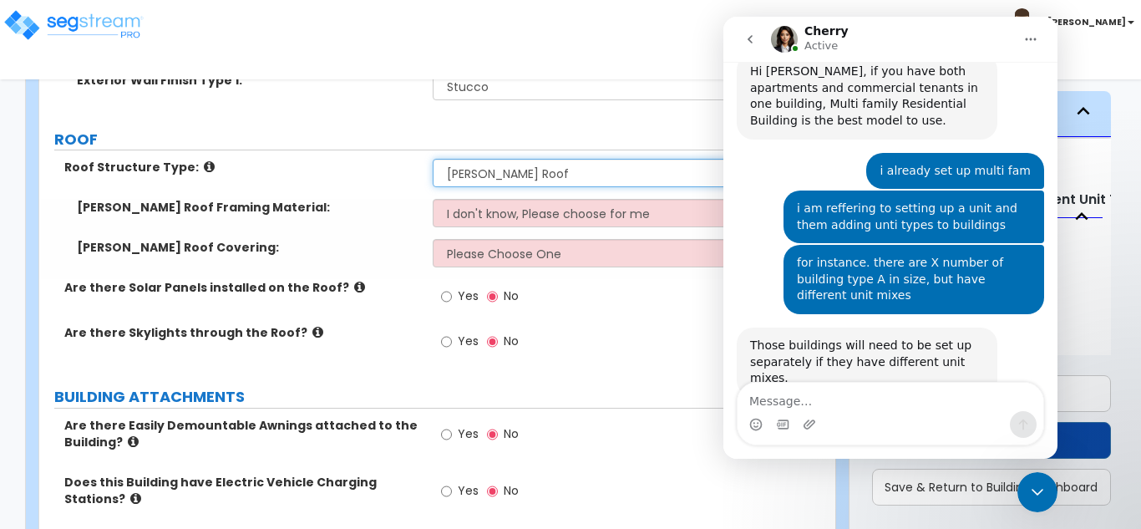
scroll to position [1003, 0]
click at [518, 195] on div "Roof Structure Type: Please Choose One [PERSON_NAME] Roof Flat Roof Hybrid [PER…" at bounding box center [432, 178] width 786 height 40
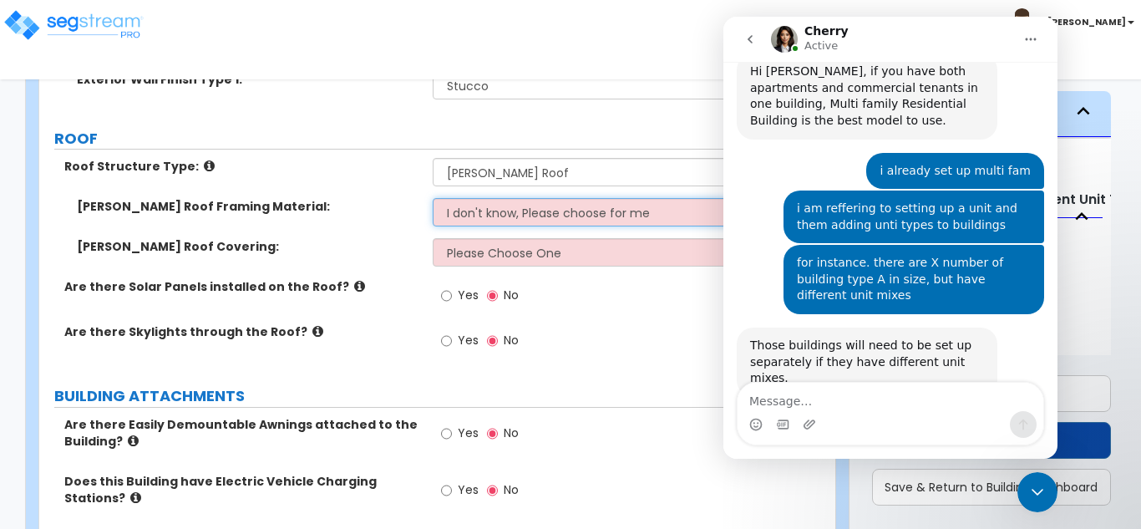
click at [521, 220] on select "I don't know, Please choose for me Metal Wood" at bounding box center [625, 212] width 385 height 28
select select "2"
click at [433, 198] on select "I don't know, Please choose for me Metal Wood" at bounding box center [625, 212] width 385 height 28
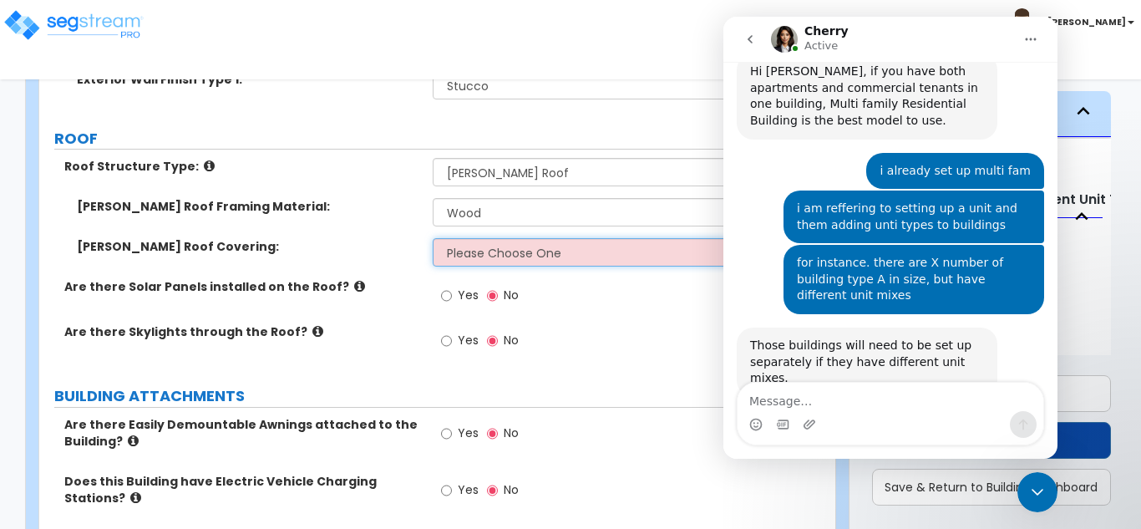
click at [486, 253] on select "Please Choose One Asphalt Shingle Clay Tile Wood Shingle Metal Shingle Standing…" at bounding box center [625, 252] width 385 height 28
select select "1"
click at [433, 238] on select "Please Choose One Asphalt Shingle Clay Tile Wood Shingle Metal Shingle Standing…" at bounding box center [625, 252] width 385 height 28
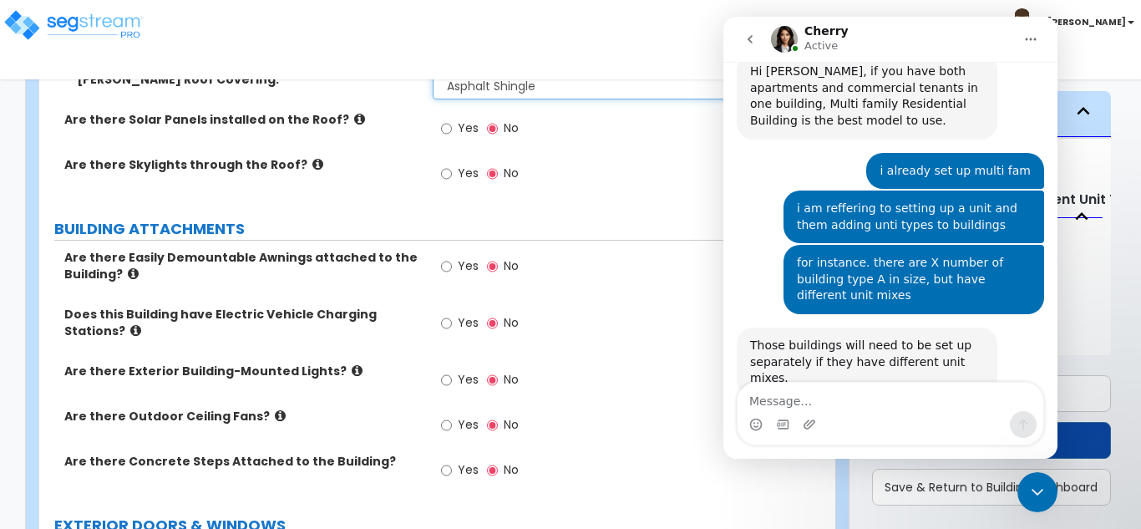
scroll to position [1253, 0]
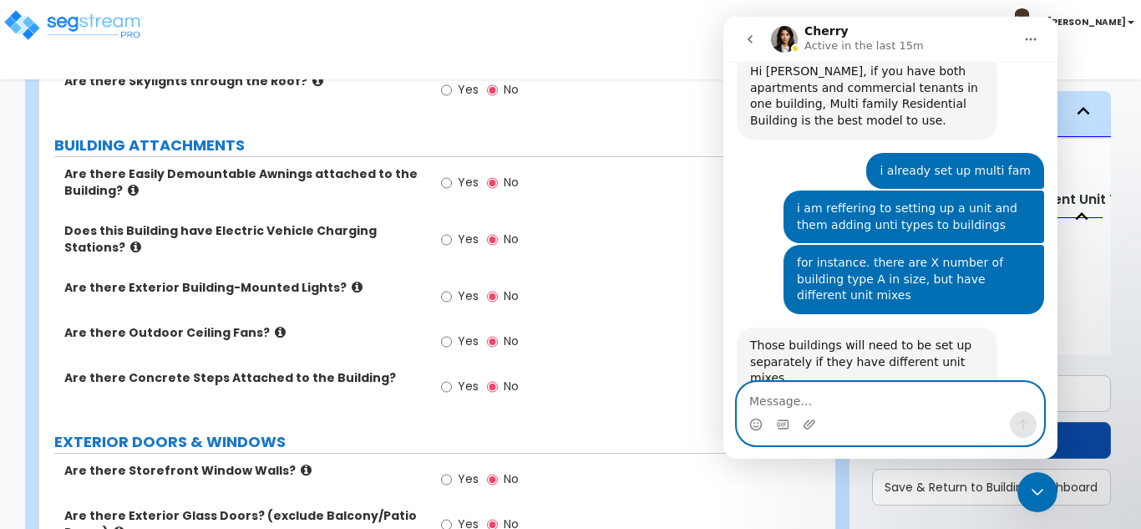
click at [806, 392] on textarea "Message…" at bounding box center [891, 397] width 306 height 28
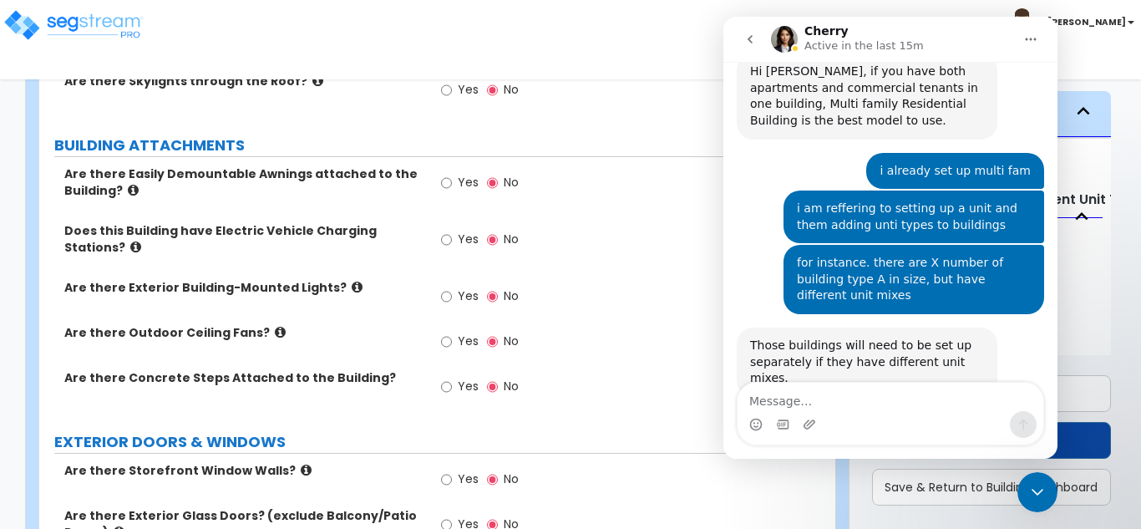
click at [648, 251] on div "Yes No" at bounding box center [630, 244] width 394 height 45
click at [1038, 497] on icon "Close Intercom Messenger" at bounding box center [1038, 492] width 20 height 20
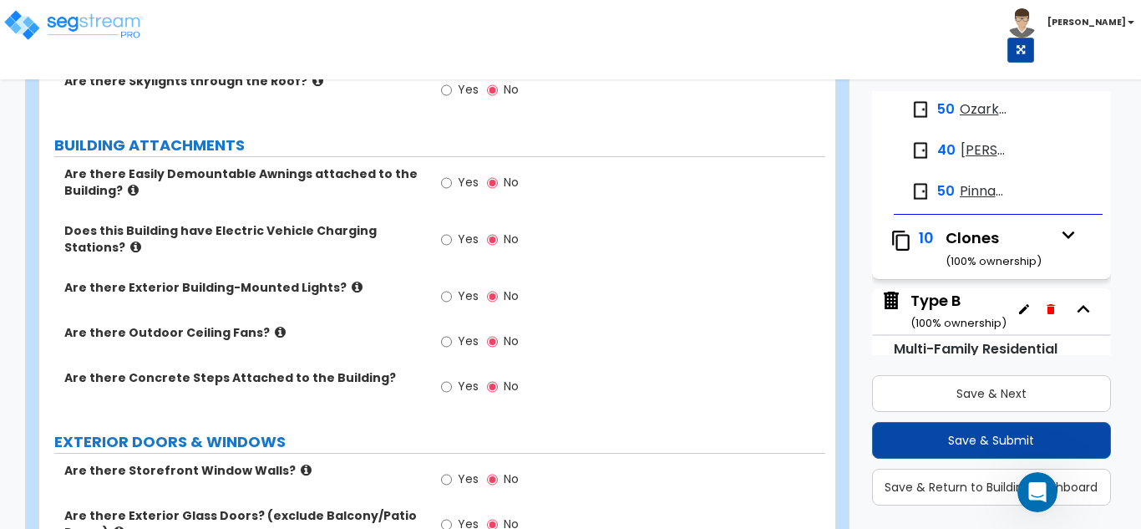
scroll to position [418, 0]
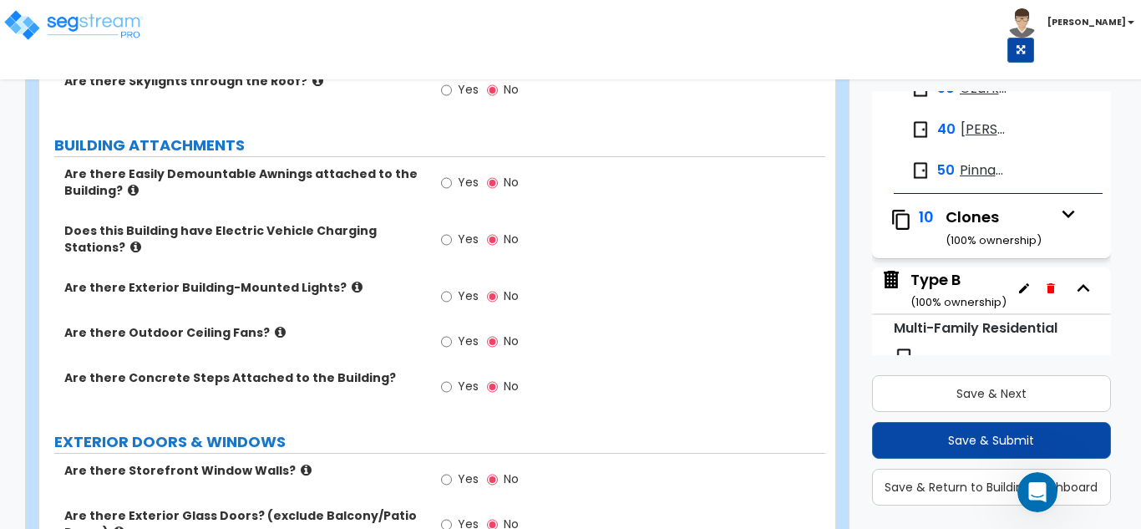
click at [1026, 484] on div "Open Intercom Messenger" at bounding box center [1037, 492] width 55 height 55
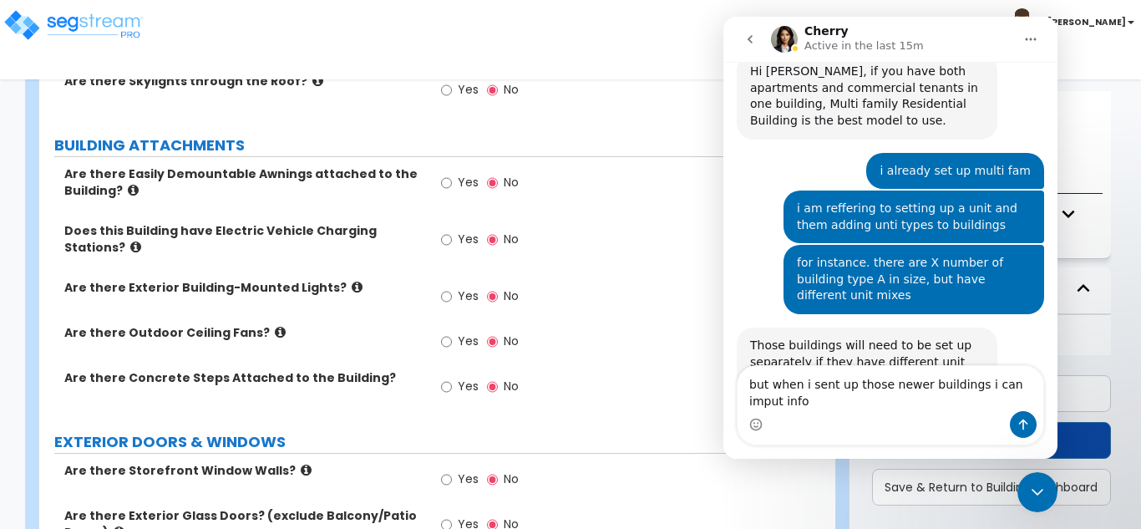
scroll to position [448, 0]
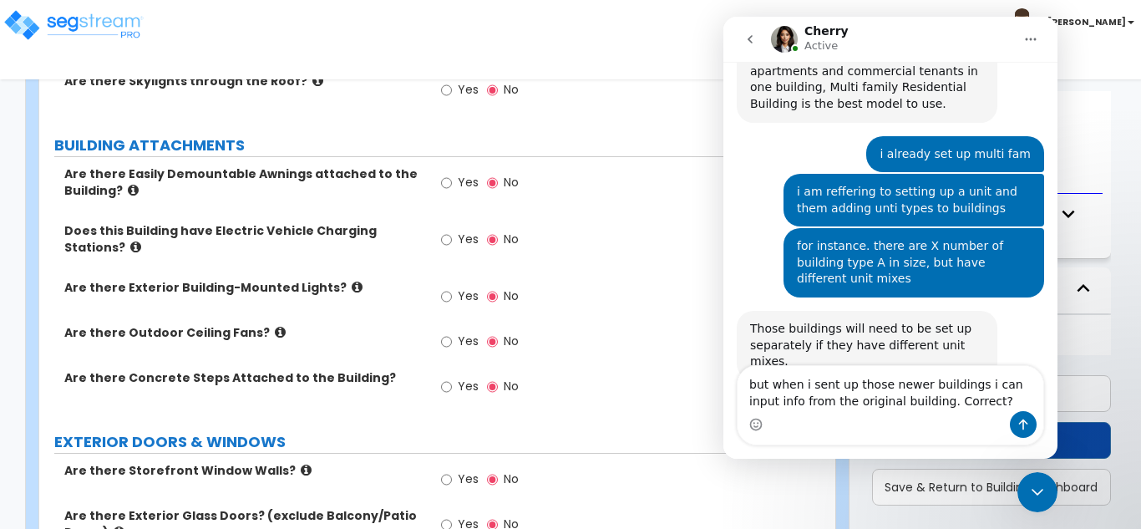
type textarea "but when i sent up those newer buildings i can input info from the original bui…"
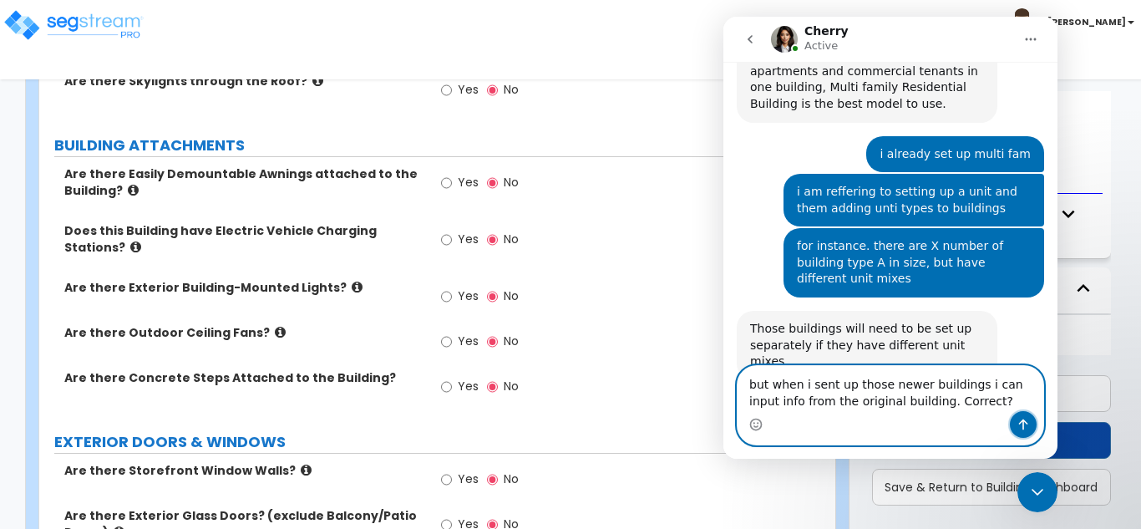
click at [1026, 422] on icon "Send a message…" at bounding box center [1023, 424] width 9 height 11
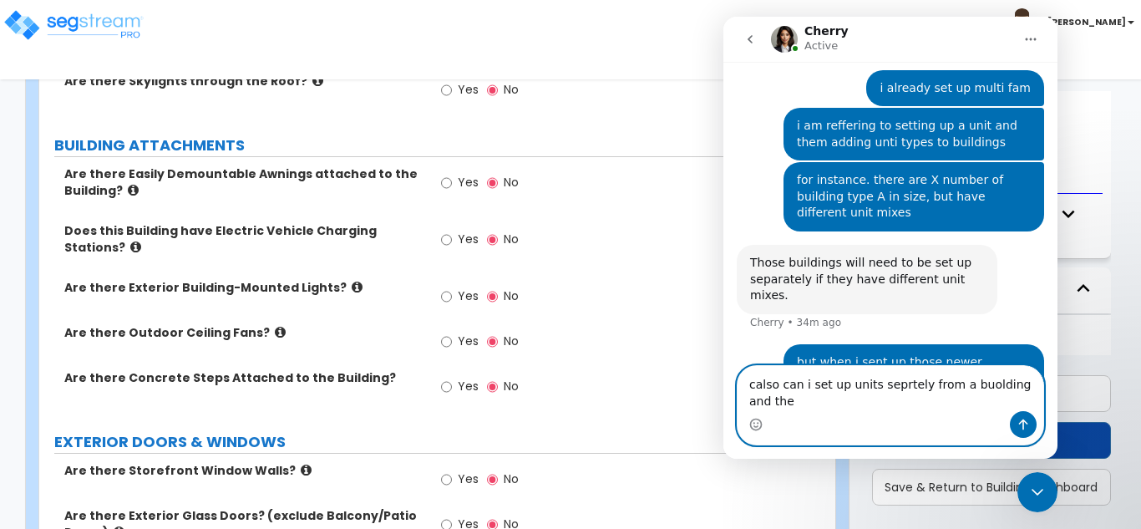
scroll to position [531, 0]
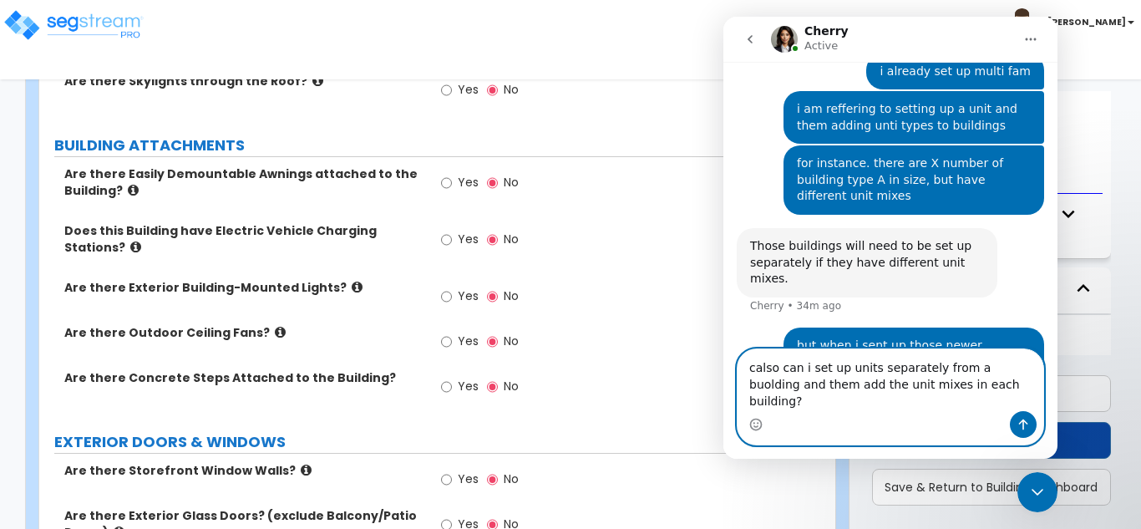
click at [755, 389] on textarea "calso can i set up units separately from a buolding and them add the unit mixes…" at bounding box center [891, 380] width 306 height 62
click at [975, 389] on textarea "also can i set up units separately from a buolding and them add the unit mixes …" at bounding box center [891, 380] width 306 height 62
type textarea "also can i set up units separately from a building and them add the unit mixes …"
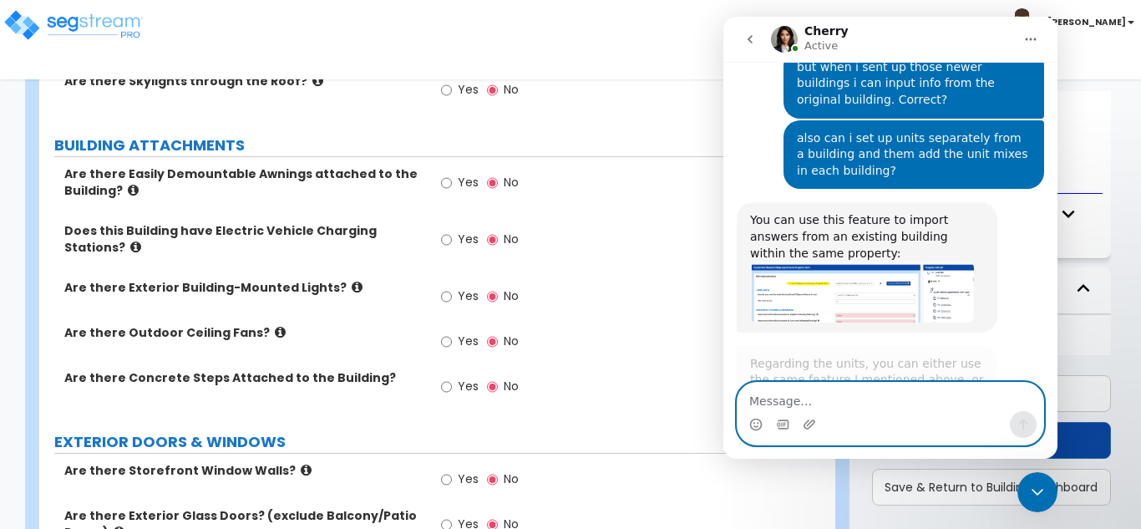
scroll to position [815, 0]
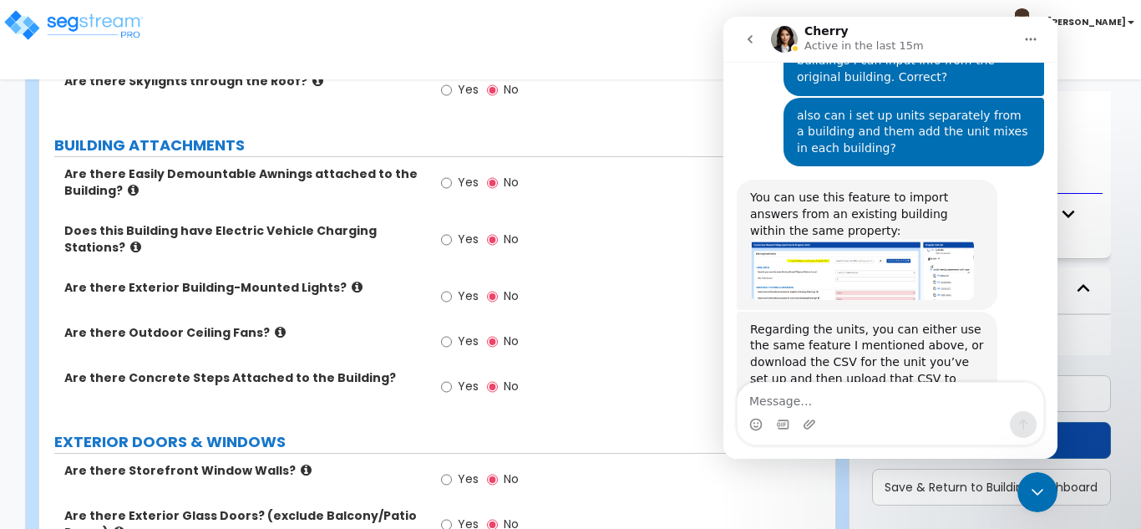
click at [749, 33] on icon "go back" at bounding box center [750, 39] width 13 height 13
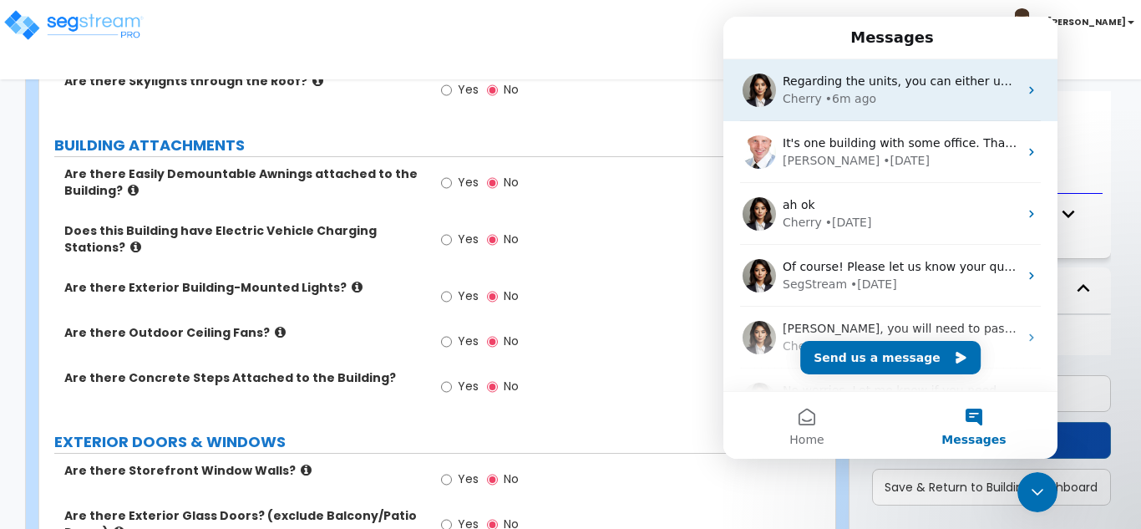
click at [872, 91] on div "Cherry • 6m ago" at bounding box center [901, 99] width 236 height 18
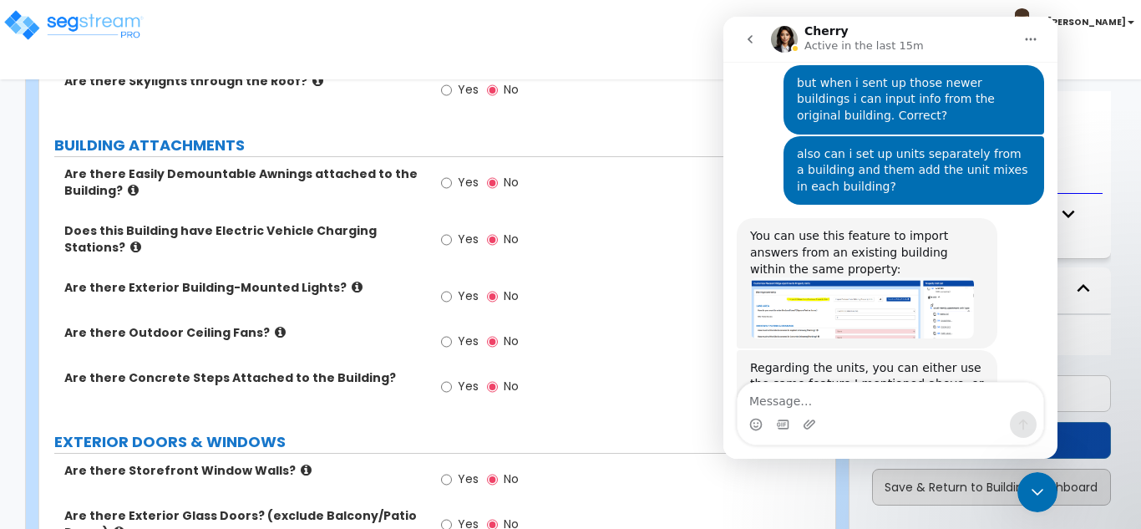
scroll to position [815, 0]
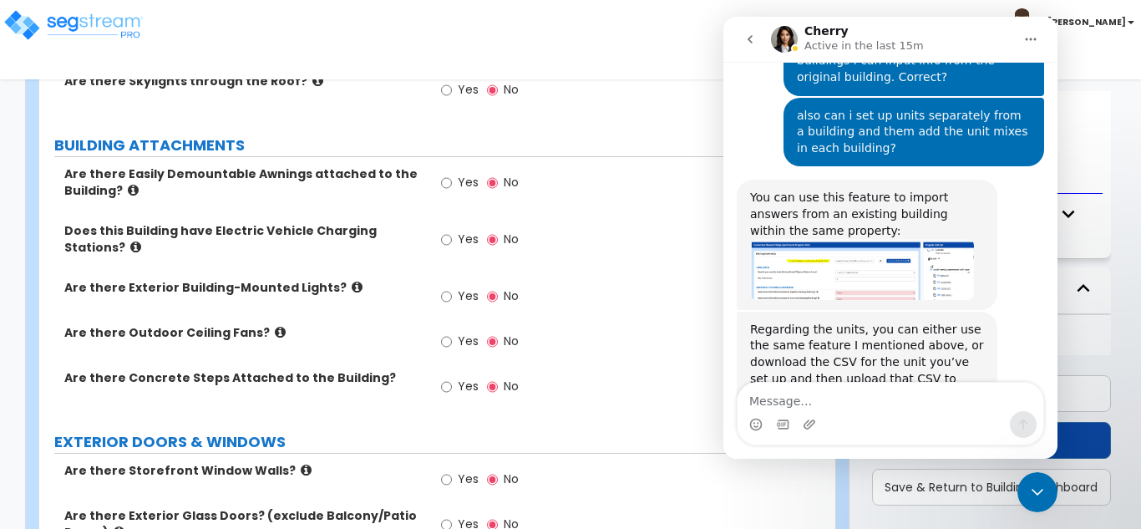
click at [888, 403] on textarea "Message…" at bounding box center [891, 397] width 306 height 28
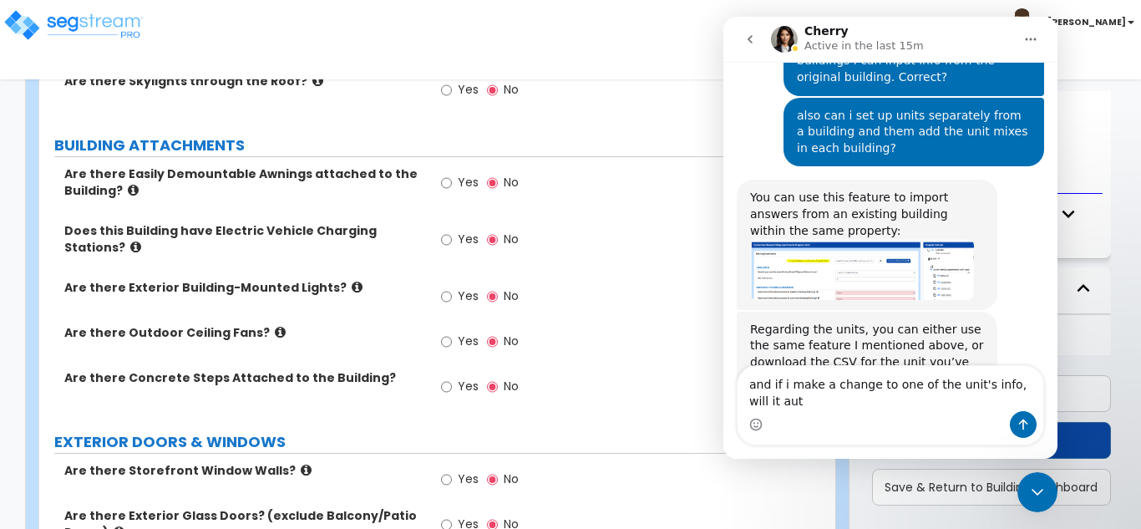
scroll to position [831, 0]
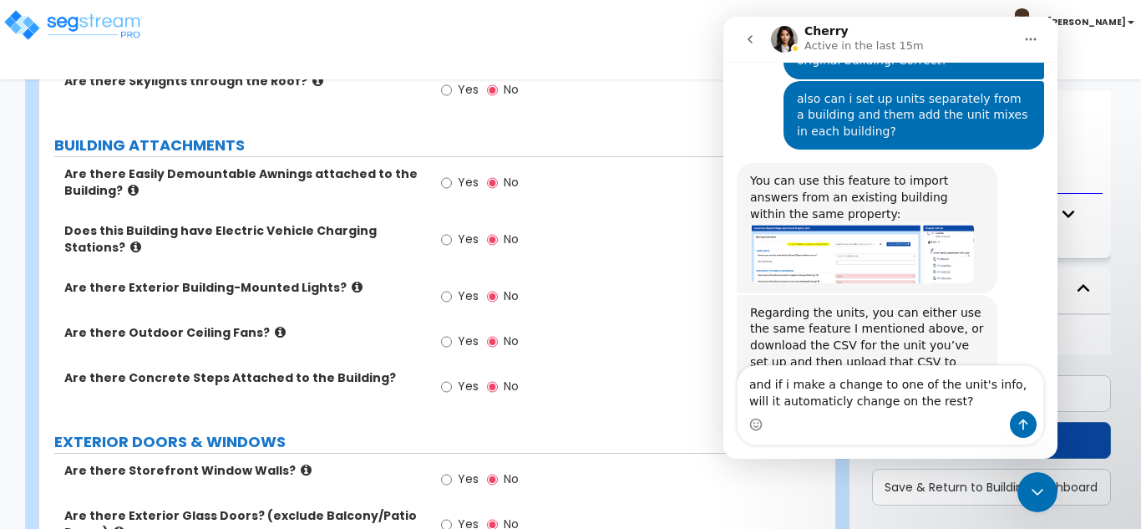
type textarea "and if i make a change to one of the unit's info, will it automatically change …"
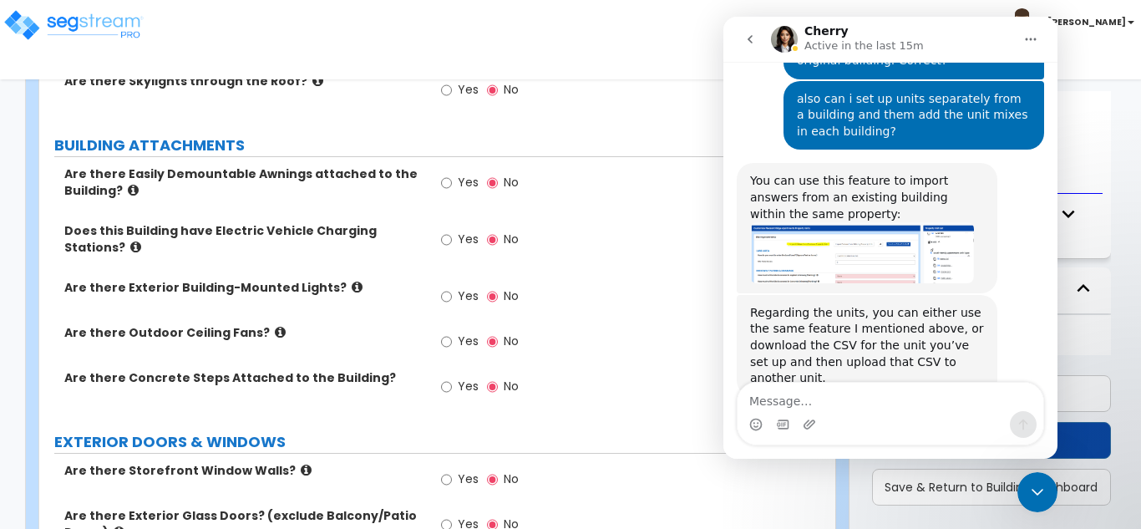
scroll to position [882, 0]
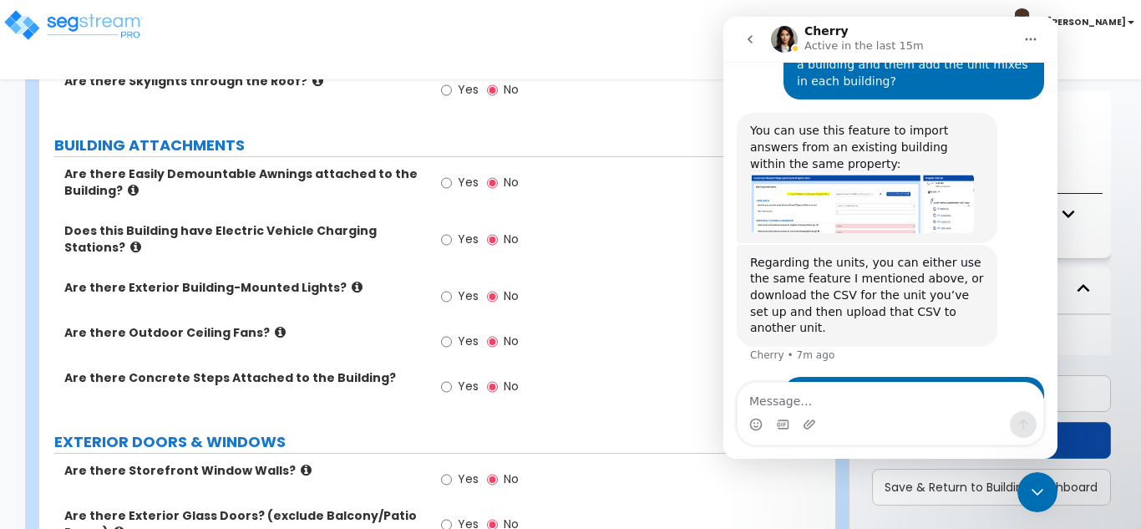
click at [352, 287] on icon at bounding box center [357, 287] width 11 height 13
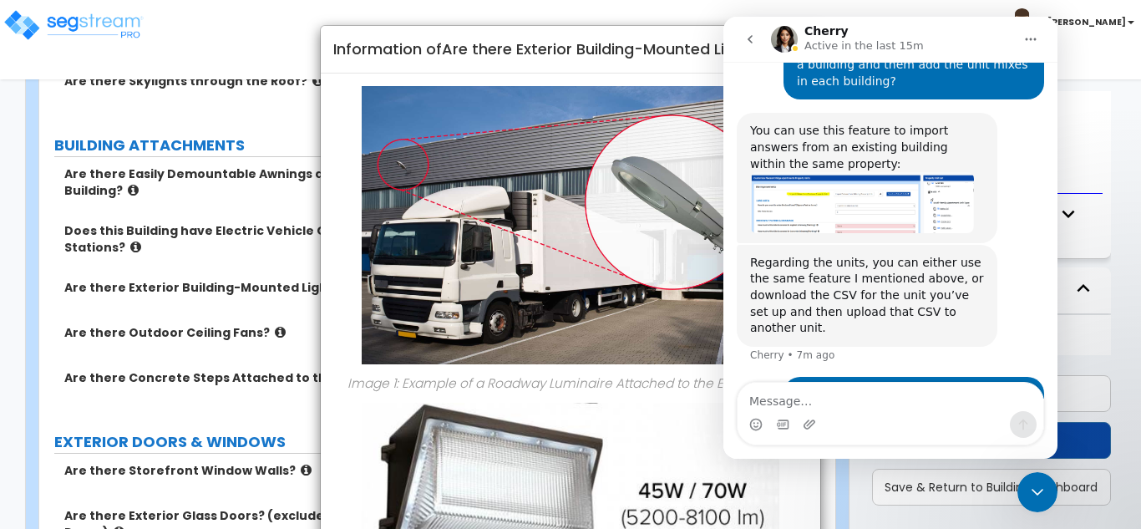
click at [286, 208] on div "× Information of Are there Exterior Building-Mounted Lights? Image 1: Example o…" at bounding box center [570, 264] width 1141 height 529
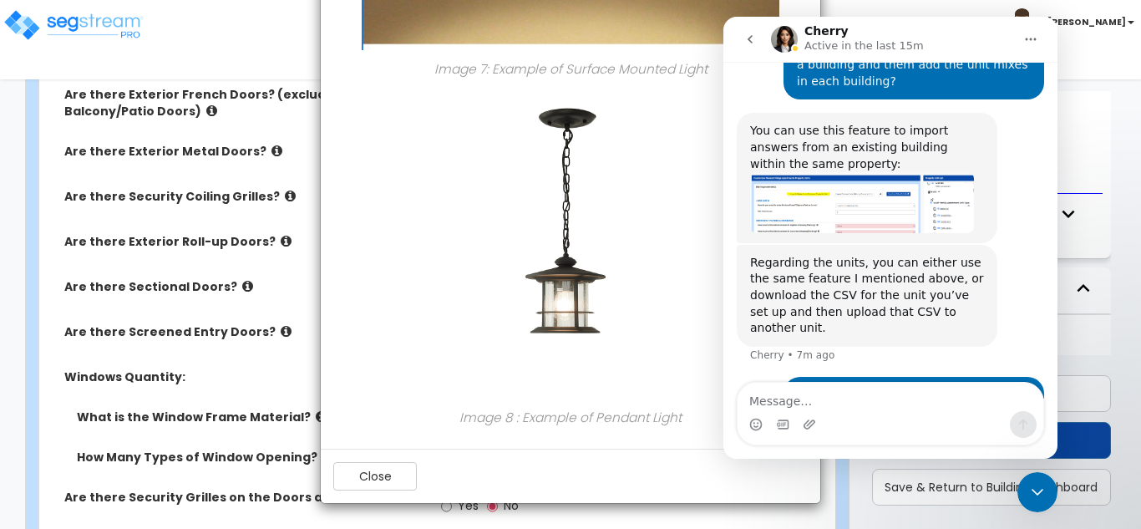
scroll to position [1922, 0]
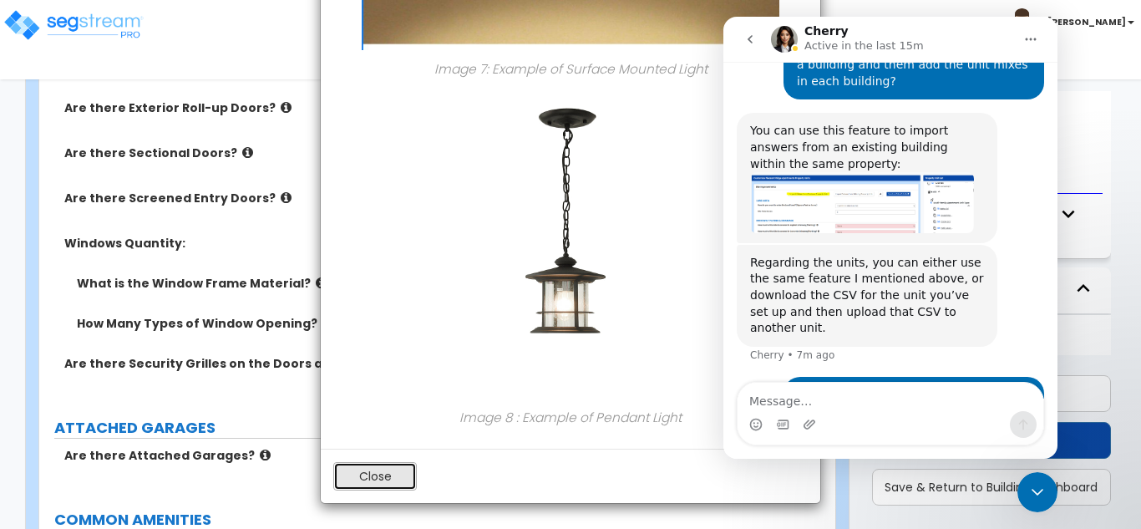
click at [374, 478] on button "Close" at bounding box center [375, 476] width 84 height 28
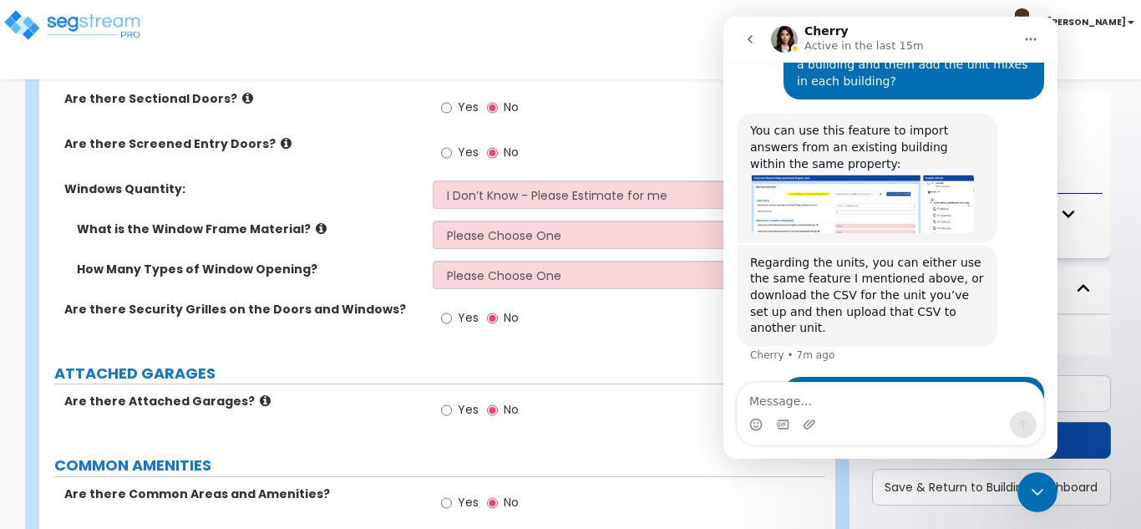
scroll to position [2005, 0]
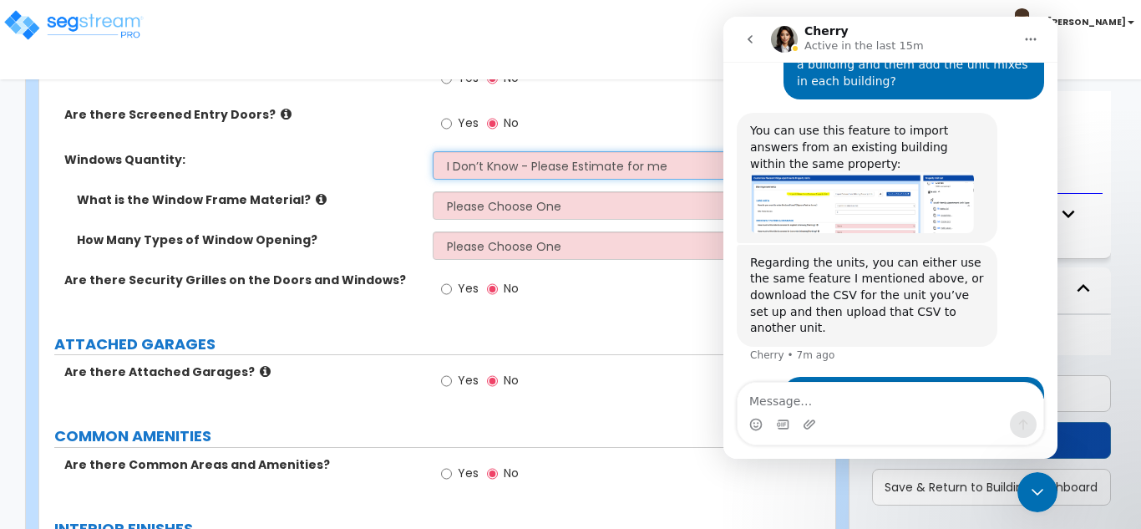
click at [497, 173] on select "I Don’t Know - Please Estimate for me I want to Enter the Quantity" at bounding box center [625, 165] width 385 height 28
click at [501, 174] on select "I Don’t Know - Please Estimate for me I want to Enter the Quantity" at bounding box center [625, 165] width 385 height 28
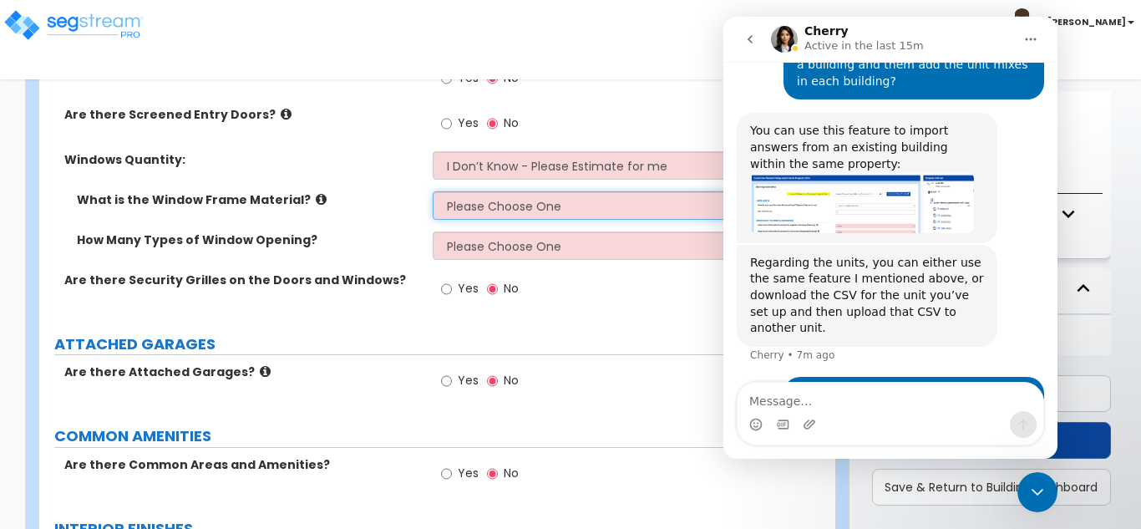
click at [474, 216] on select "Please Choose One Vinyl Aluminum Wood" at bounding box center [625, 205] width 385 height 28
select select "1"
click at [433, 191] on select "Please Choose One Vinyl Aluminum Wood" at bounding box center [625, 205] width 385 height 28
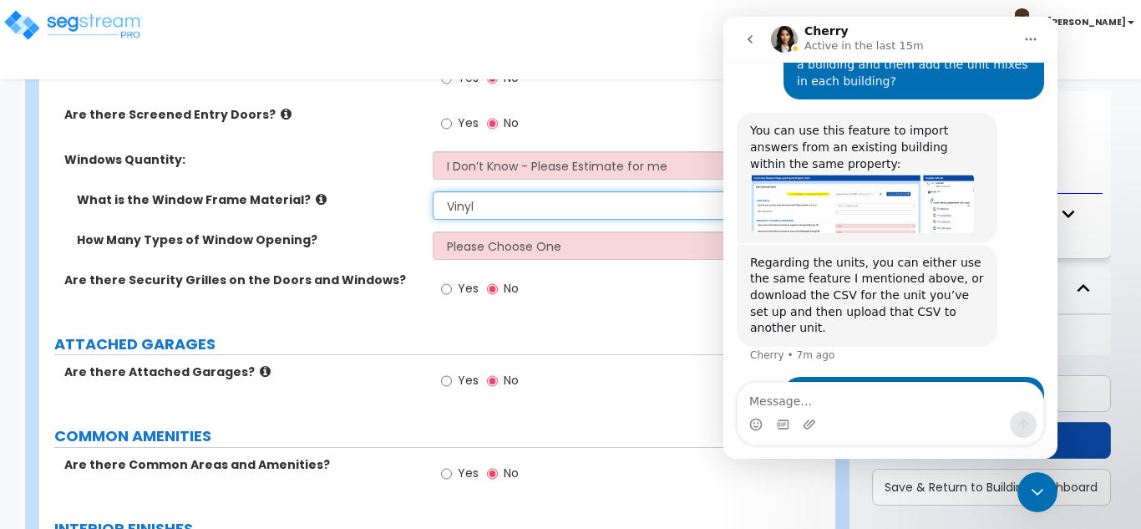
scroll to position [188, 0]
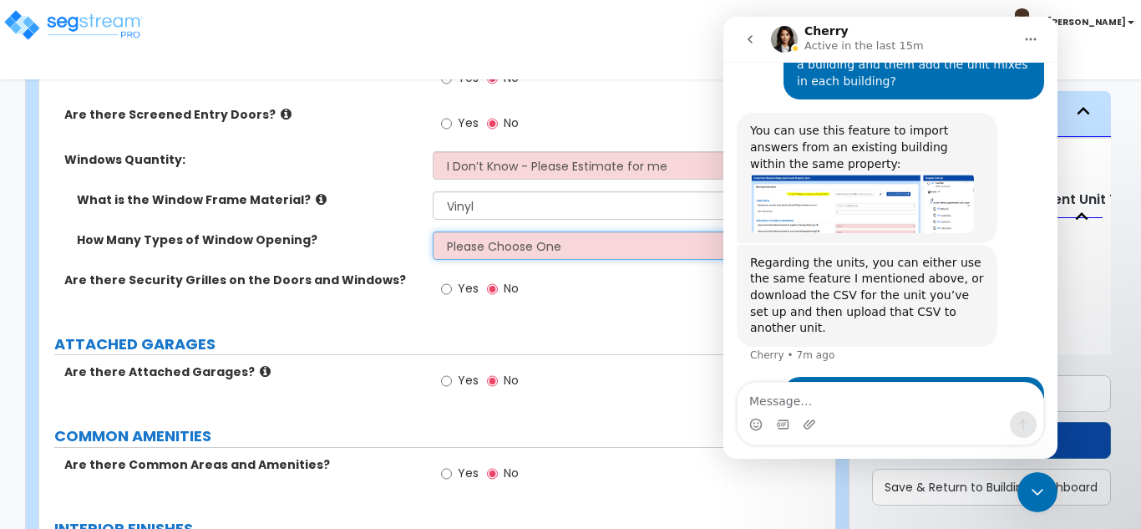
click at [467, 252] on select "Please Choose One 1 2 3 4" at bounding box center [625, 245] width 385 height 28
select select "1"
click at [433, 231] on select "Please Choose One 1 2 3 4" at bounding box center [625, 245] width 385 height 28
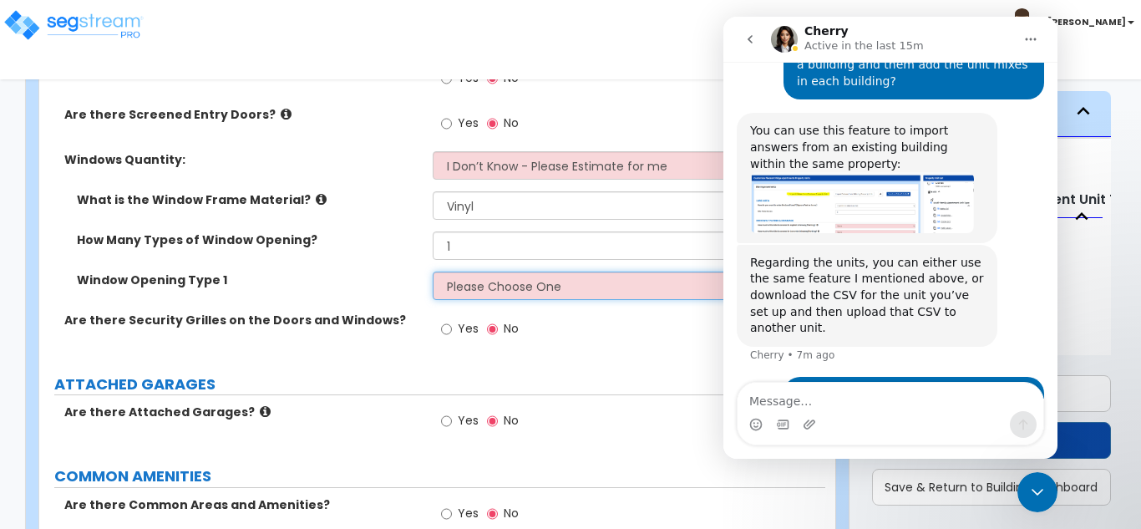
click at [454, 281] on select "Please Choose One Sliding Picture/Fixed Double/Single Hung Awning Swing" at bounding box center [625, 286] width 385 height 28
select select "3"
click at [433, 272] on select "Please Choose One Sliding Picture/Fixed Double/Single Hung Awning Swing" at bounding box center [625, 286] width 385 height 28
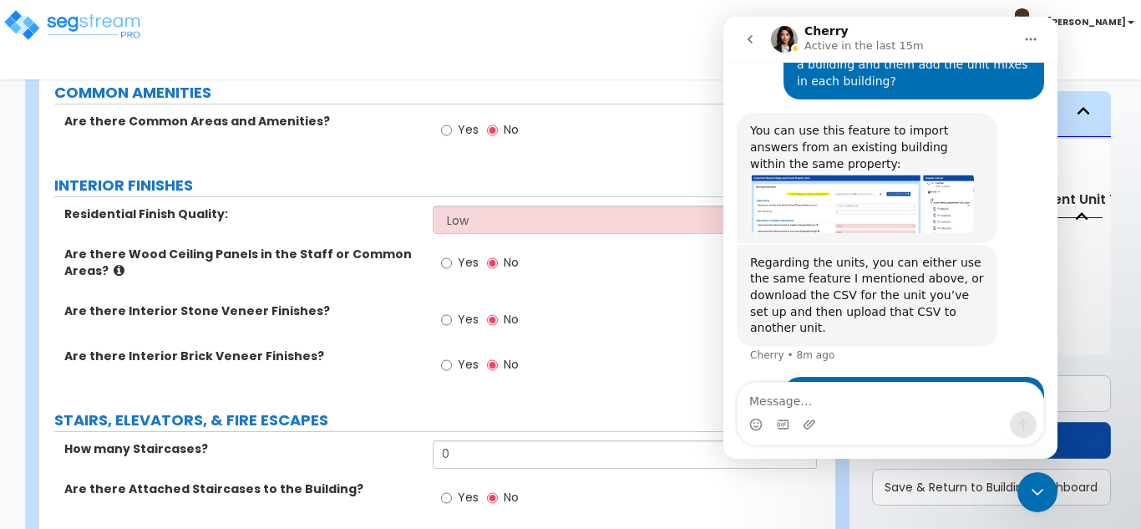
scroll to position [2423, 0]
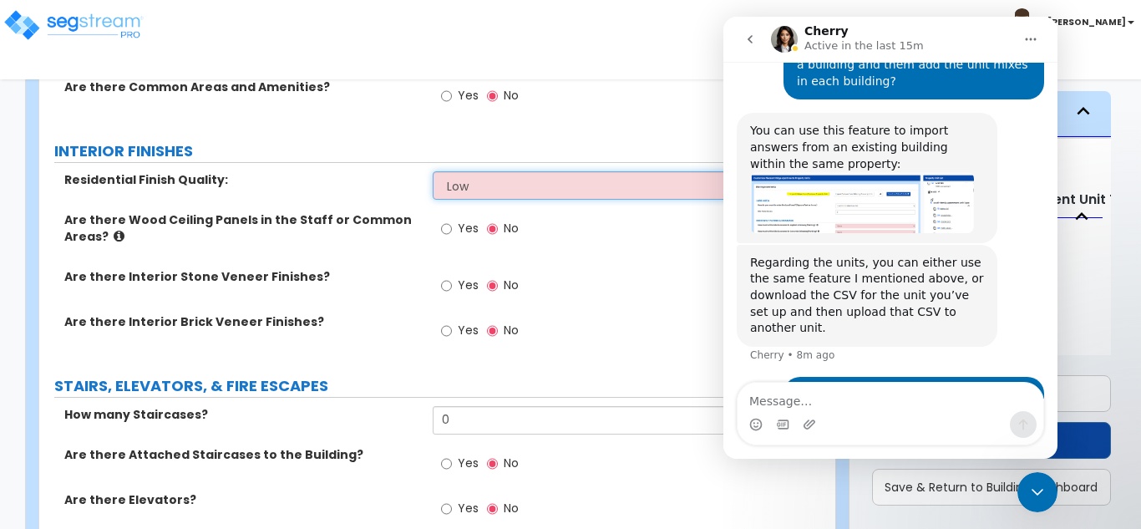
click at [510, 192] on select "Low Average High" at bounding box center [625, 185] width 385 height 28
select select "1"
click at [433, 171] on select "Low Average High" at bounding box center [625, 185] width 385 height 28
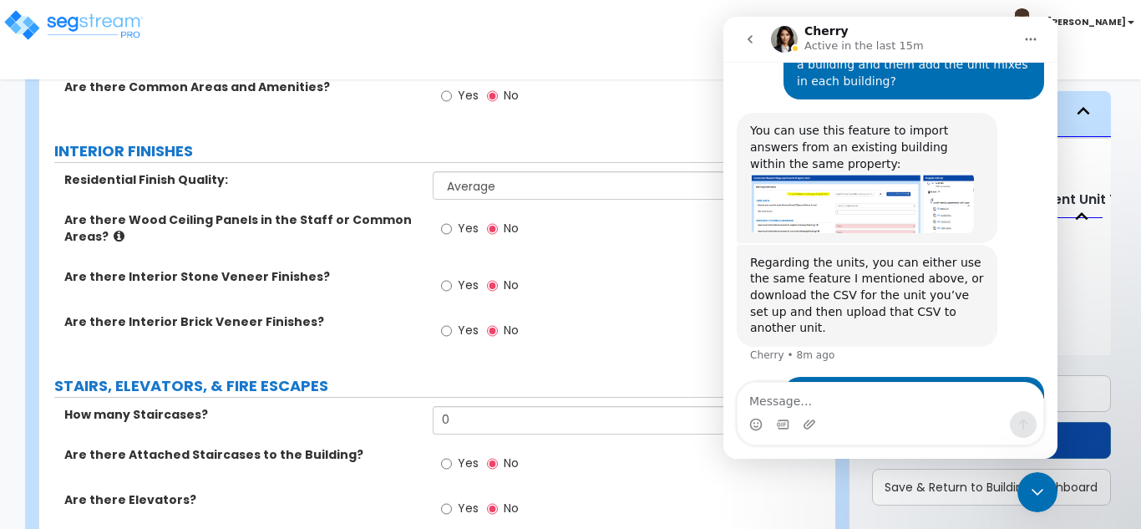
click at [116, 235] on icon at bounding box center [119, 236] width 11 height 13
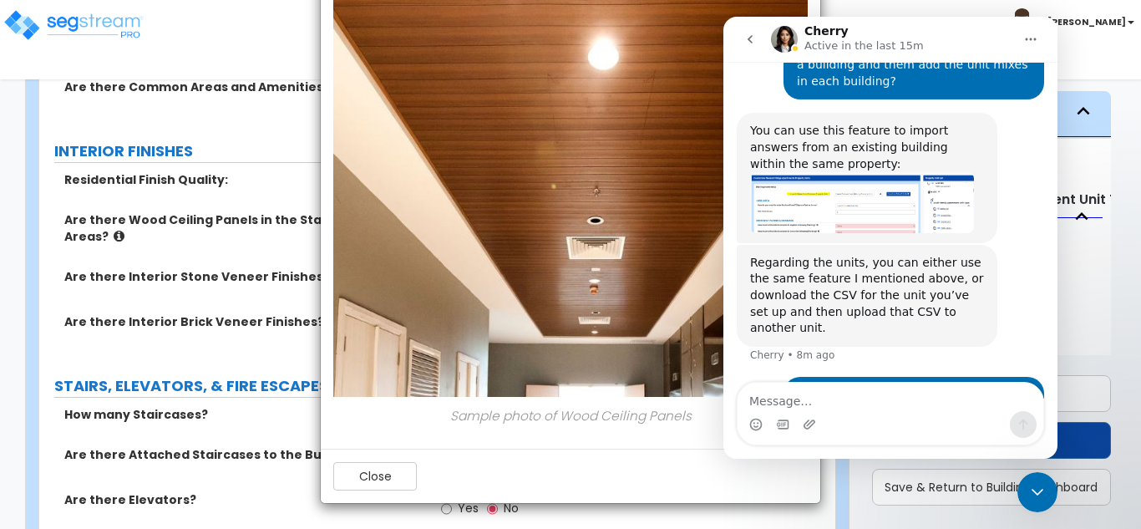
scroll to position [3008, 0]
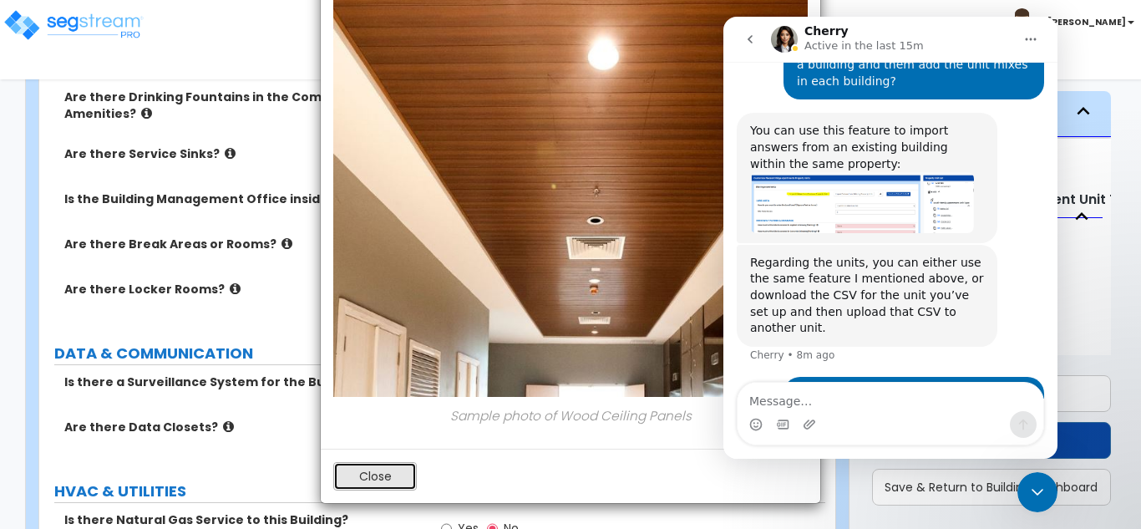
click at [377, 474] on button "Close" at bounding box center [375, 476] width 84 height 28
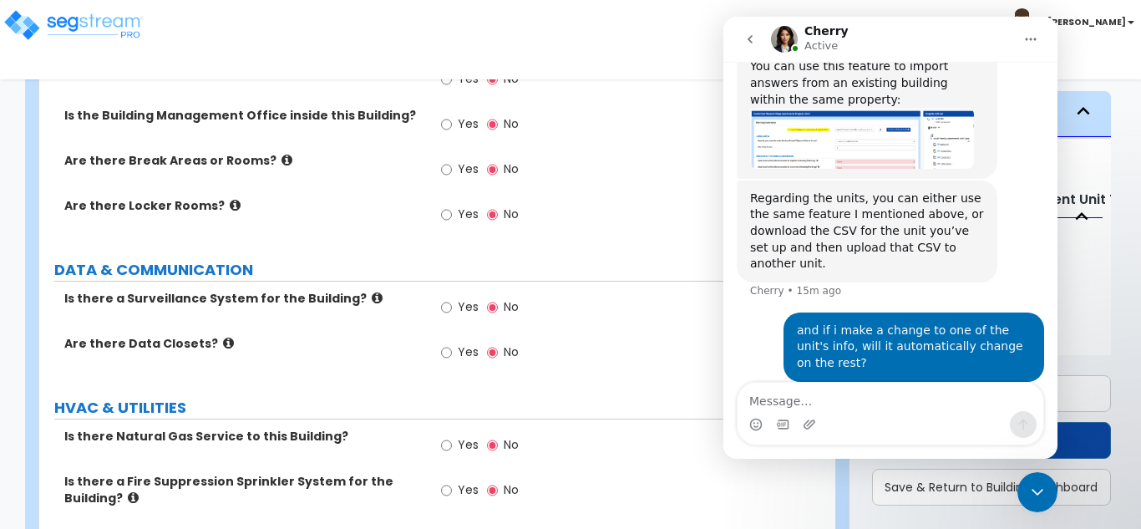
scroll to position [882, 0]
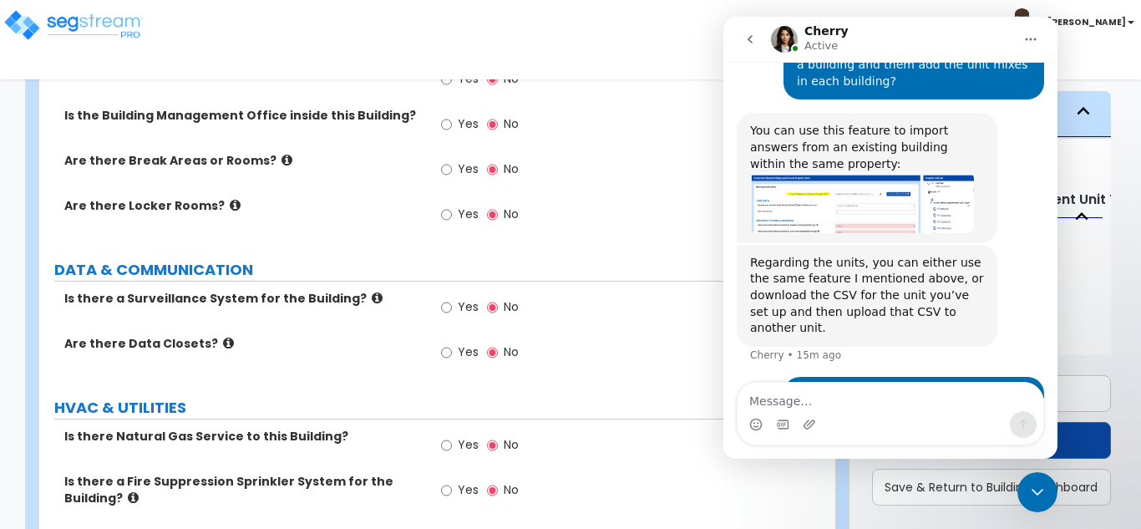
click at [851, 387] on div "and if i make a change to one of the unit's info, will it automatically change …" at bounding box center [914, 411] width 234 height 49
